Goal: Information Seeking & Learning: Learn about a topic

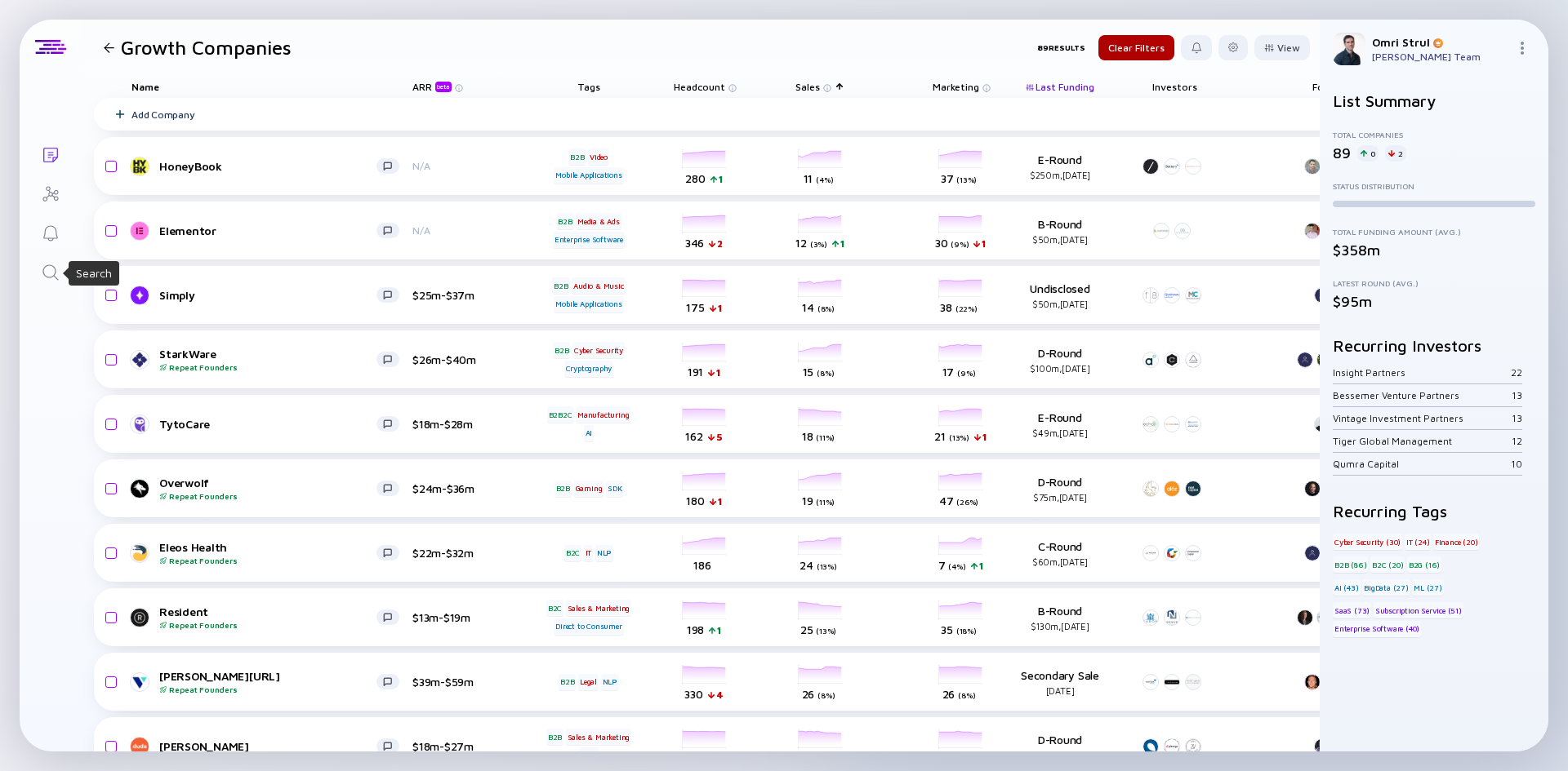
click at [54, 277] on icon "Search" at bounding box center [50, 272] width 20 height 20
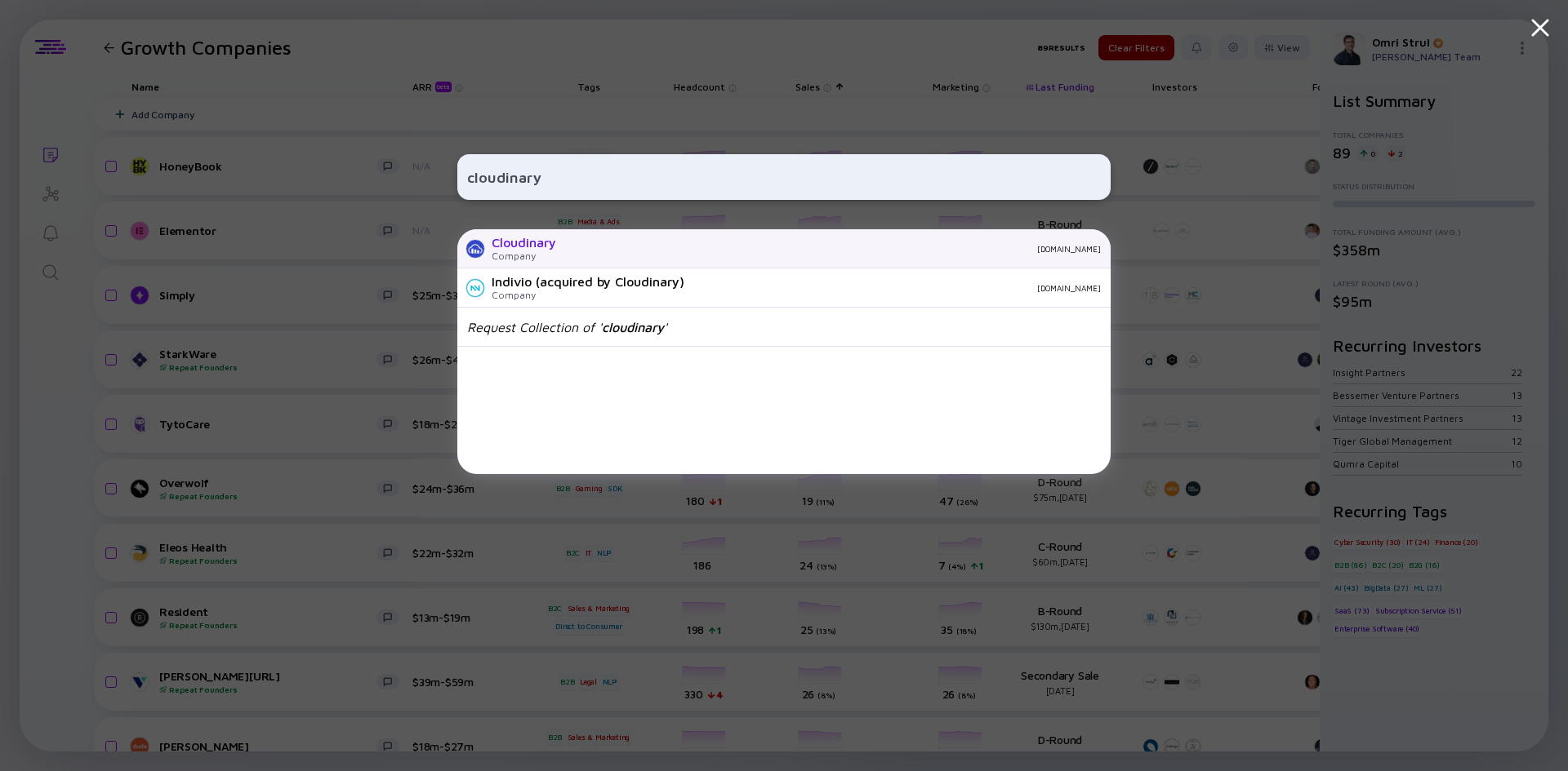
type input "cloudinary"
click at [502, 250] on div "Company" at bounding box center [524, 256] width 65 height 13
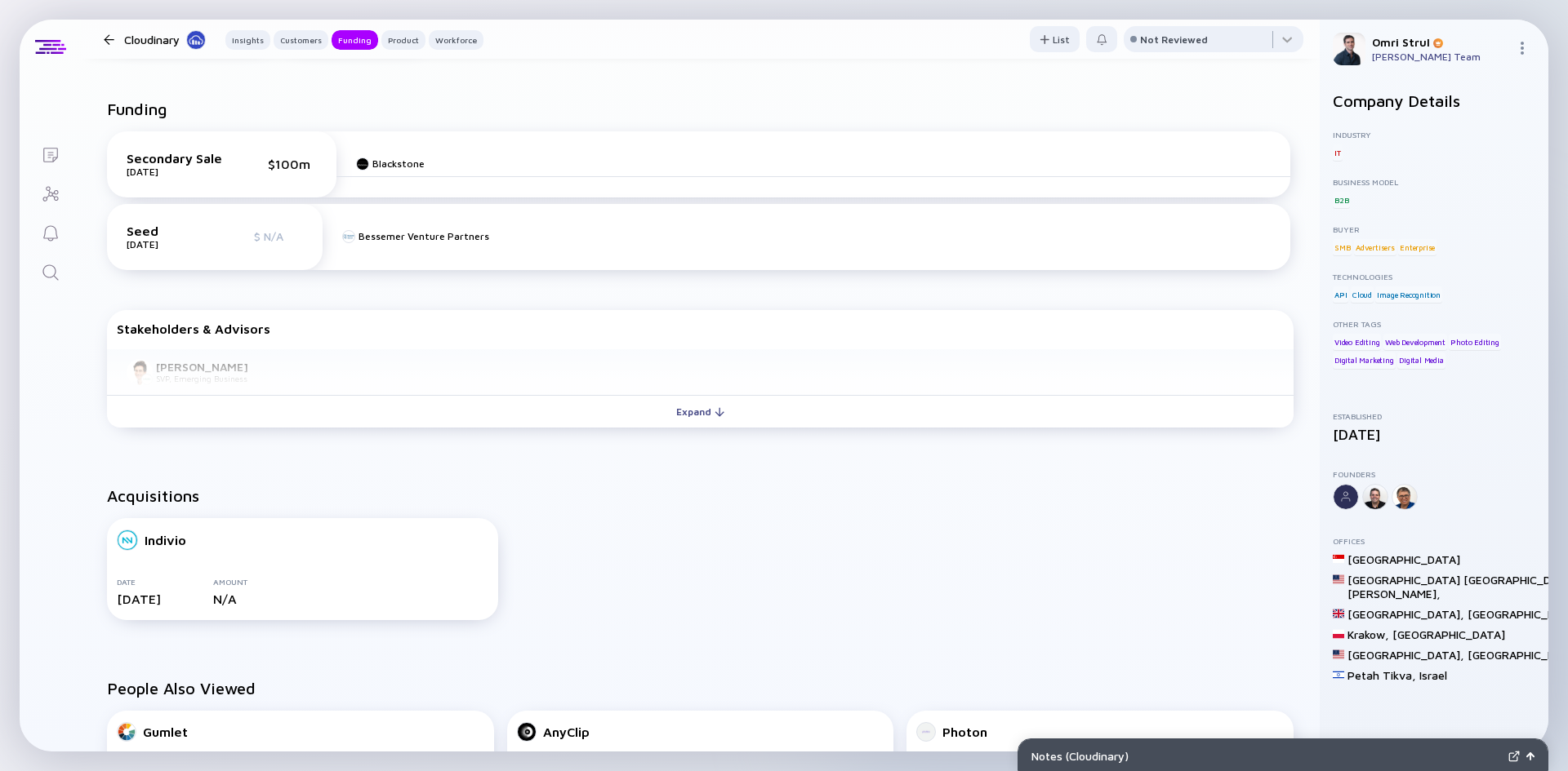
scroll to position [734, 0]
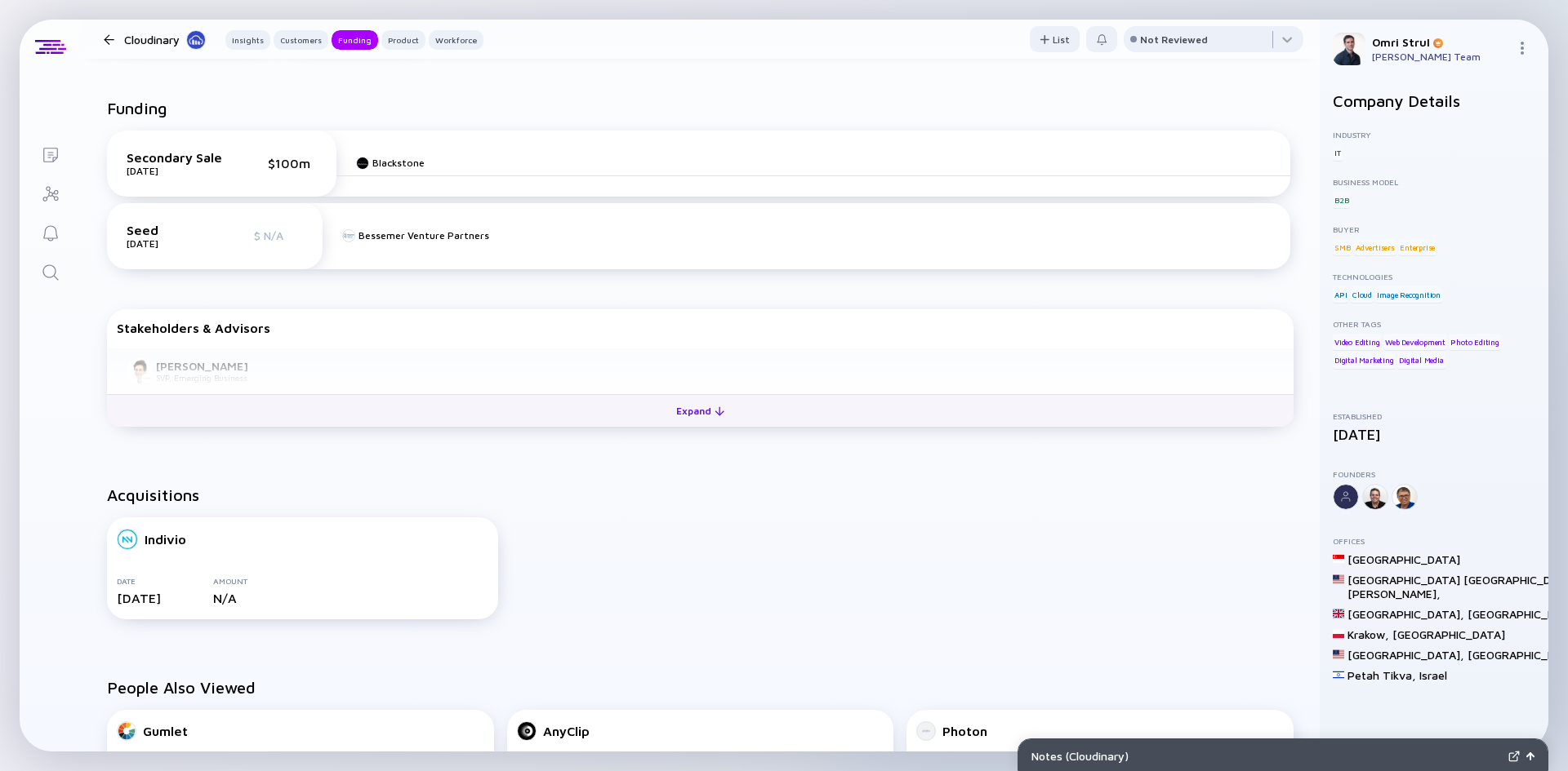
click at [690, 415] on div "Expand" at bounding box center [699, 411] width 67 height 25
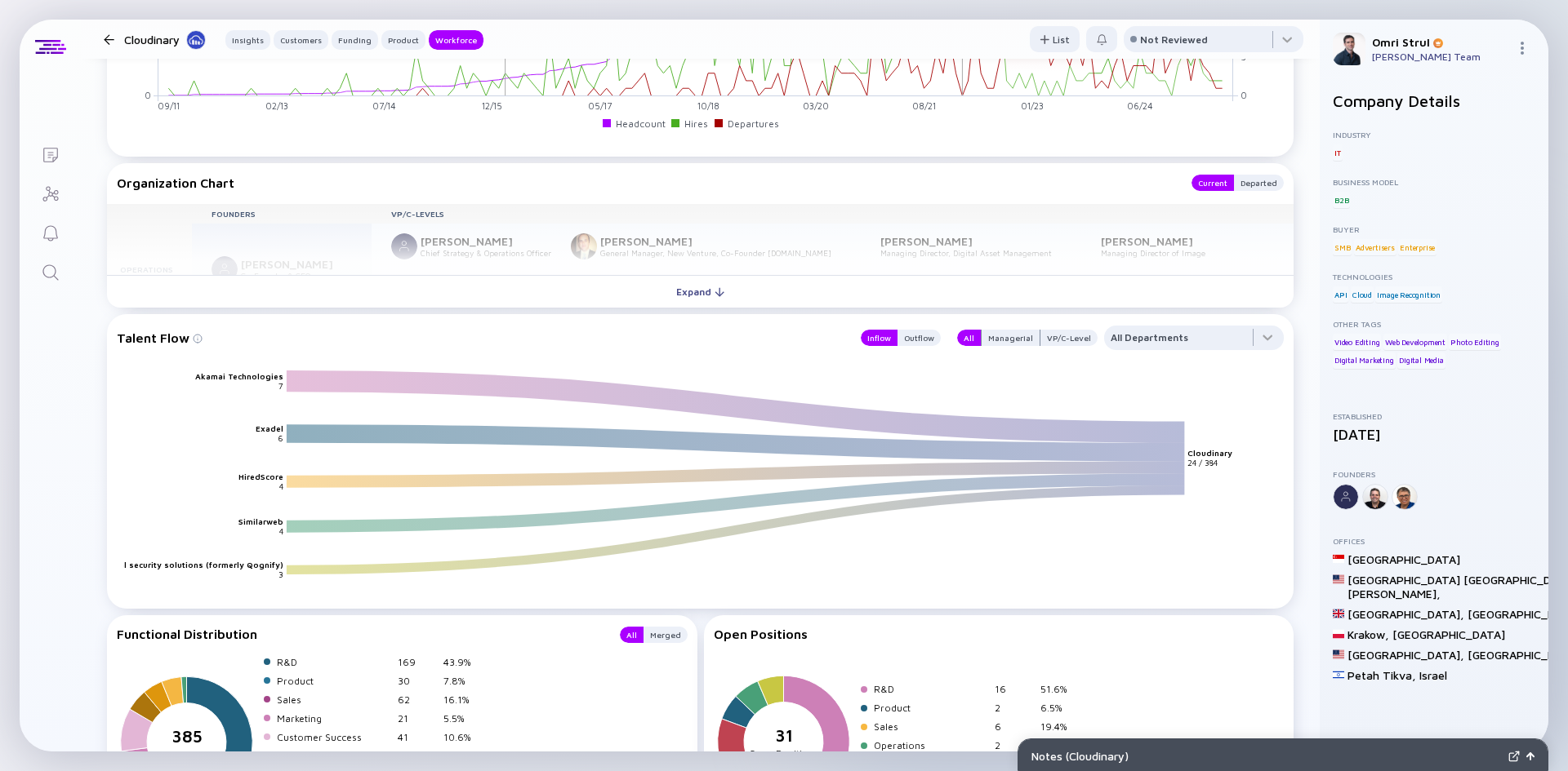
scroll to position [2428, 0]
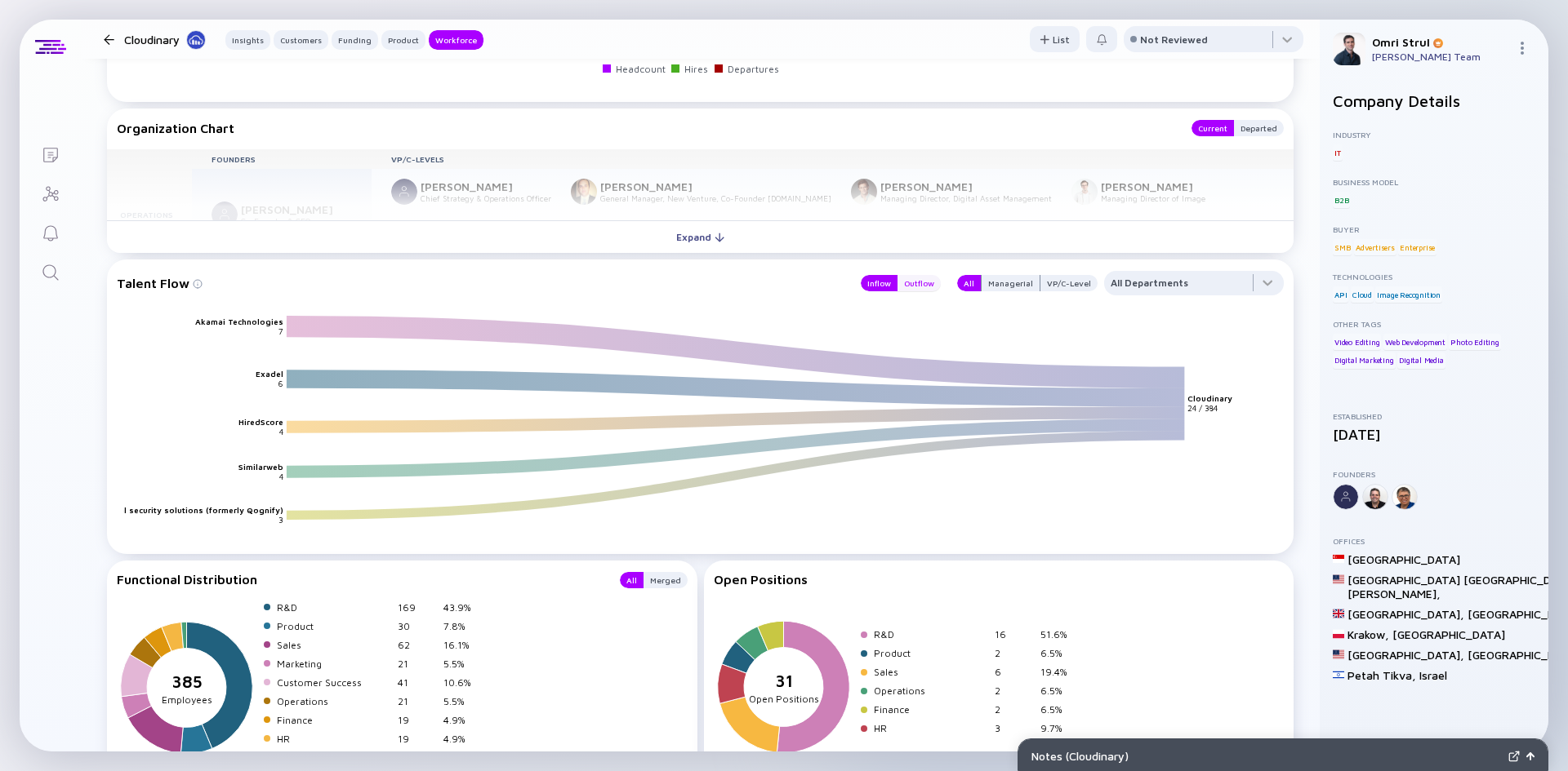
click at [906, 287] on div "Outflow" at bounding box center [919, 283] width 43 height 16
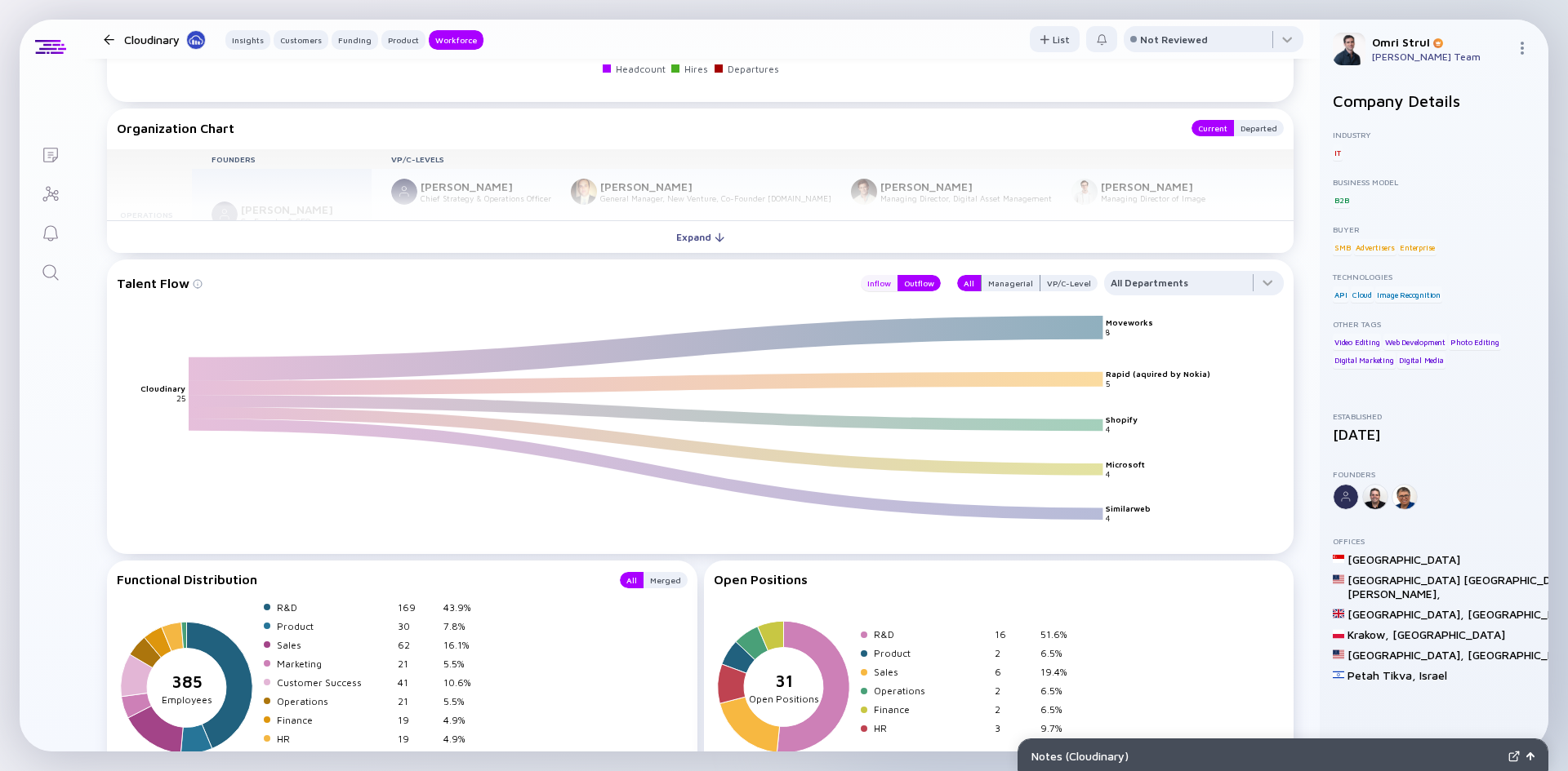
click at [869, 284] on div "Inflow" at bounding box center [878, 283] width 37 height 16
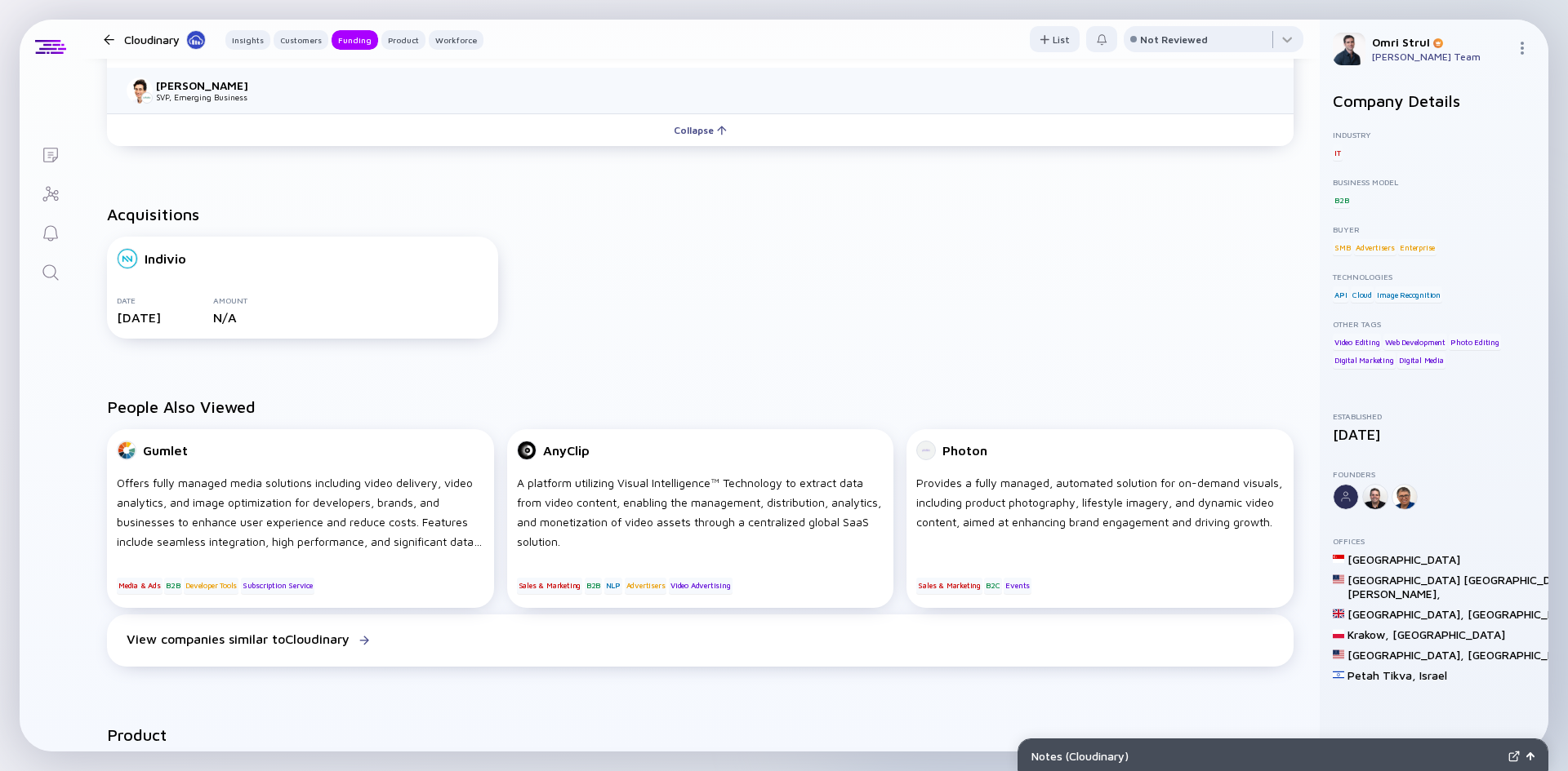
scroll to position [979, 0]
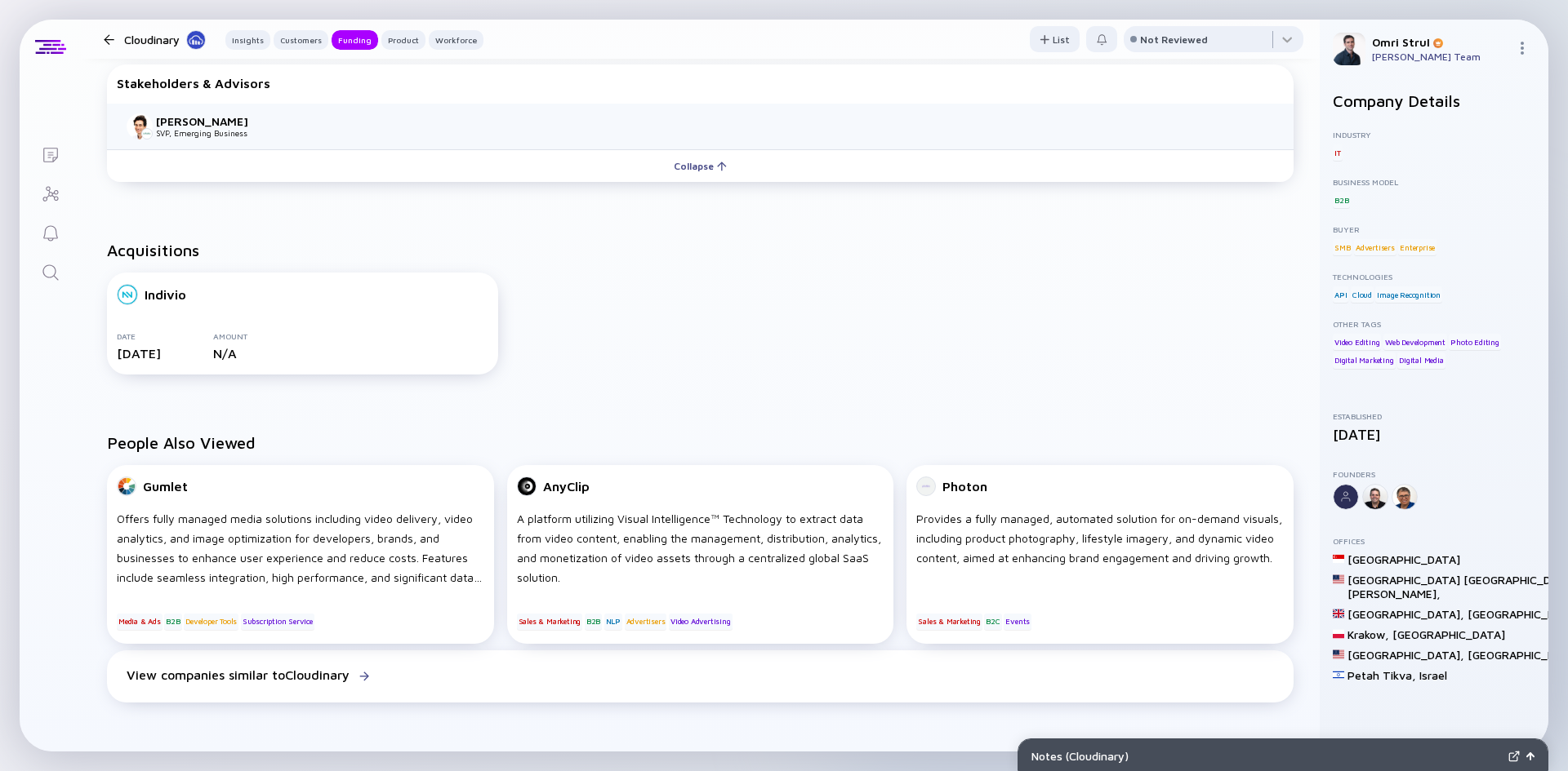
click at [109, 38] on div at bounding box center [109, 40] width 11 height 11
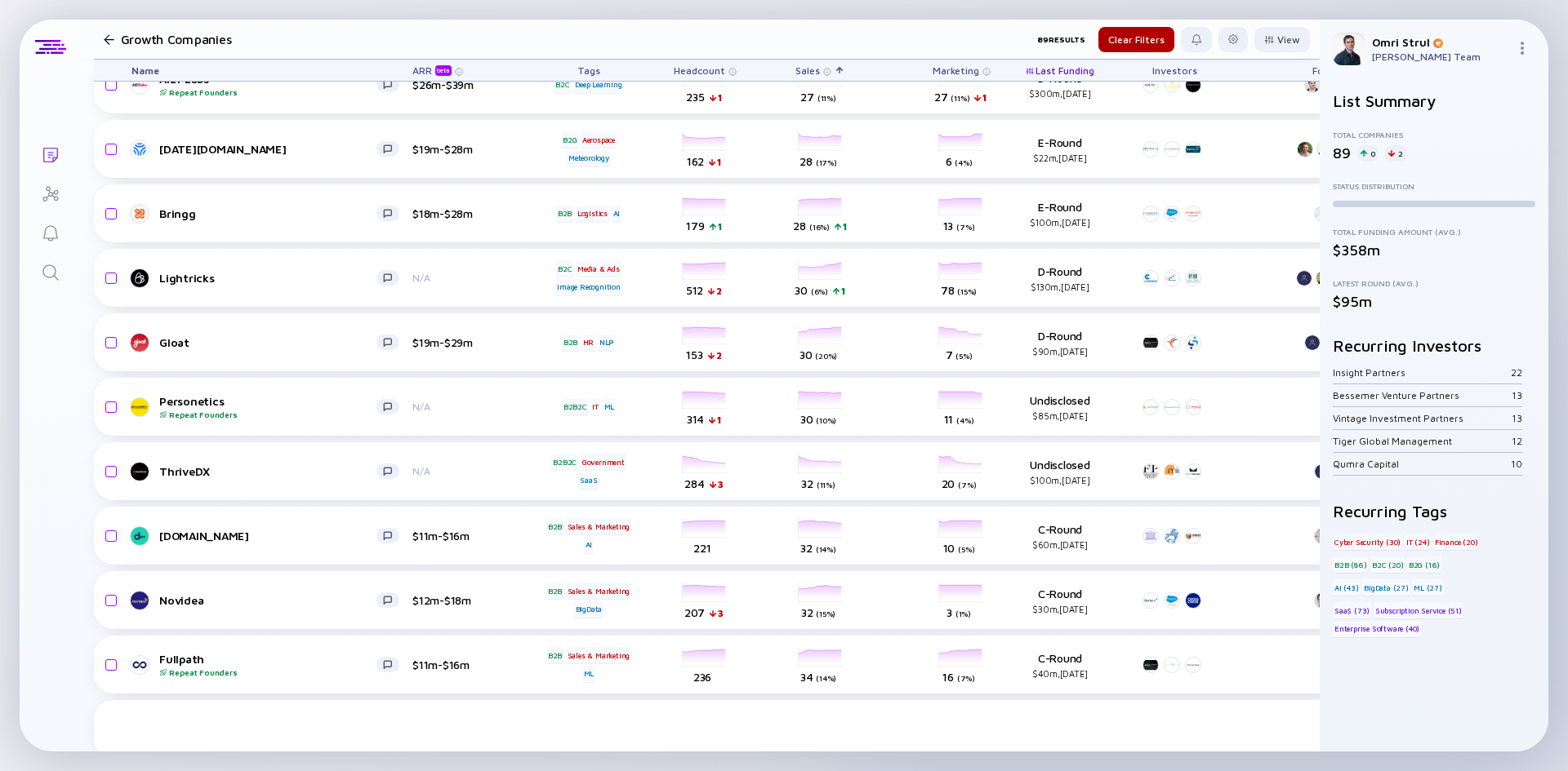
scroll to position [979, 0]
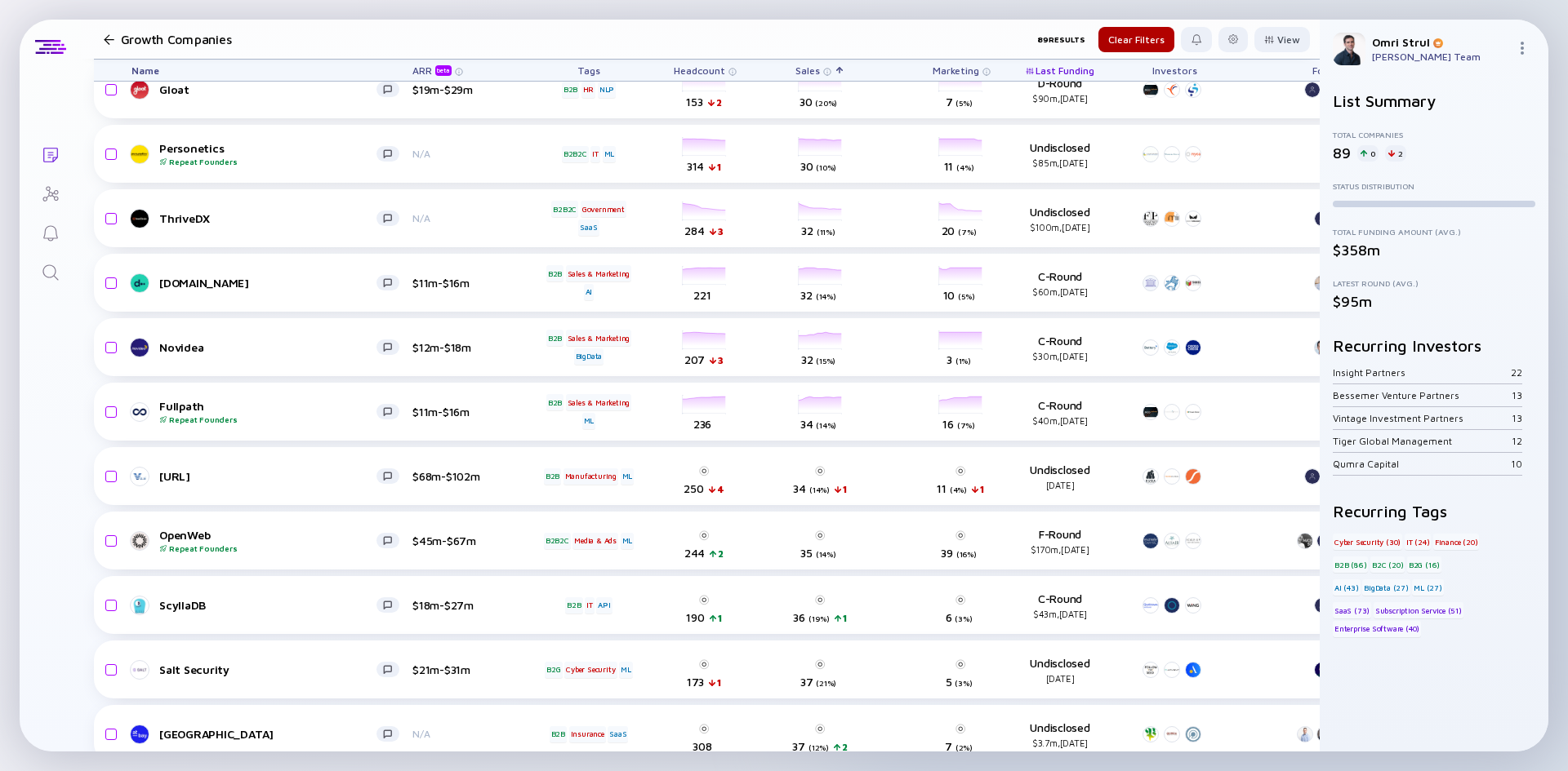
click at [50, 270] on icon "Search" at bounding box center [50, 272] width 20 height 20
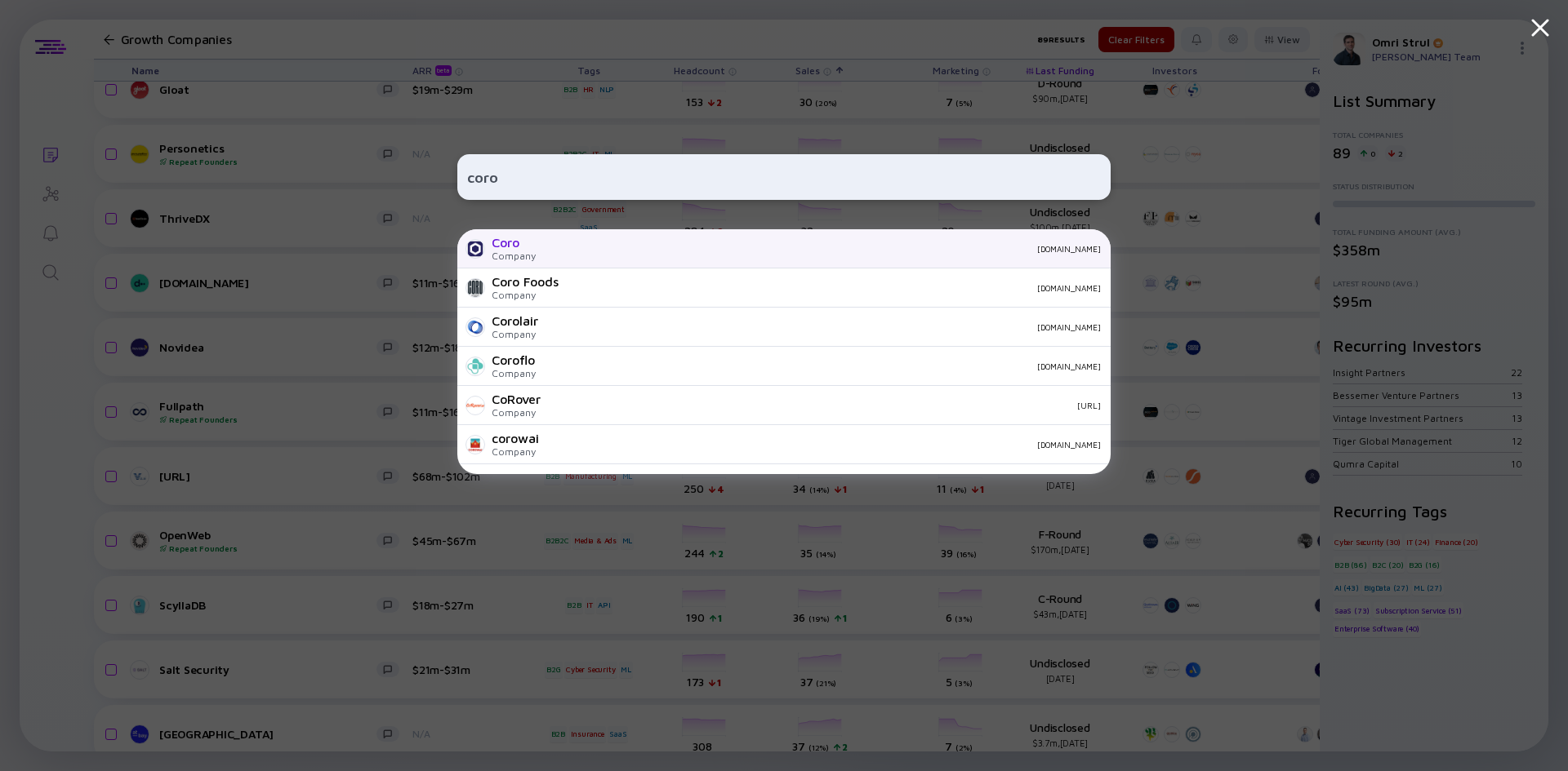
type input "coro"
click at [517, 246] on div "Coro" at bounding box center [513, 243] width 44 height 14
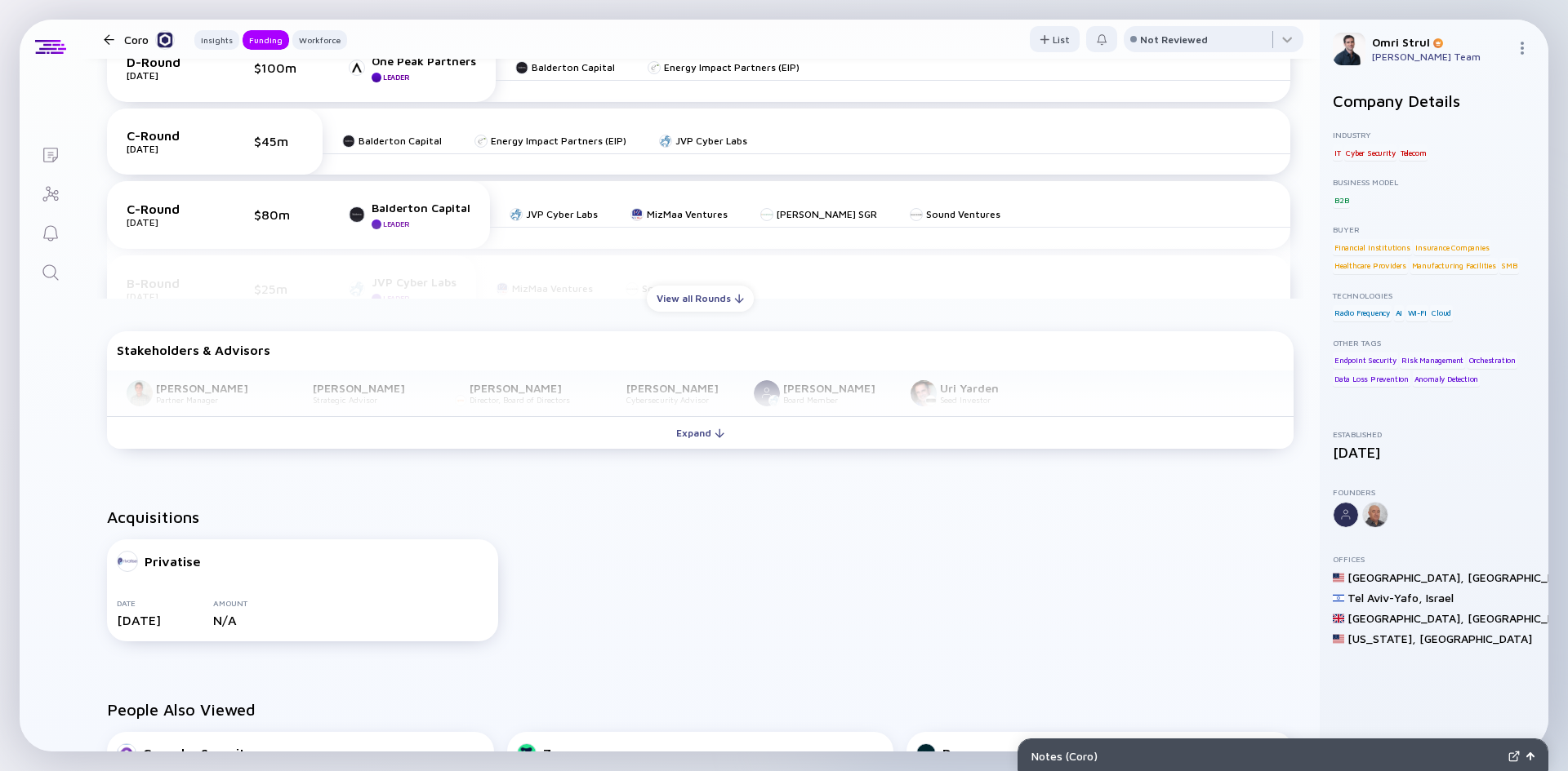
scroll to position [775, 0]
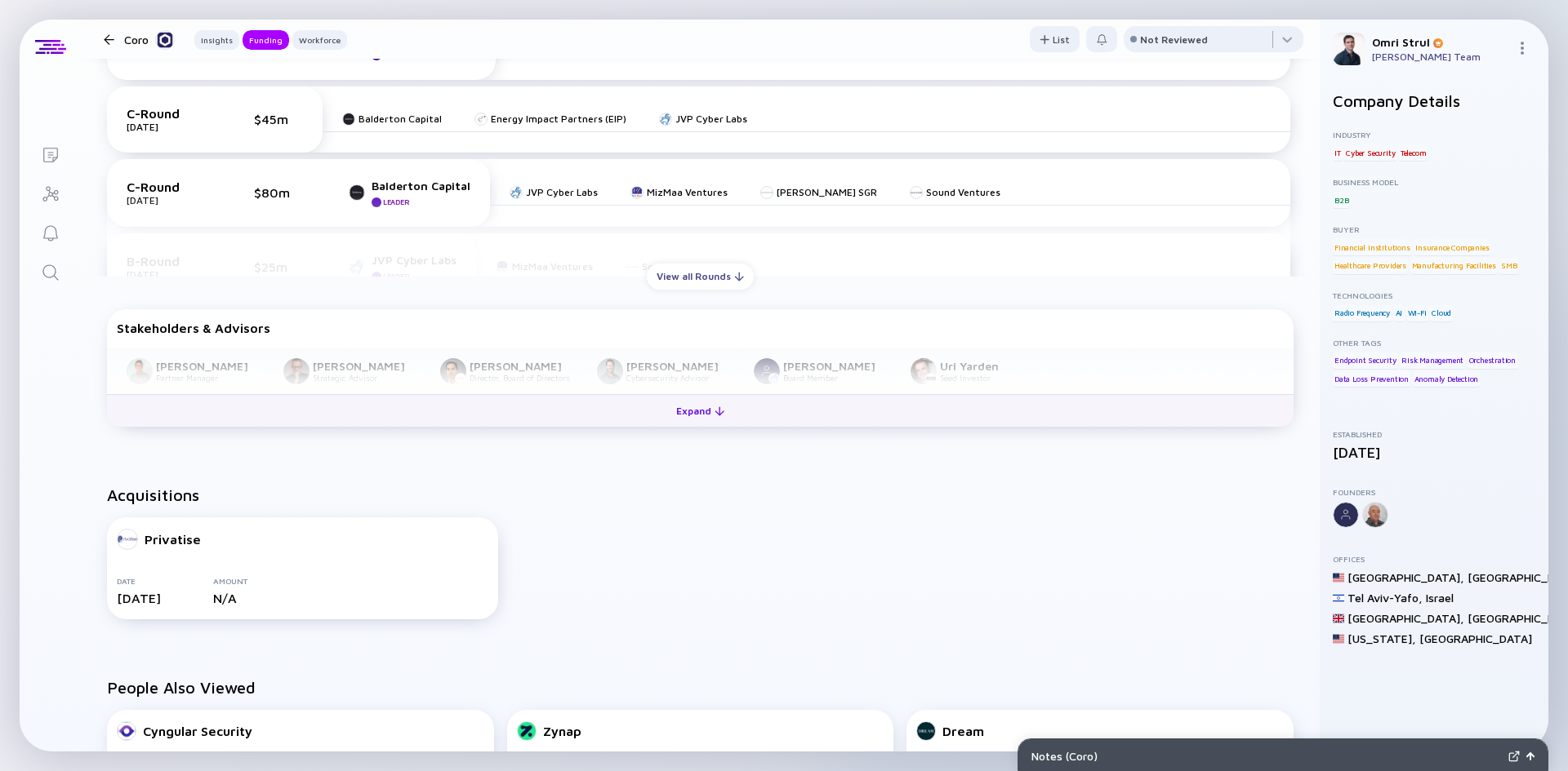
click at [682, 408] on div "Expand" at bounding box center [699, 411] width 67 height 25
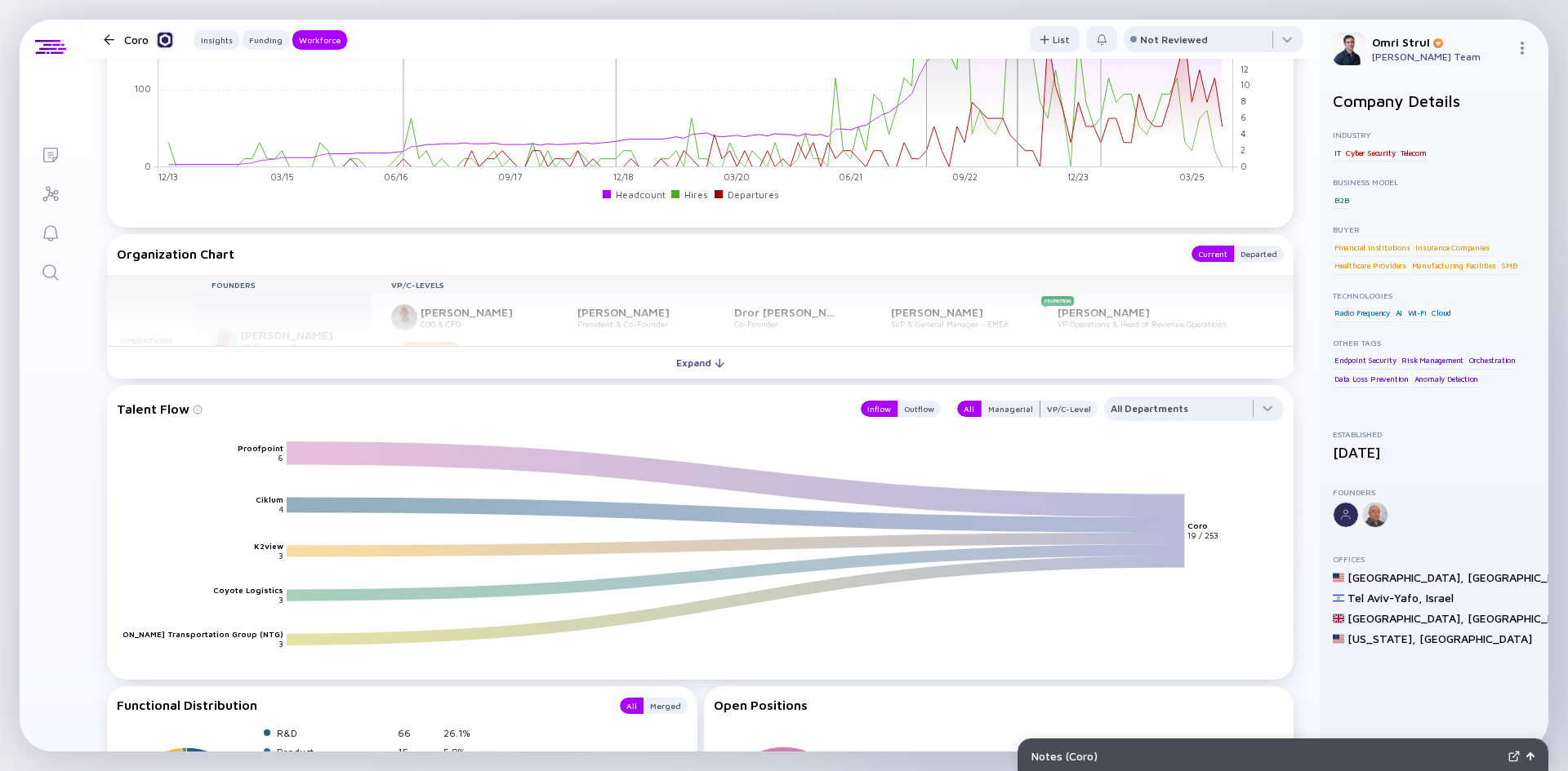
scroll to position [2040, 0]
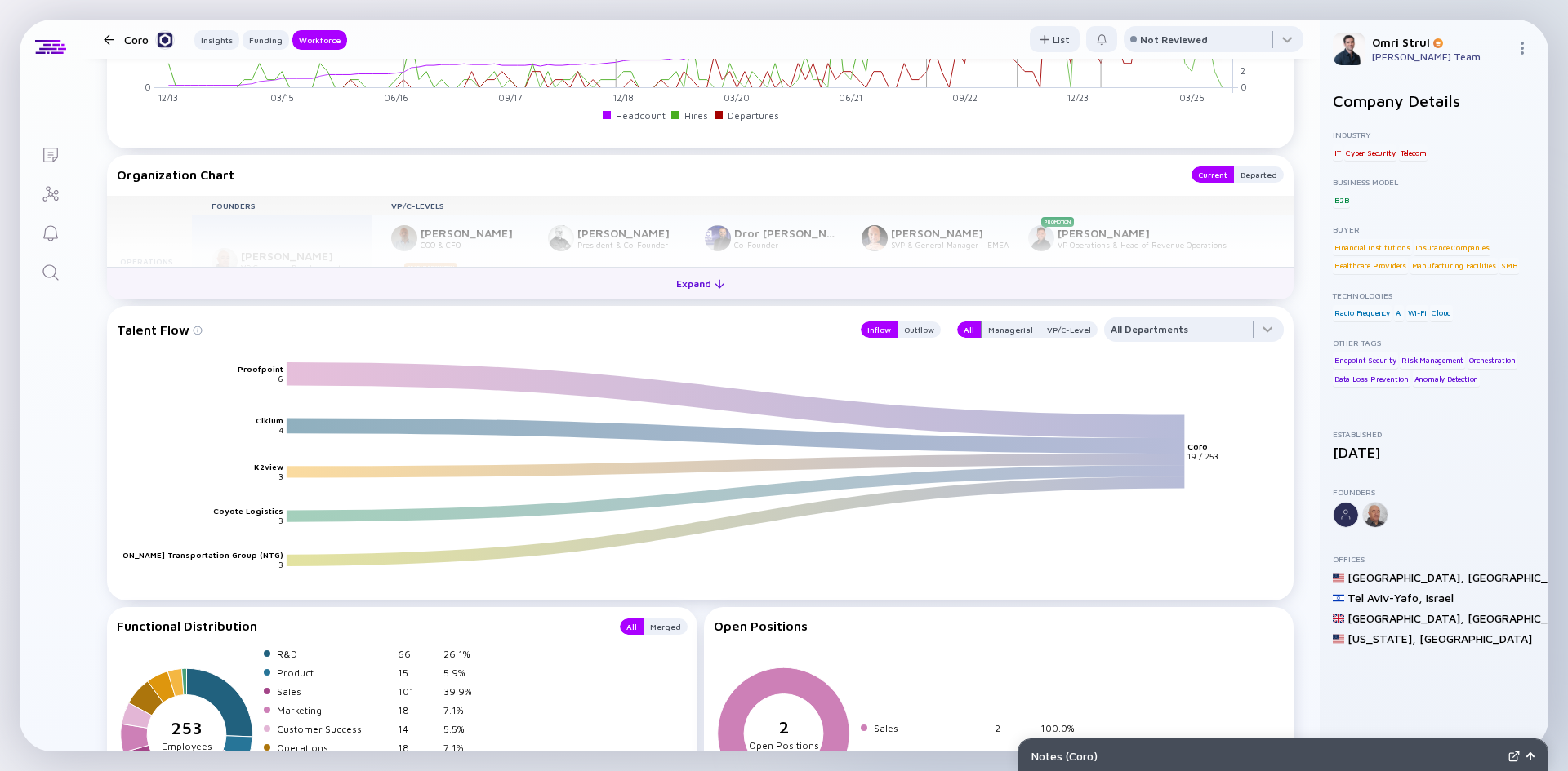
click at [720, 285] on div "Expand" at bounding box center [699, 283] width 67 height 25
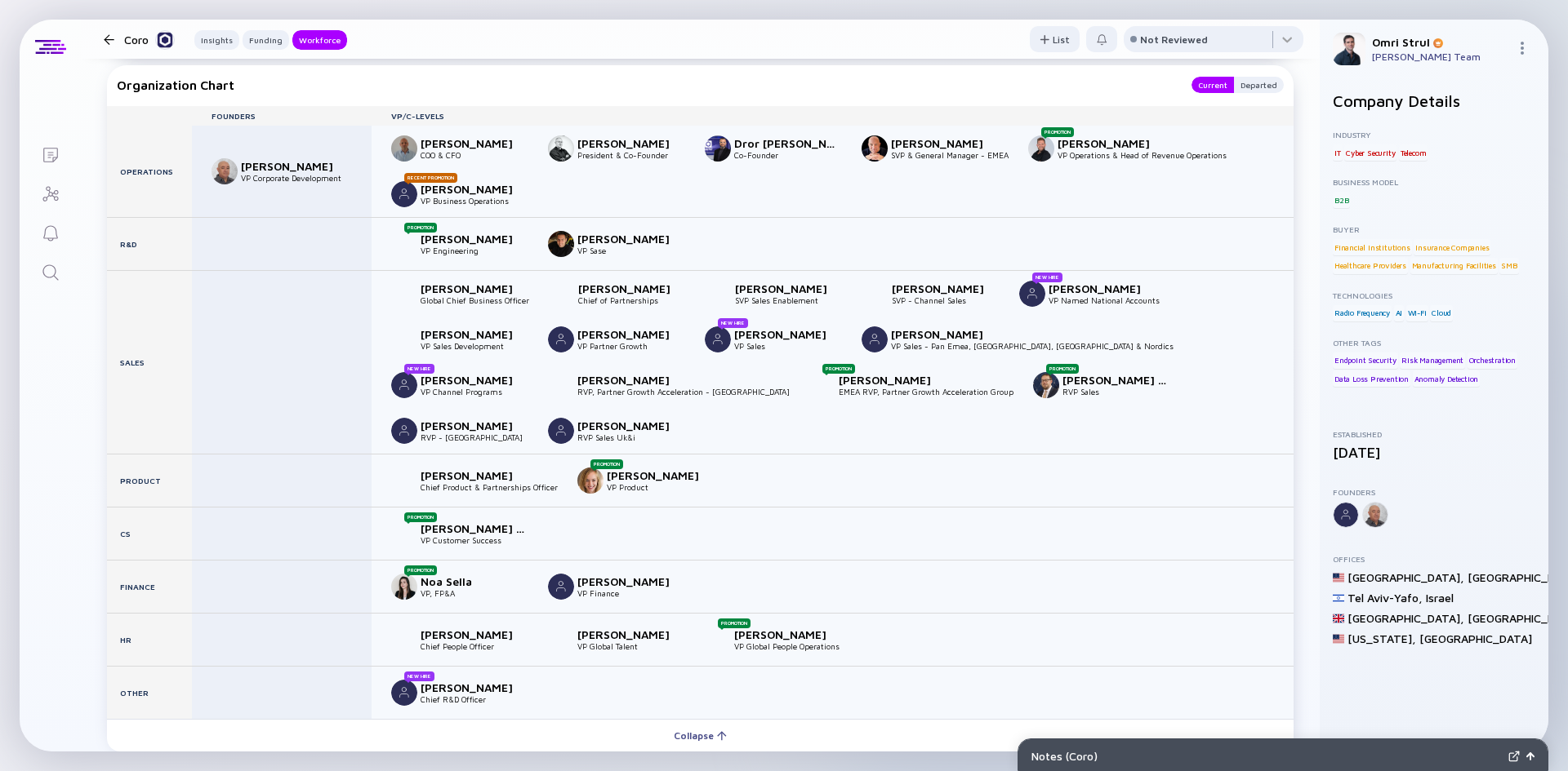
scroll to position [2016, 0]
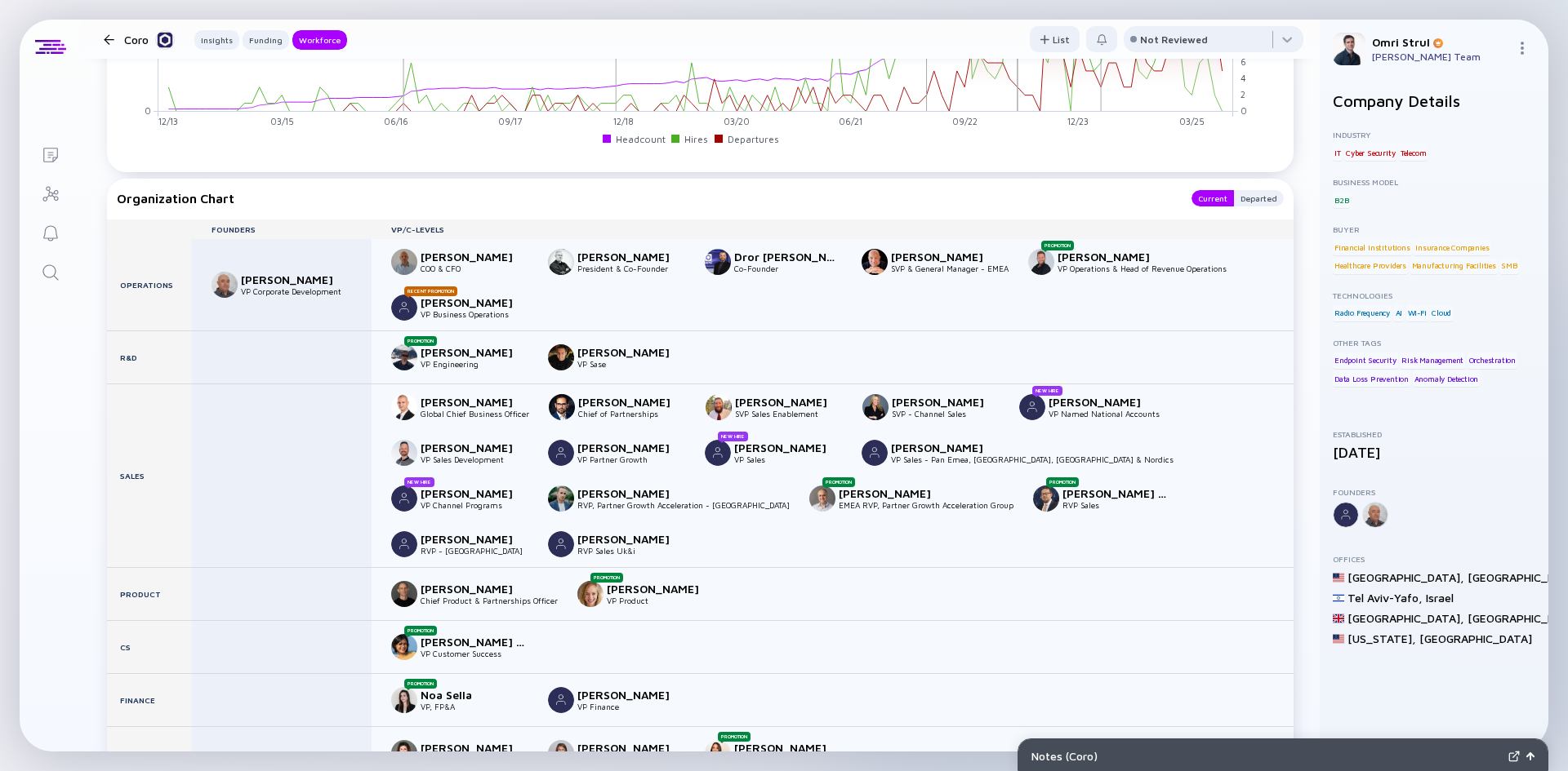
click at [55, 266] on icon "Search" at bounding box center [50, 272] width 20 height 20
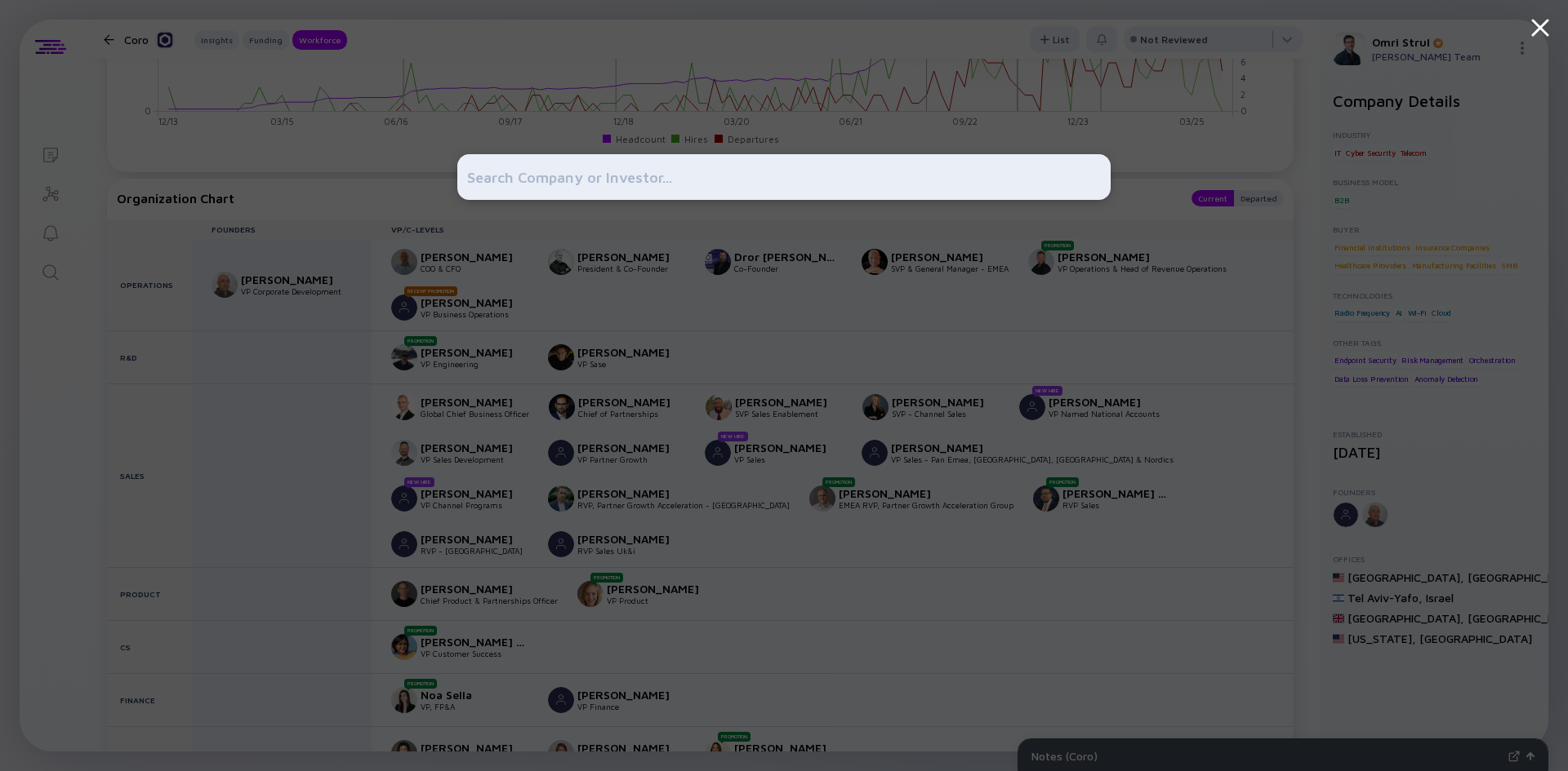
click at [529, 173] on input "text" at bounding box center [783, 177] width 634 height 30
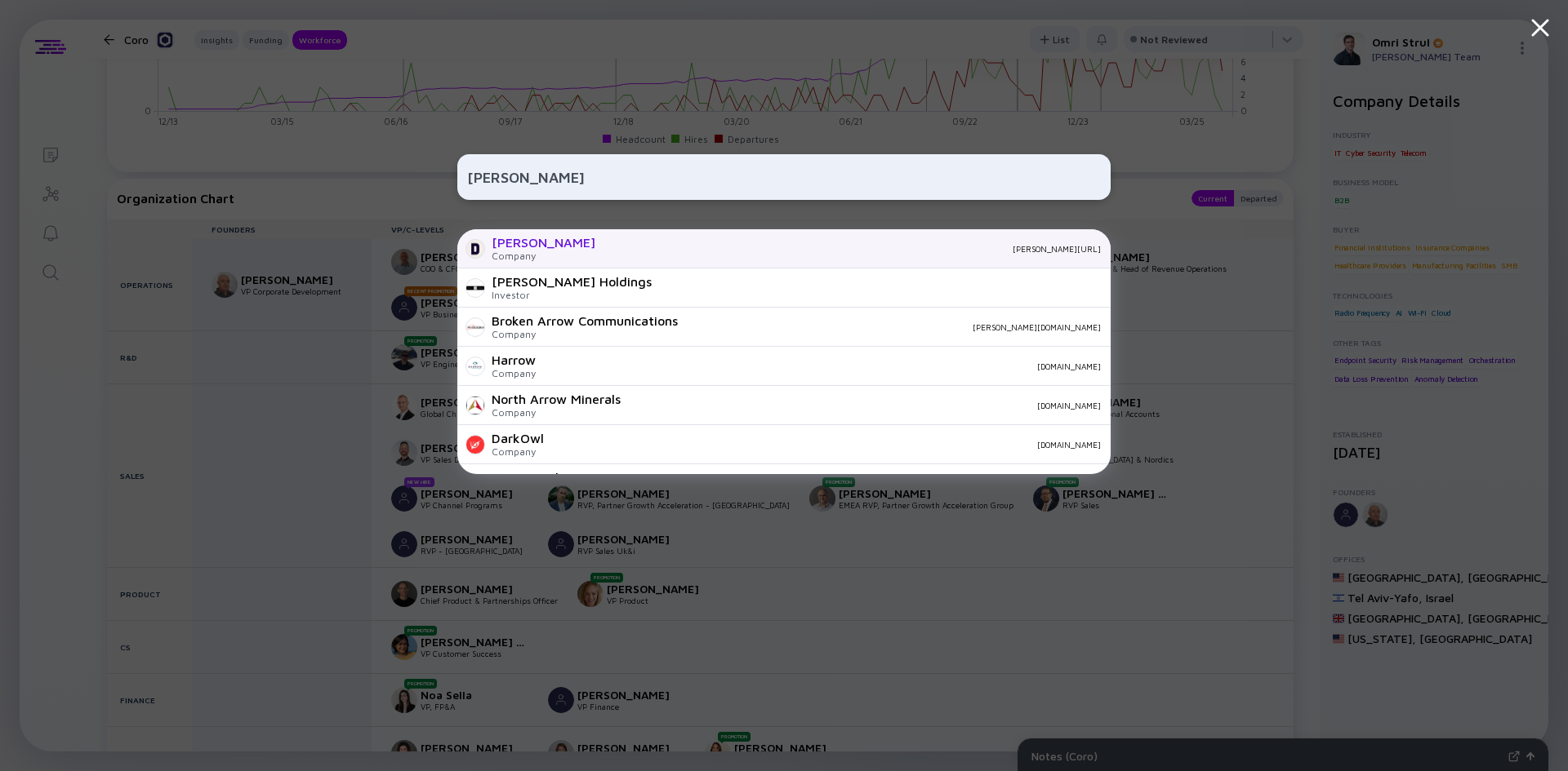
type input "[PERSON_NAME]"
click at [543, 253] on div "Company" at bounding box center [543, 256] width 103 height 13
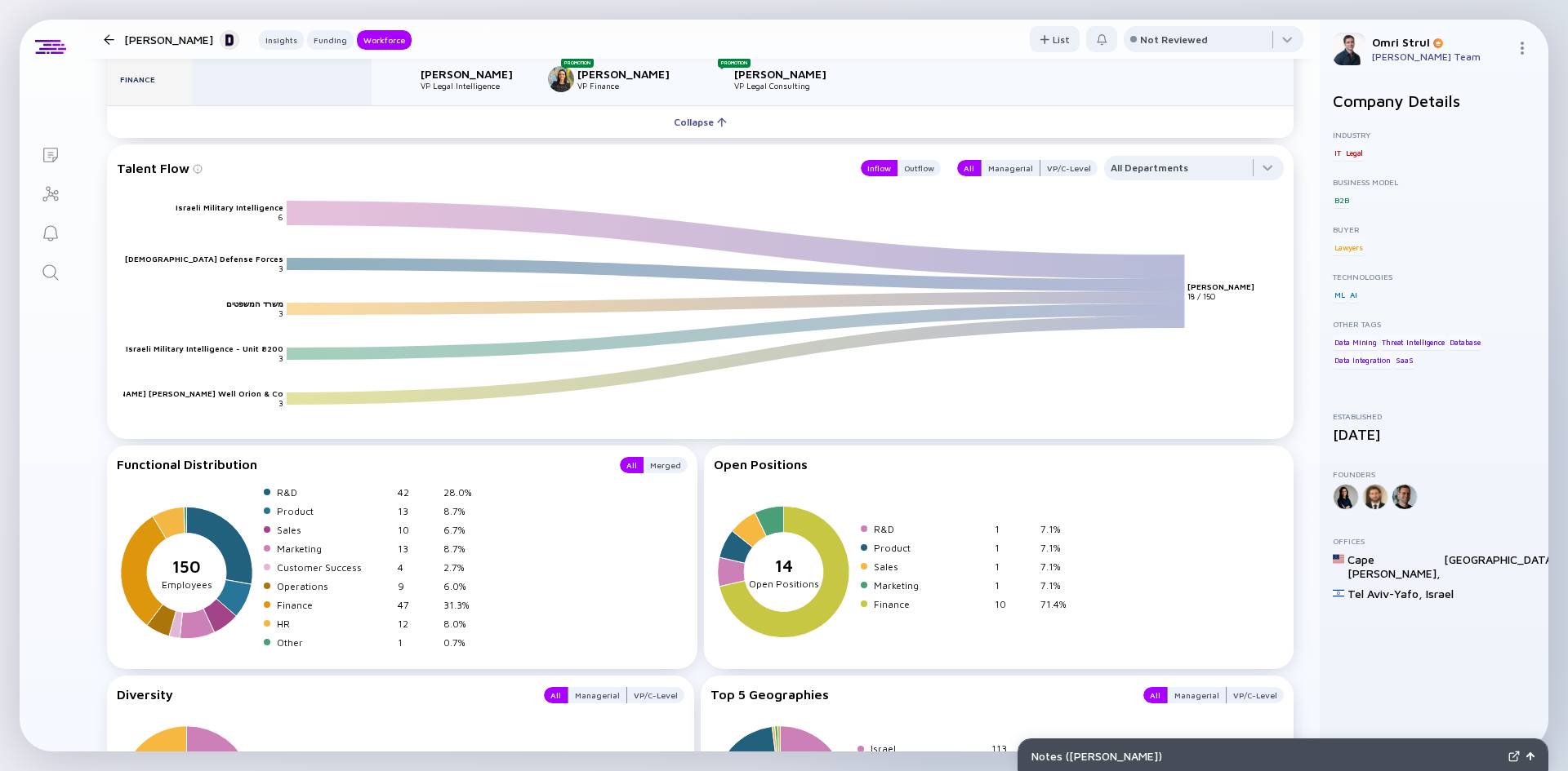
scroll to position [2346, 0]
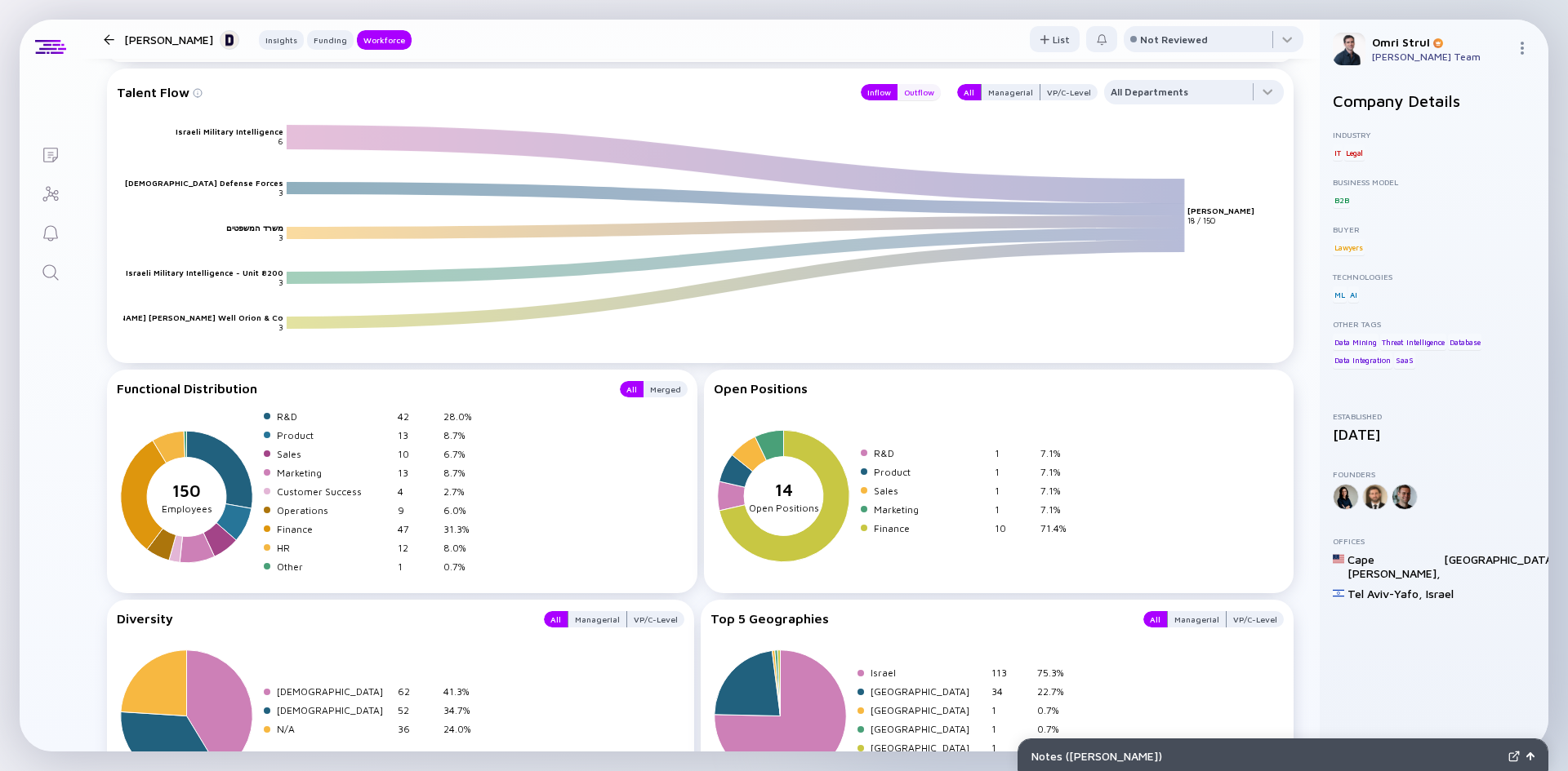
click at [927, 85] on div "Outflow" at bounding box center [919, 93] width 43 height 16
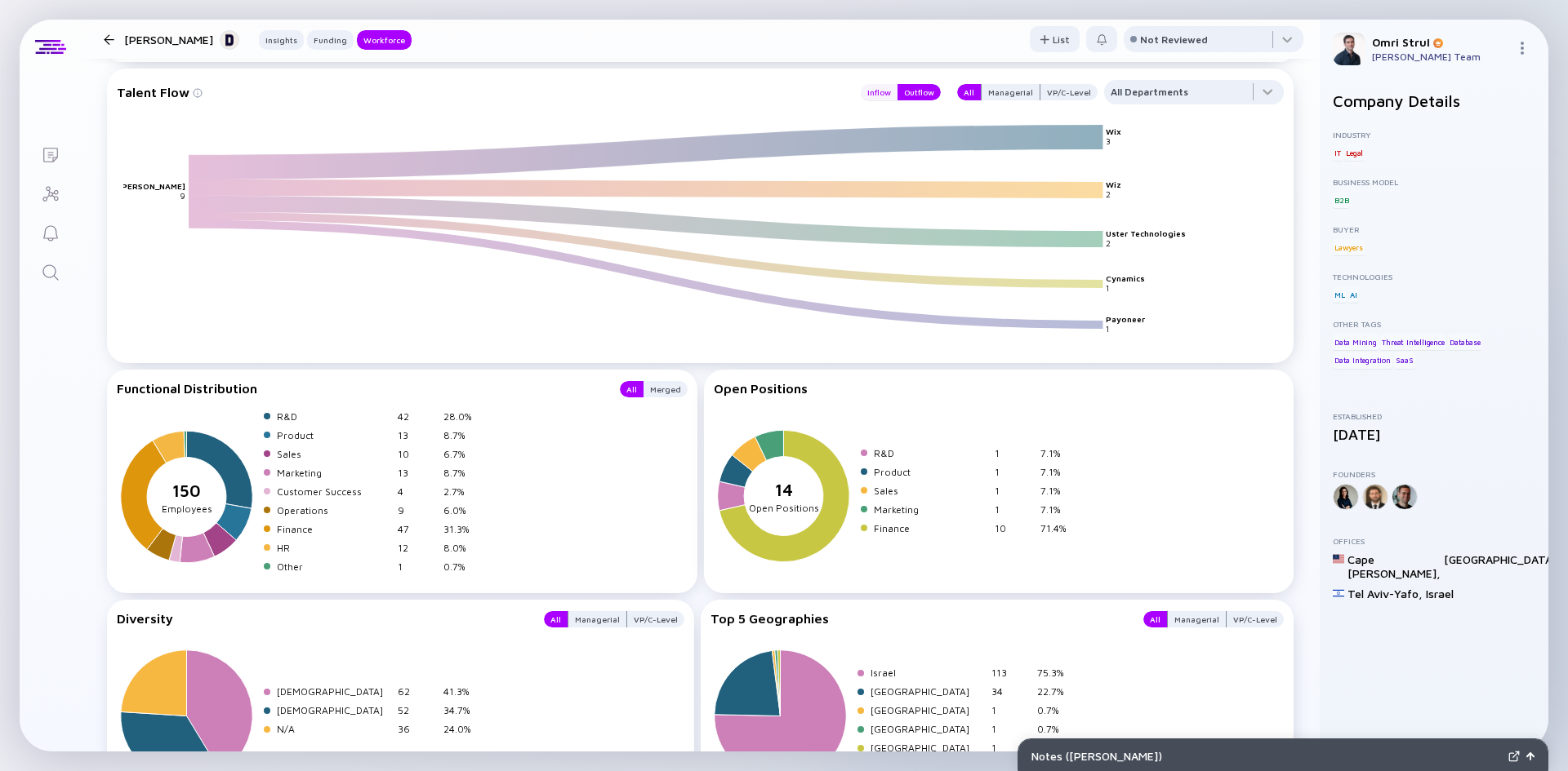
click at [884, 92] on div "Inflow" at bounding box center [878, 93] width 37 height 16
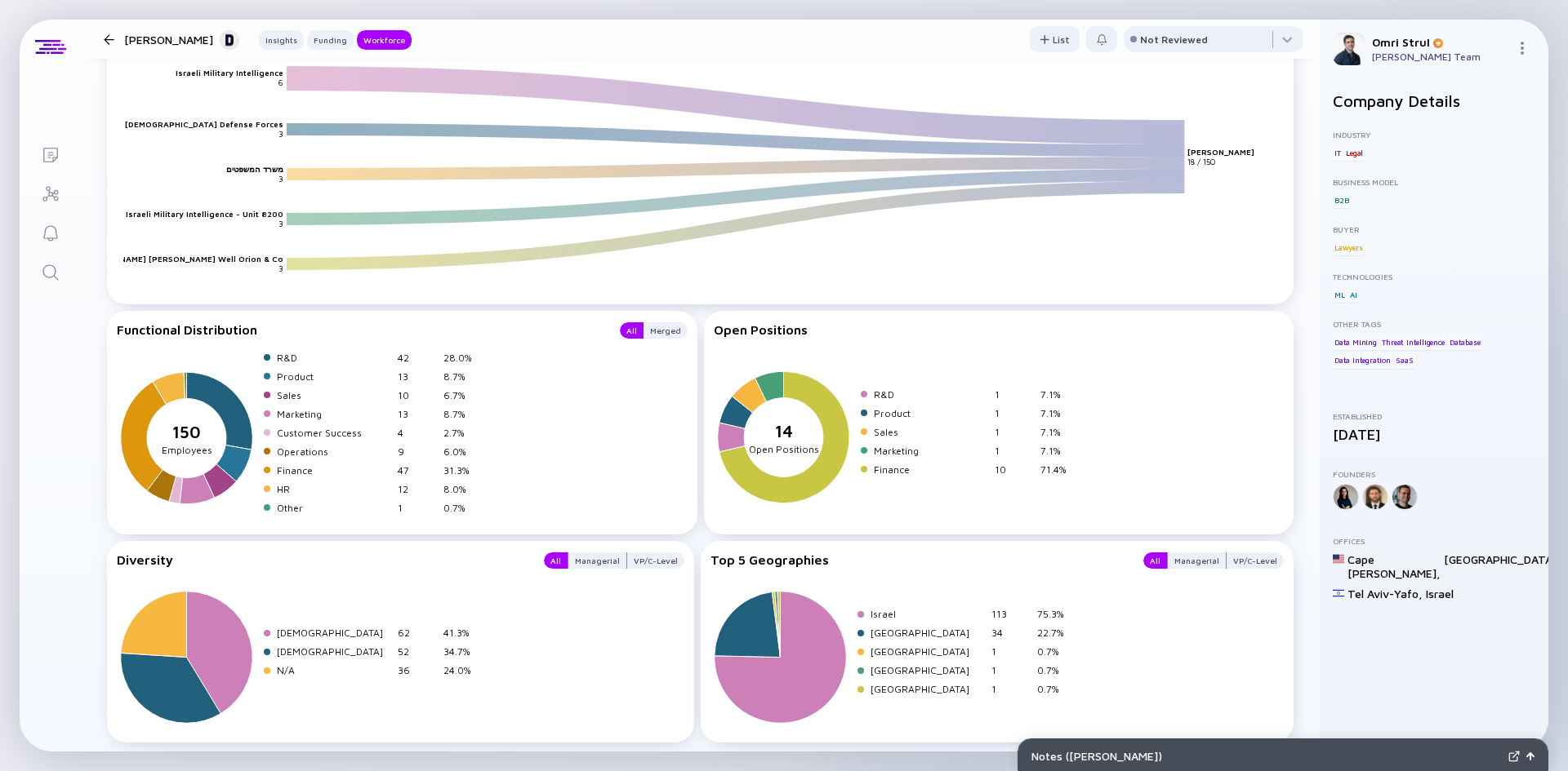
scroll to position [2461, 0]
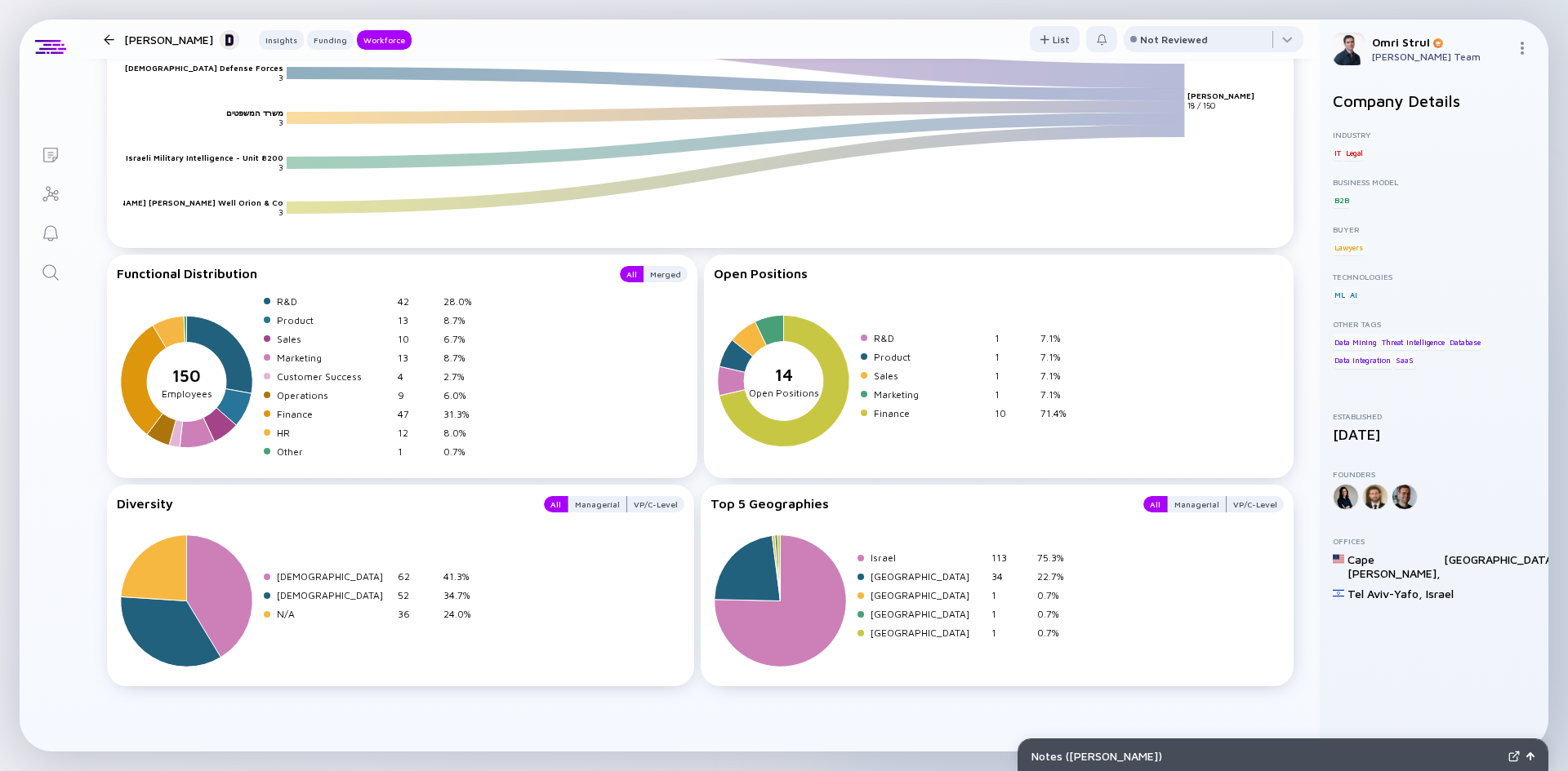
click at [52, 262] on icon "Search" at bounding box center [50, 272] width 20 height 20
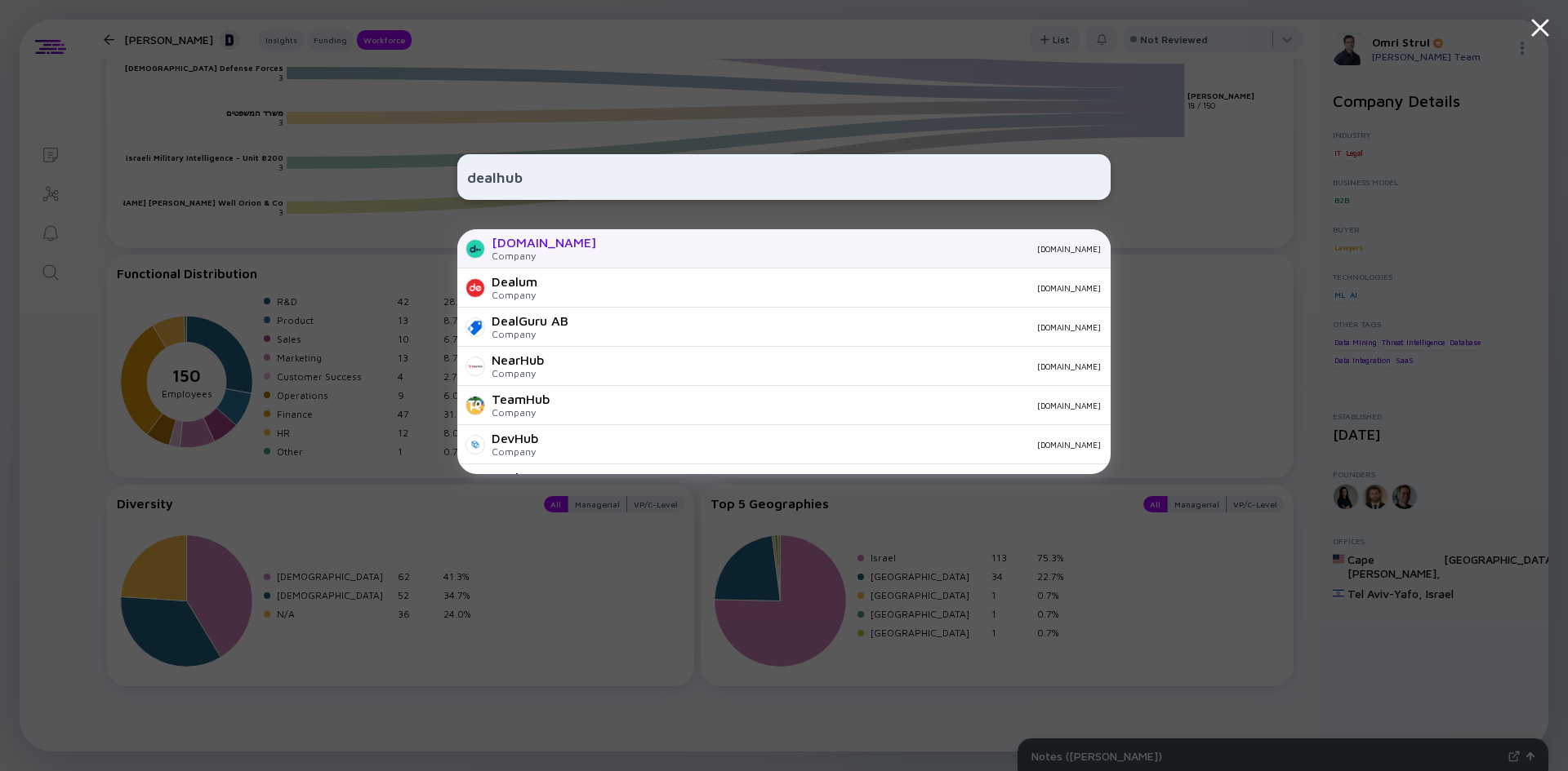
type input "dealhub"
click at [528, 236] on div "[DOMAIN_NAME]" at bounding box center [544, 243] width 104 height 14
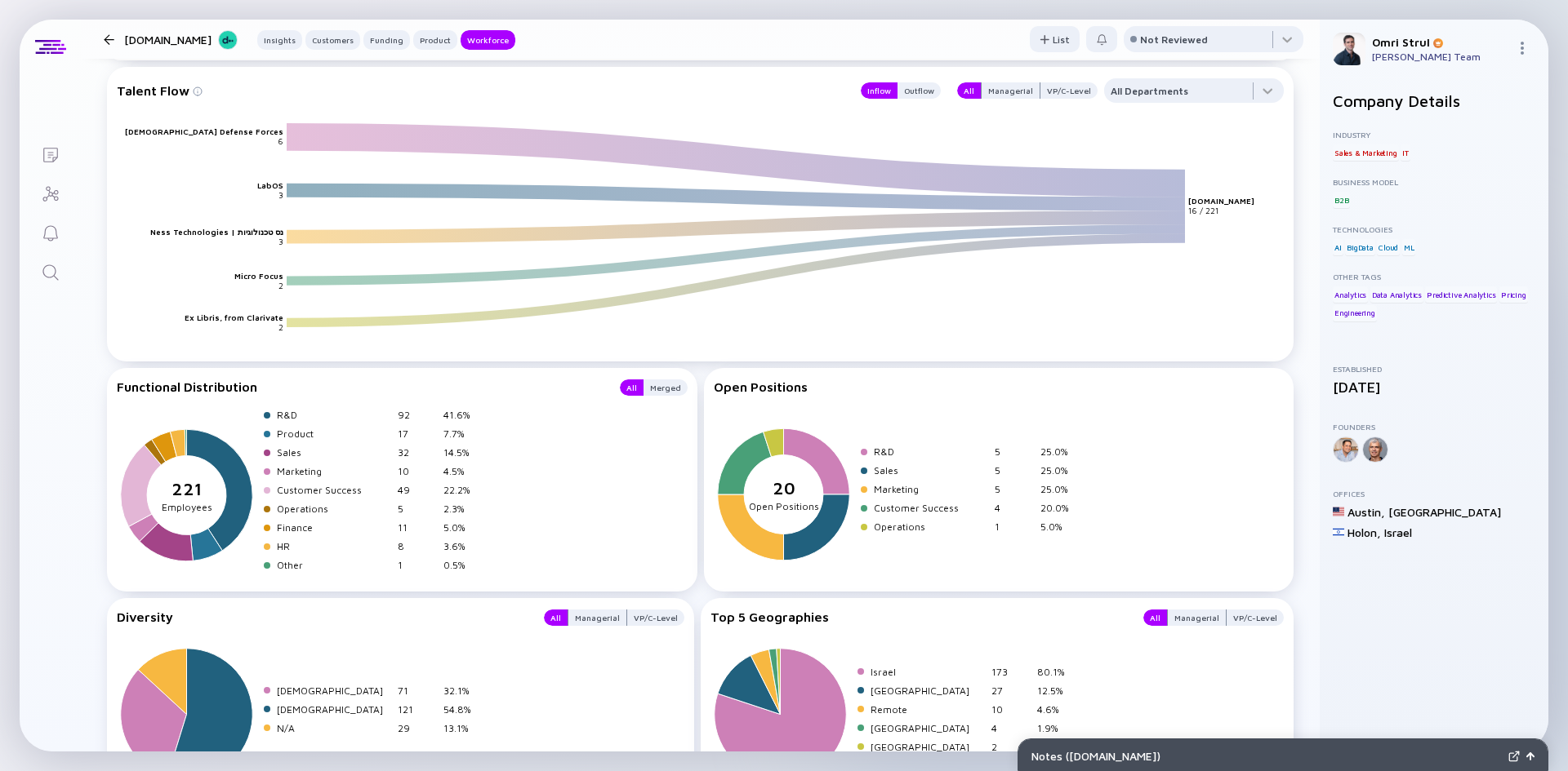
scroll to position [3040, 0]
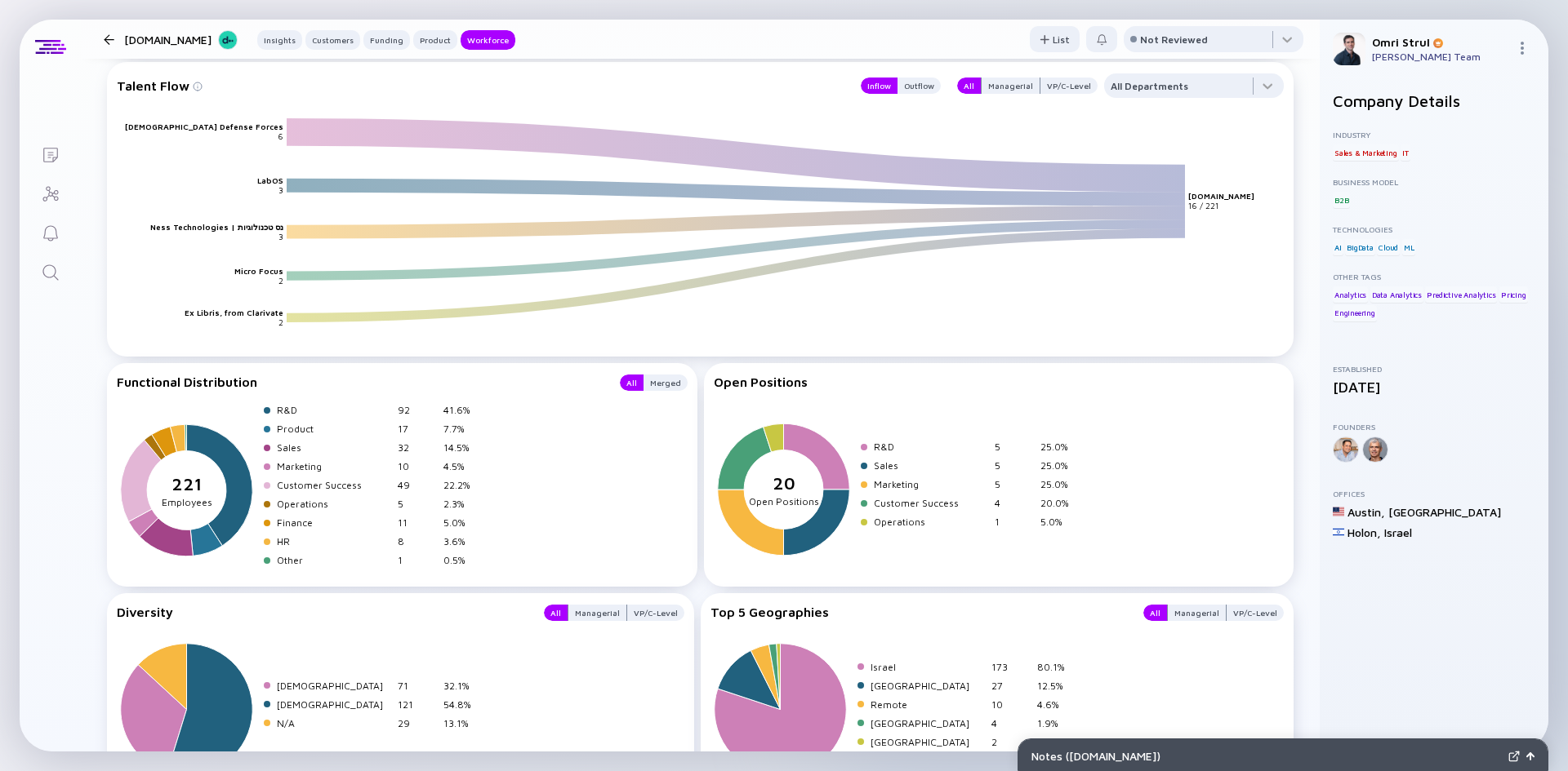
click at [934, 88] on div "Talent Flow Inflow Outflow All Managerial VP/C-Level All Departments" at bounding box center [700, 85] width 1167 height 24
click at [922, 88] on div "Outflow" at bounding box center [919, 85] width 43 height 16
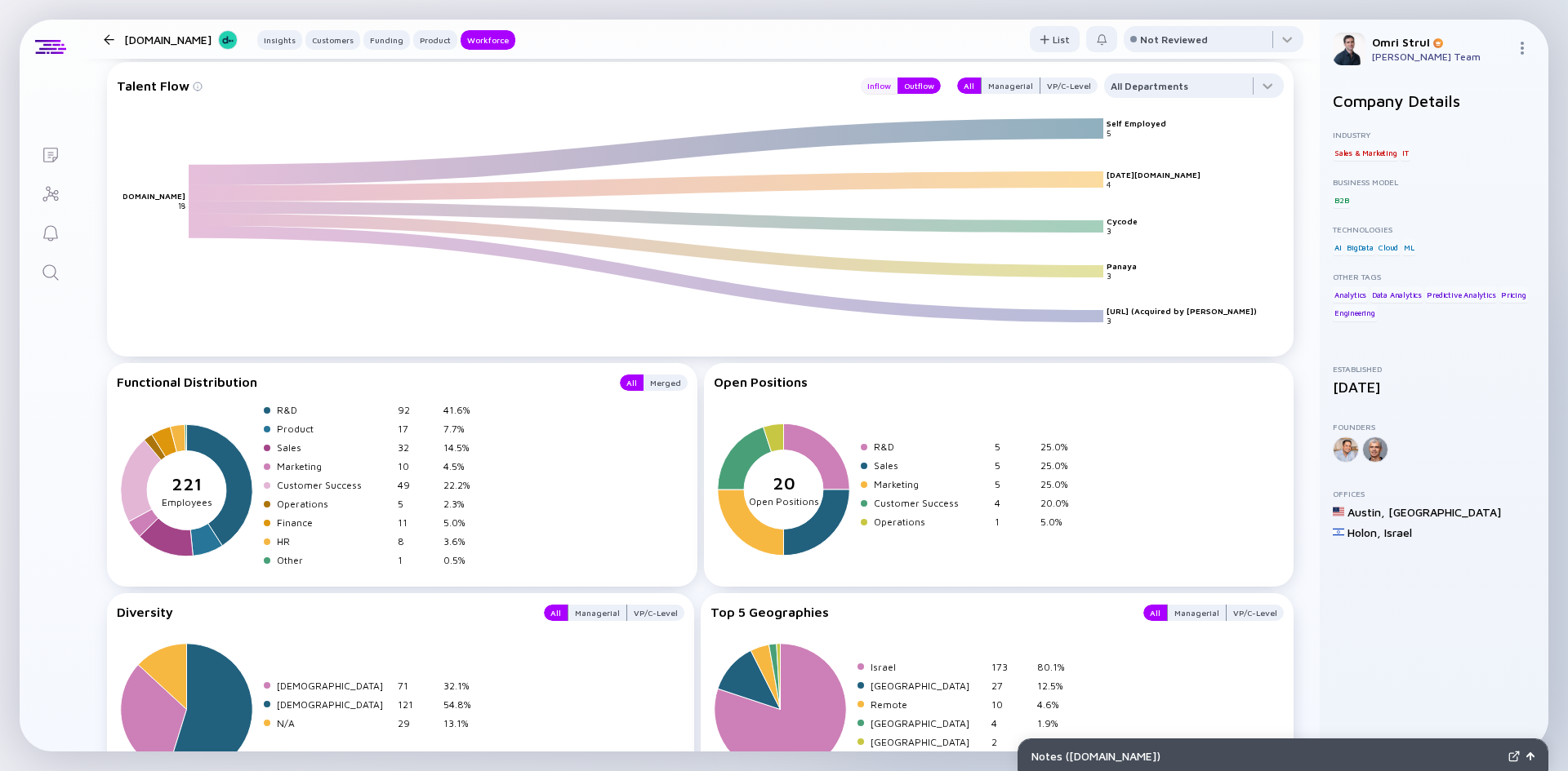
click at [868, 86] on div "Inflow" at bounding box center [878, 85] width 37 height 16
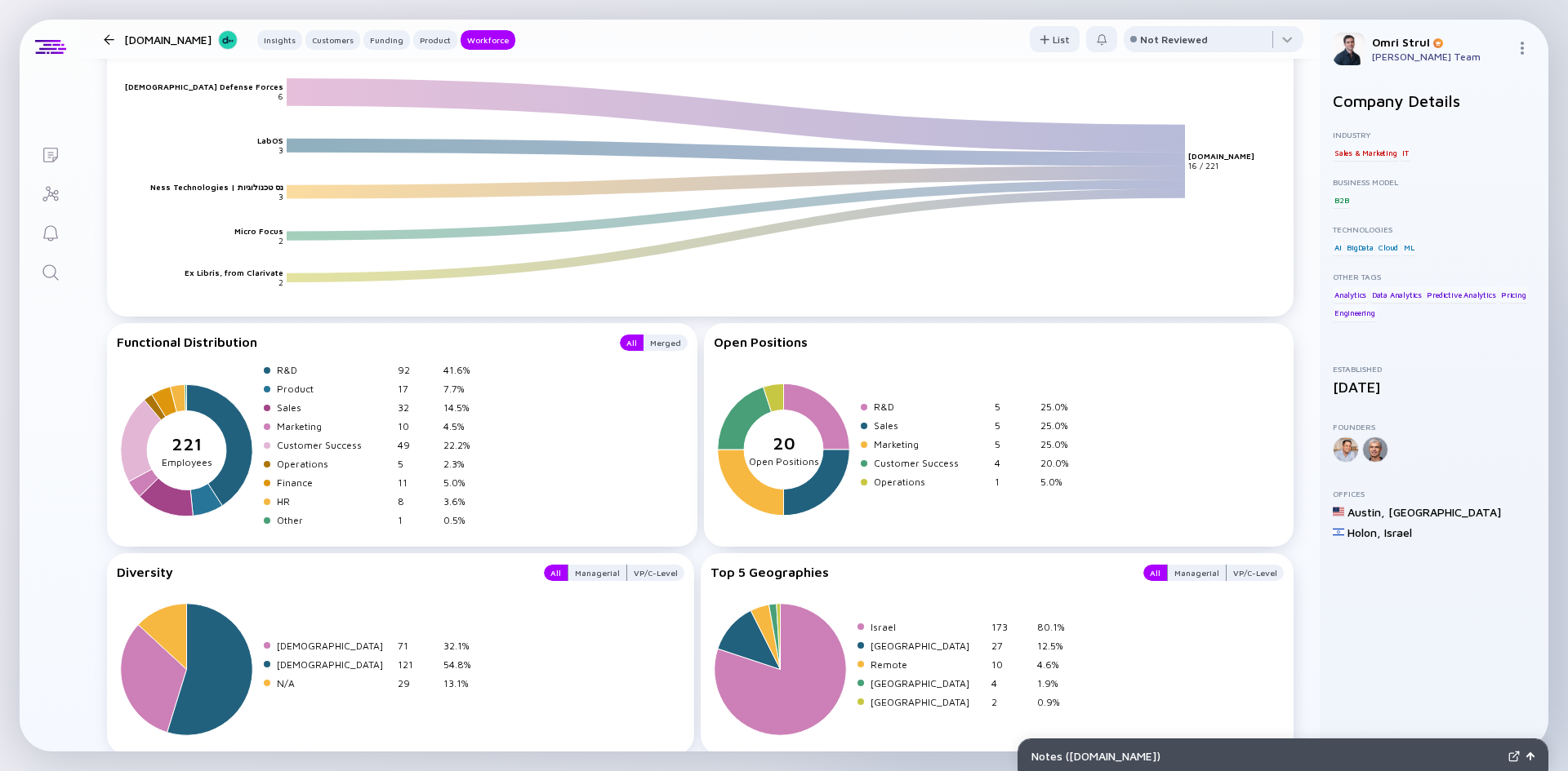
scroll to position [3148, 0]
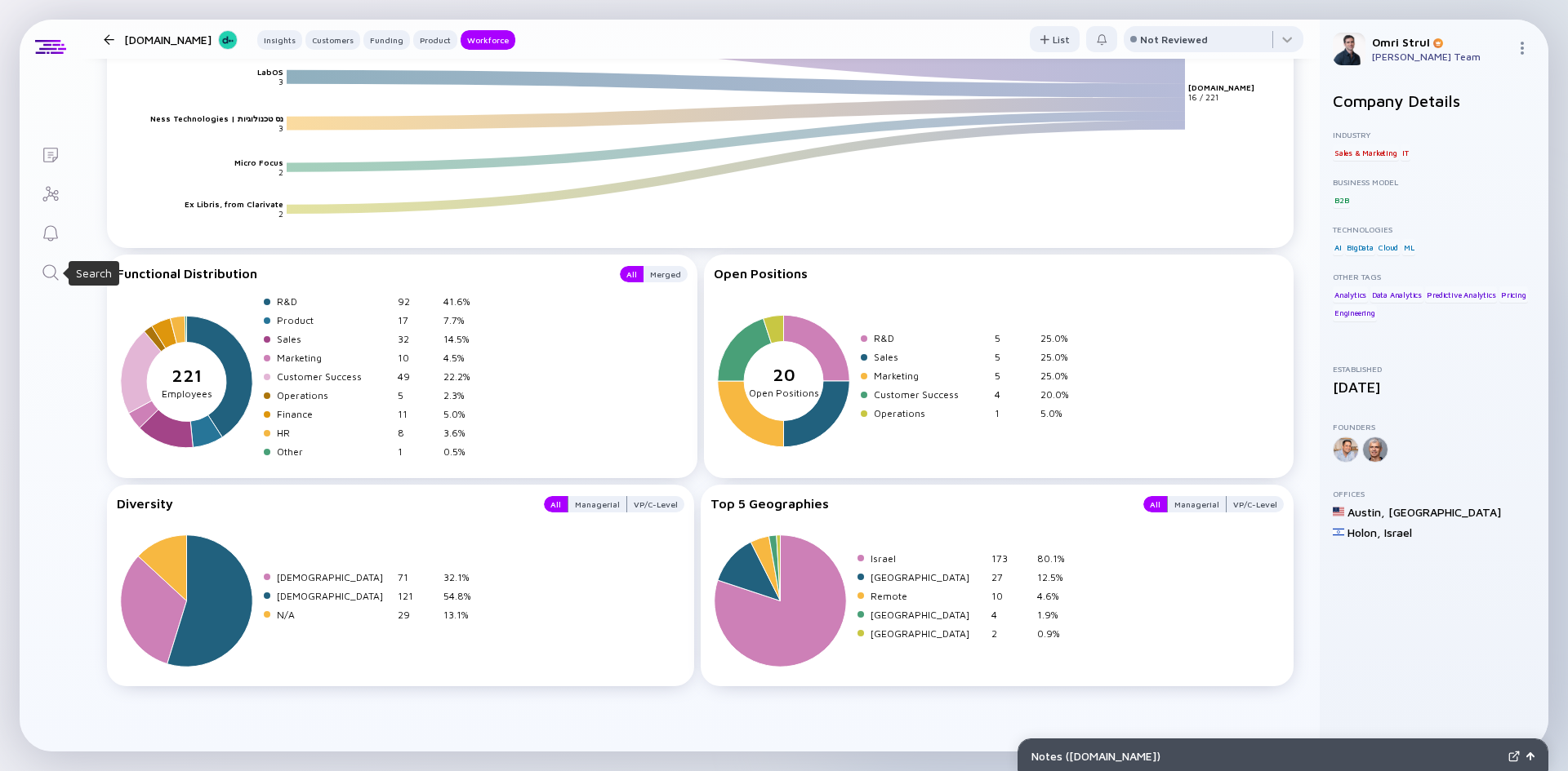
click at [50, 270] on icon "Search" at bounding box center [50, 272] width 20 height 20
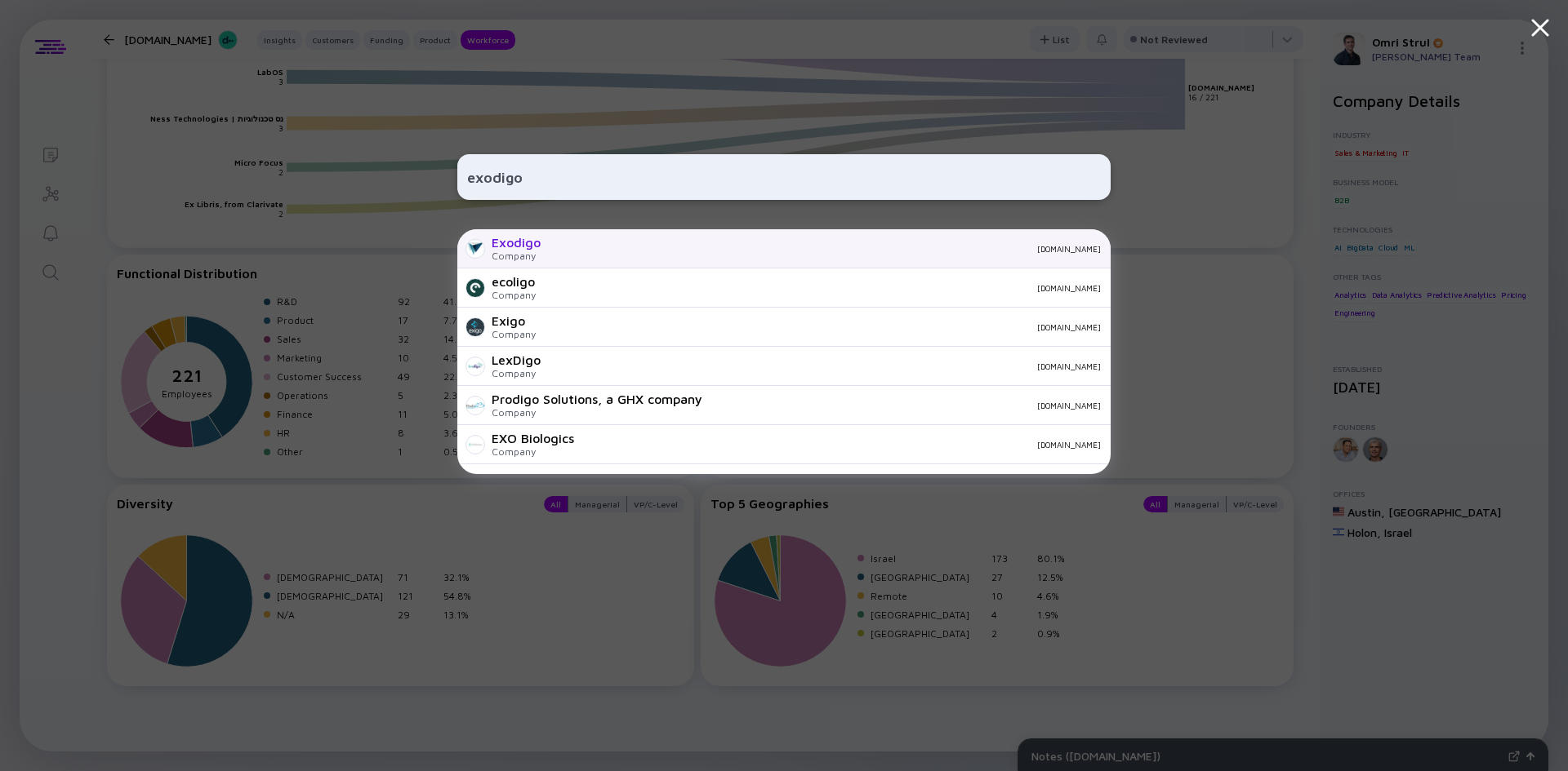
type input "exodigo"
click at [525, 242] on div "Exodigo" at bounding box center [516, 243] width 49 height 14
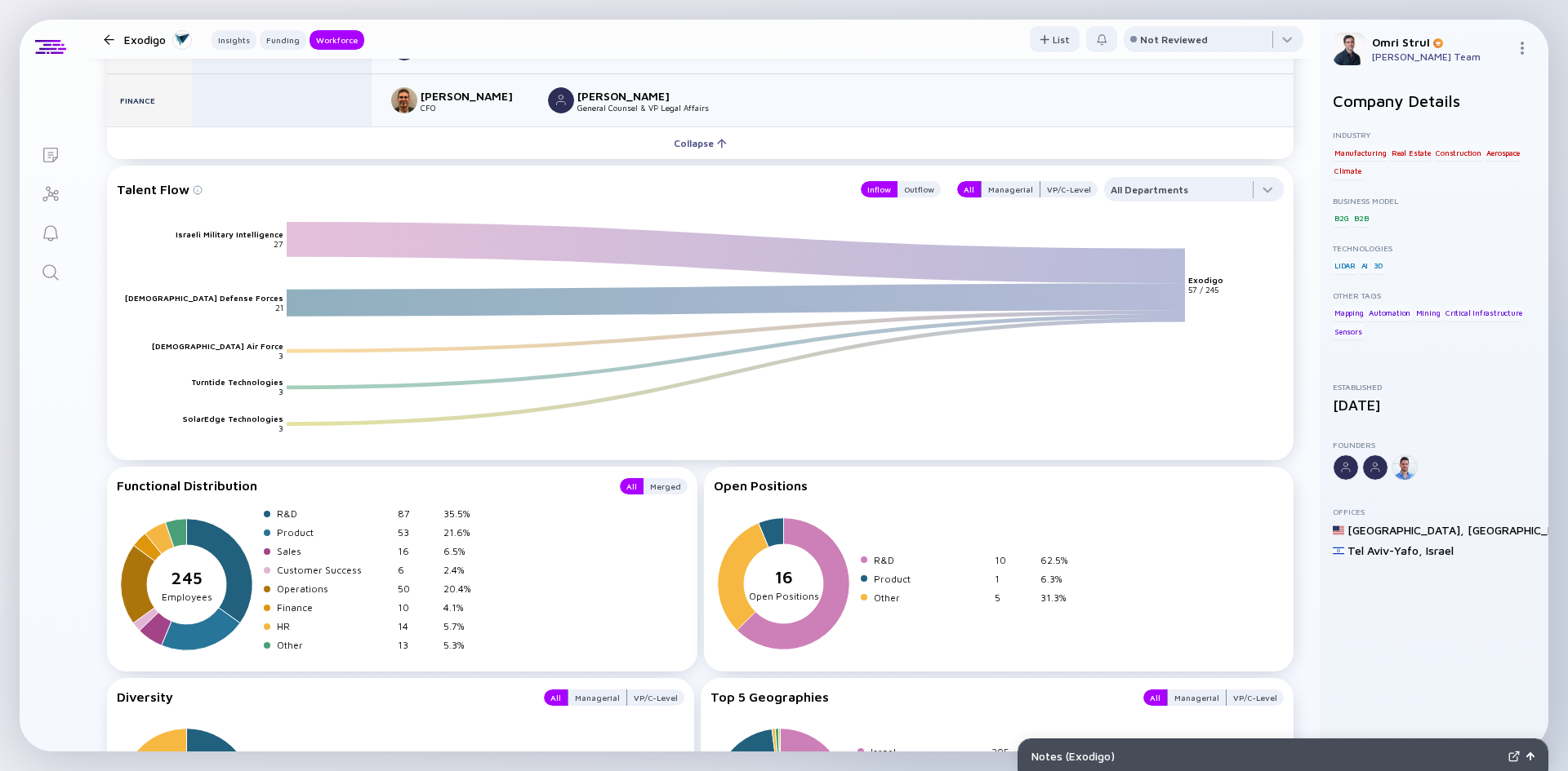
scroll to position [2366, 0]
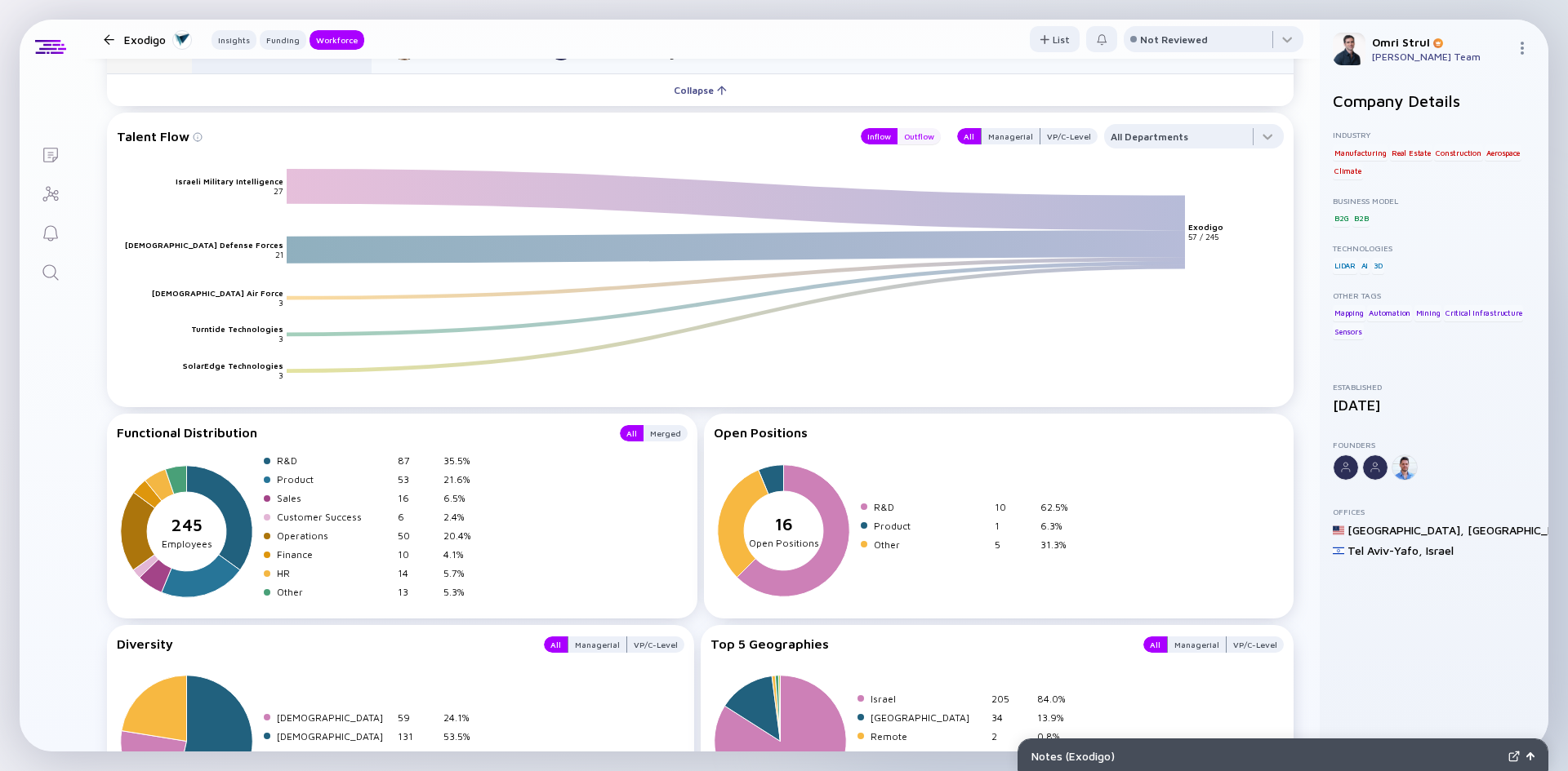
click at [902, 131] on div "Outflow" at bounding box center [919, 137] width 43 height 16
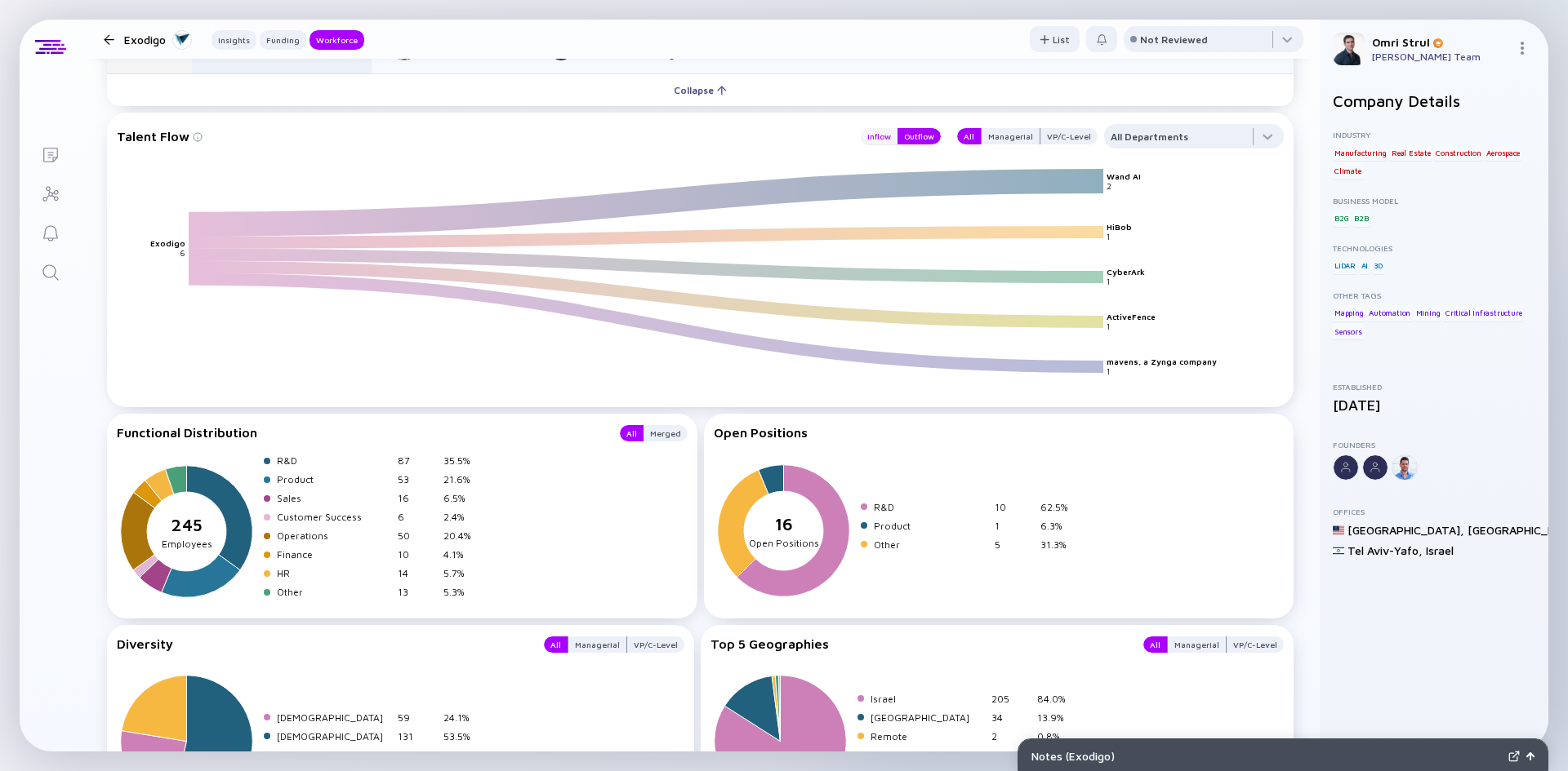
click at [864, 137] on div "Inflow" at bounding box center [878, 137] width 37 height 16
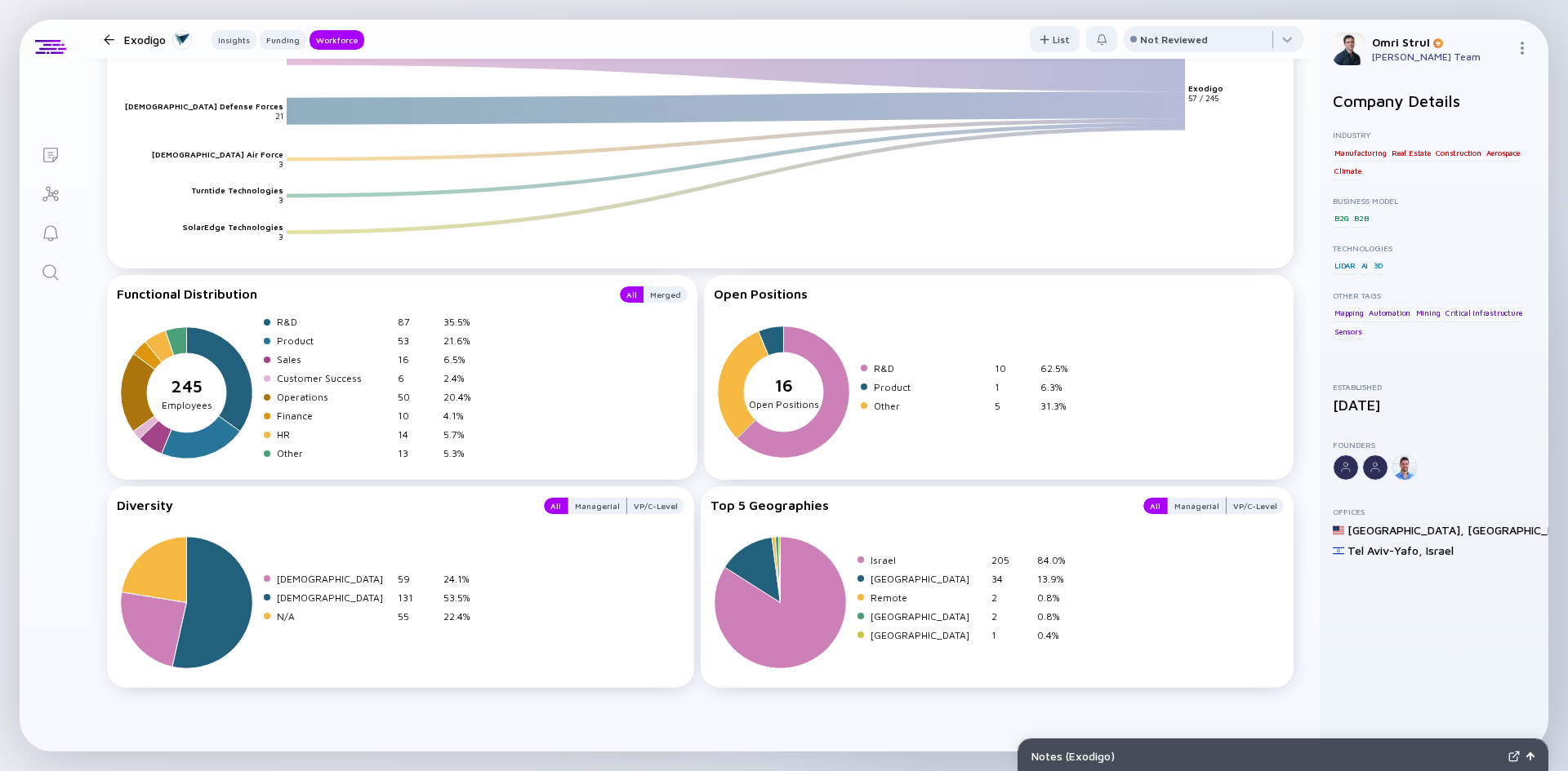
scroll to position [2507, 0]
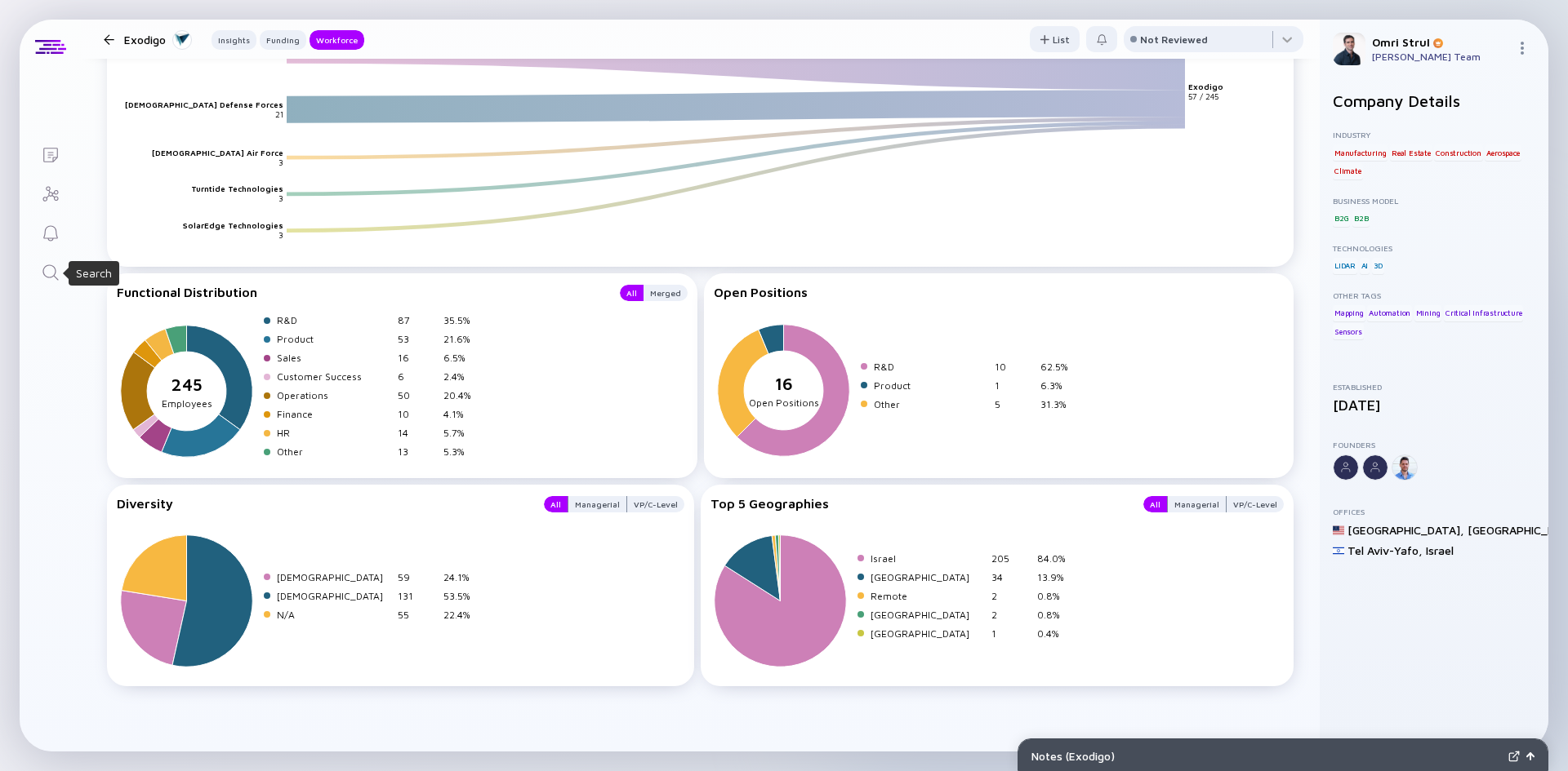
click at [49, 275] on icon "Search" at bounding box center [50, 272] width 20 height 20
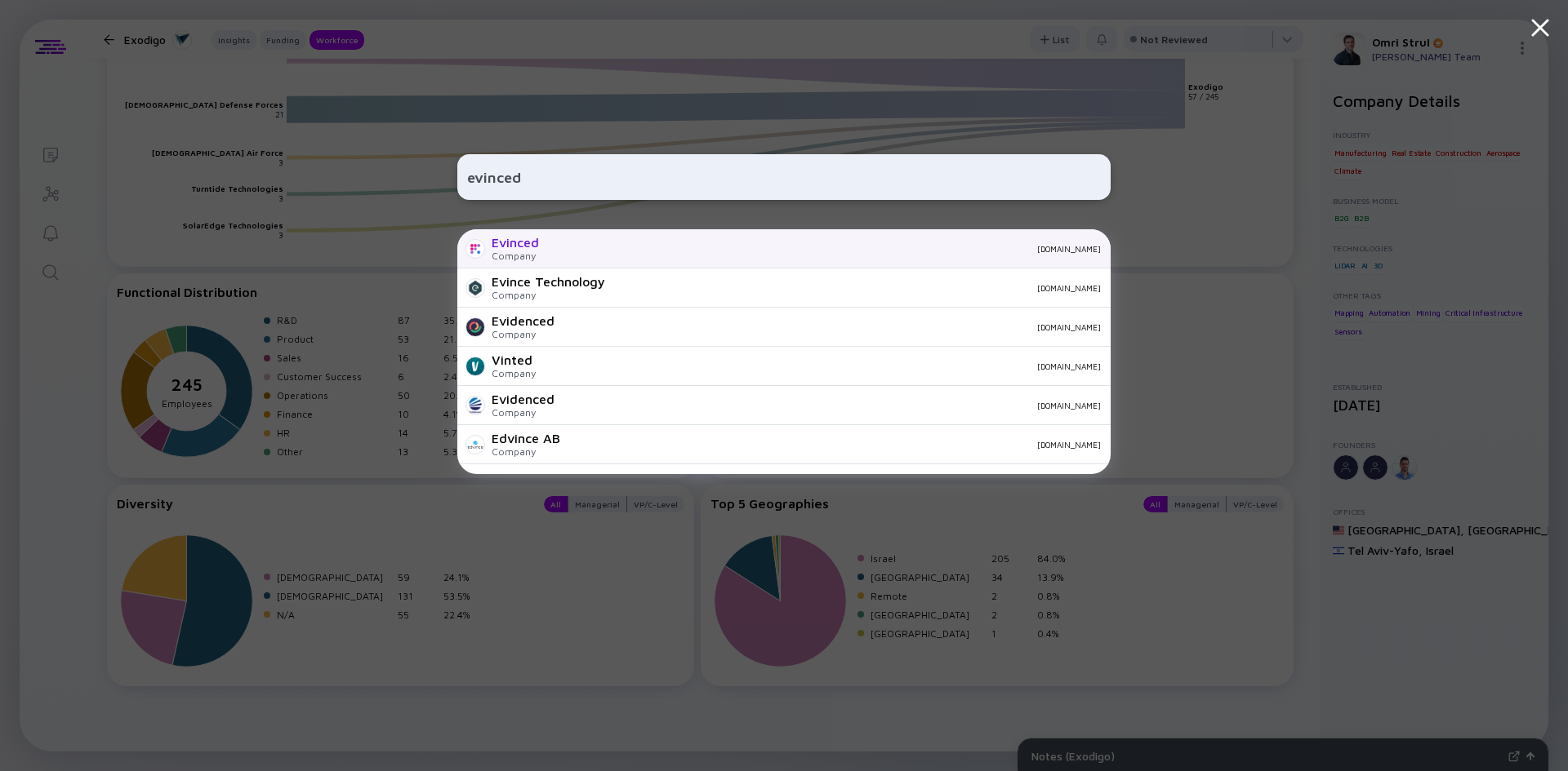
type input "evinced"
click at [513, 241] on div "Evinced" at bounding box center [515, 243] width 48 height 14
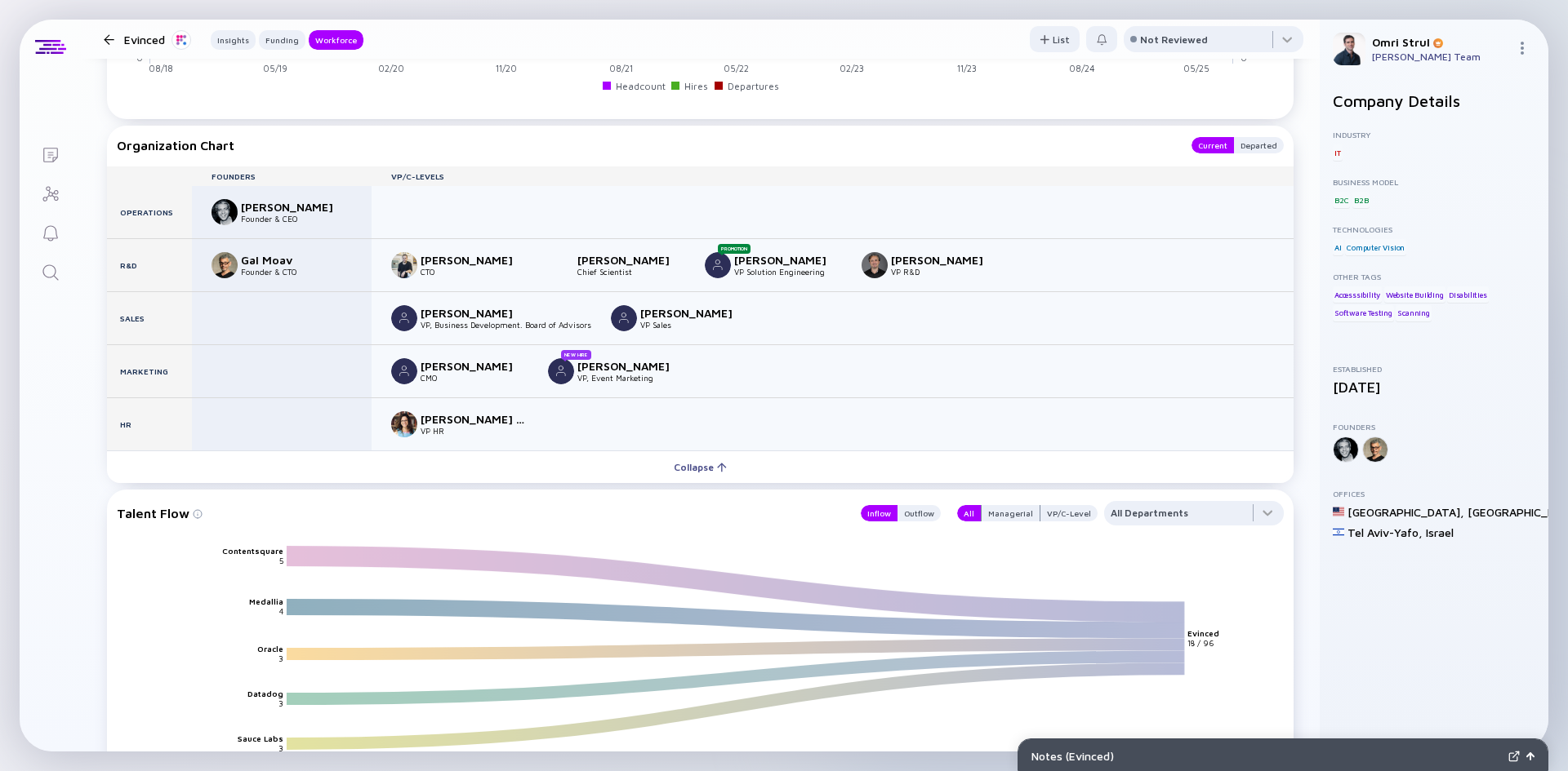
scroll to position [1892, 0]
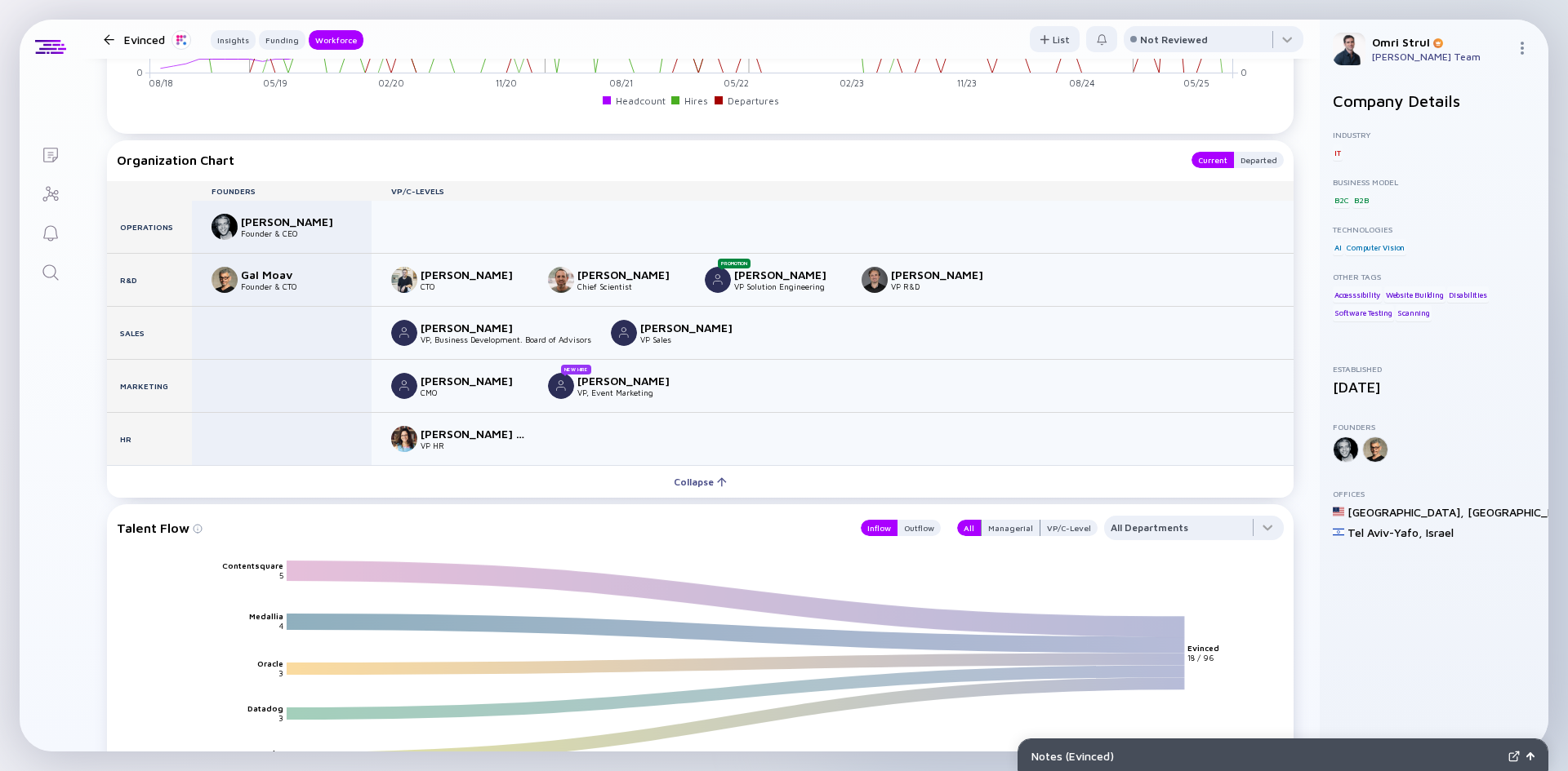
click at [51, 270] on icon "Search" at bounding box center [50, 272] width 20 height 20
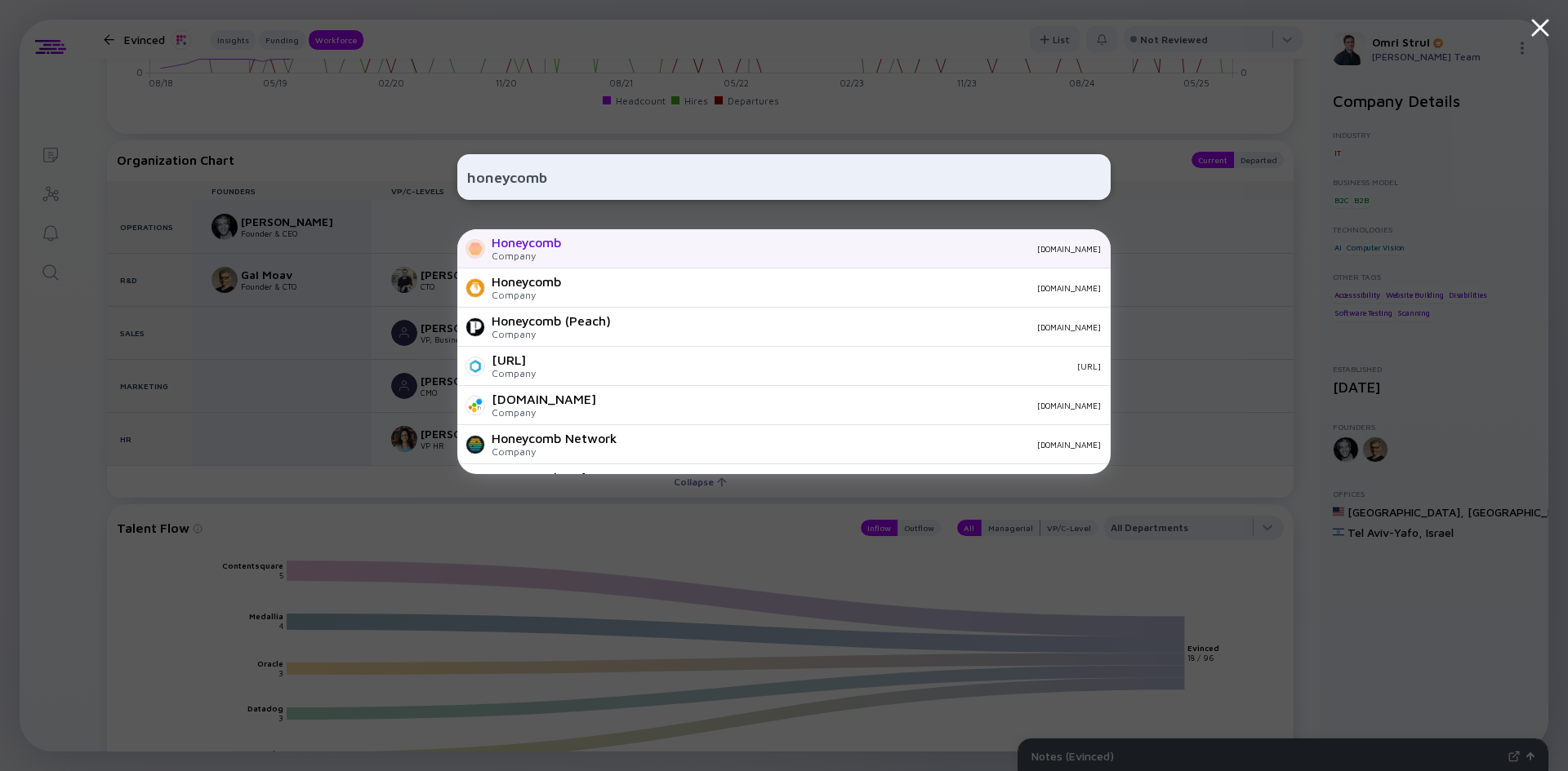
type input "honeycomb"
click at [553, 249] on div "Honeycomb" at bounding box center [526, 243] width 69 height 14
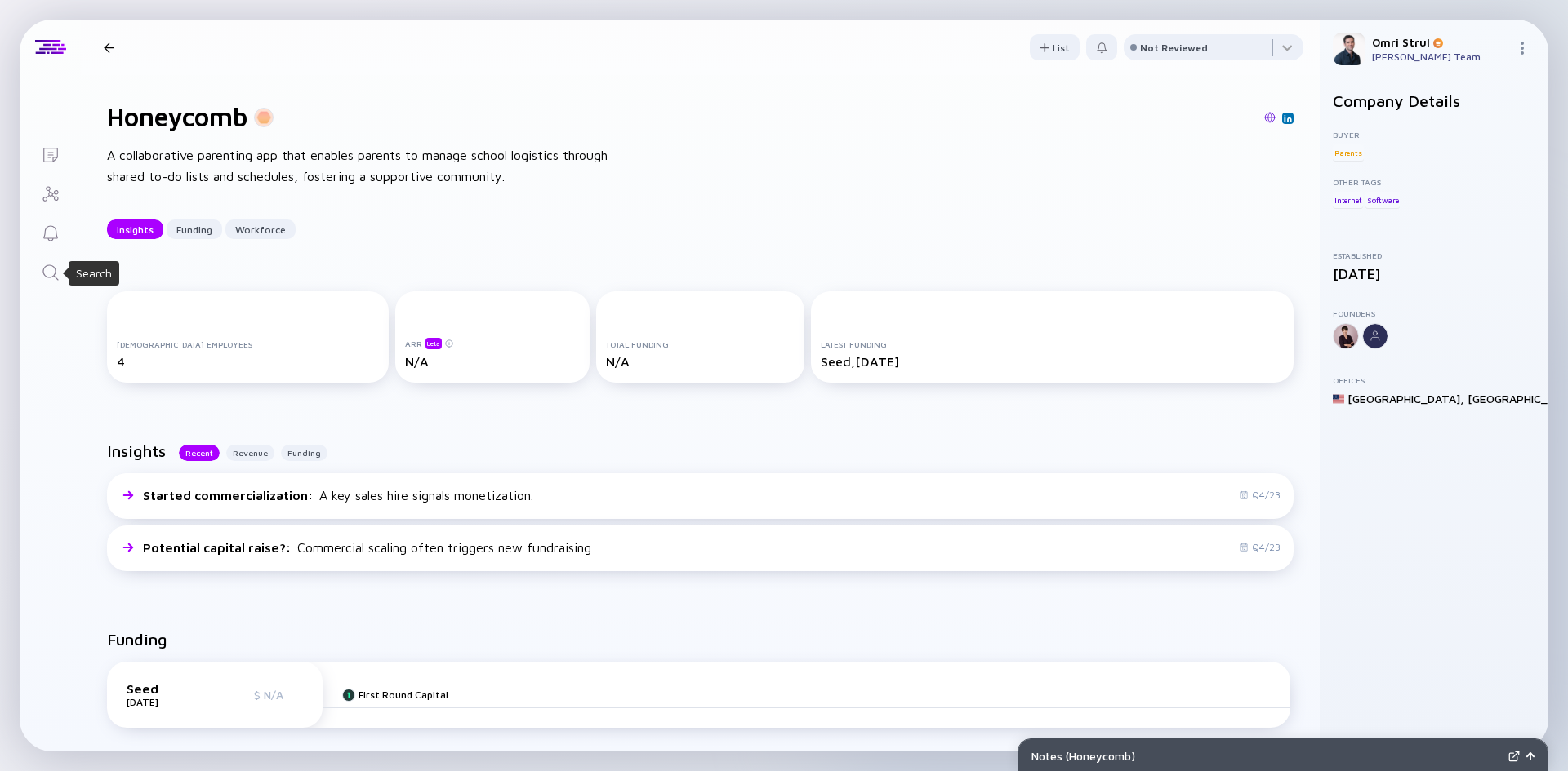
click at [43, 269] on icon "Search" at bounding box center [49, 271] width 15 height 15
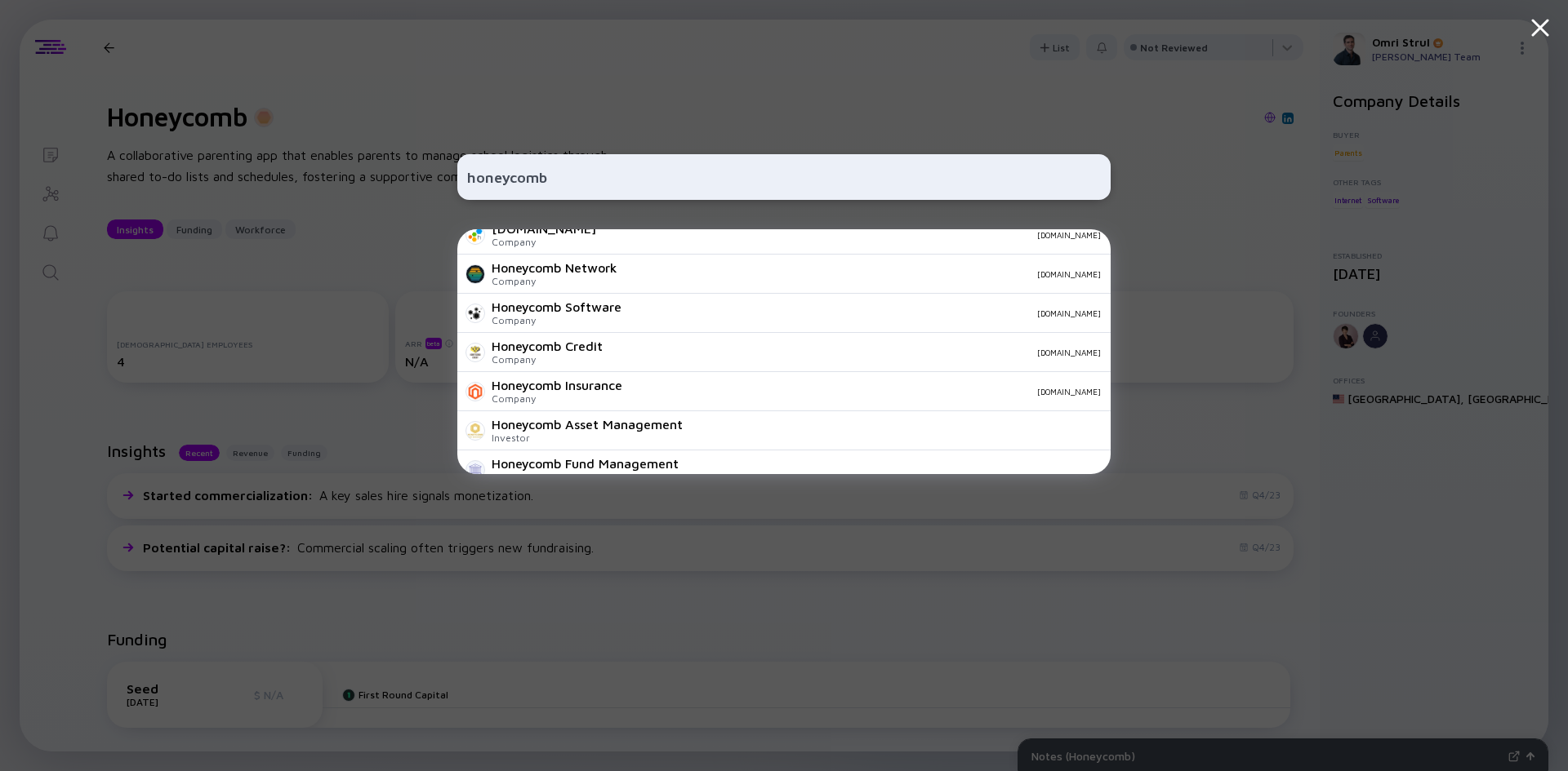
scroll to position [204, 0]
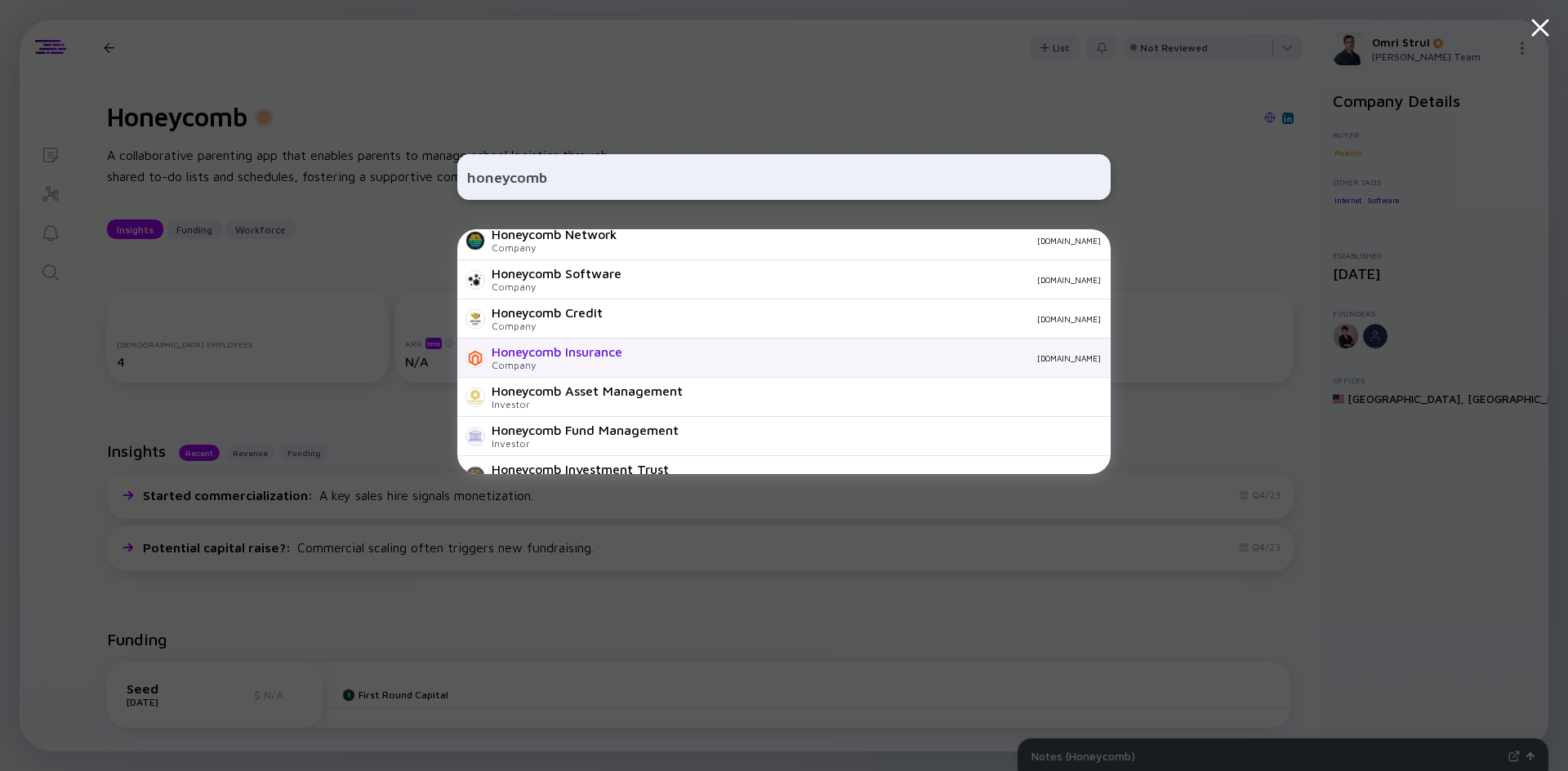
type input "honeycomb"
click at [565, 354] on div "Honeycomb Insurance" at bounding box center [557, 351] width 130 height 14
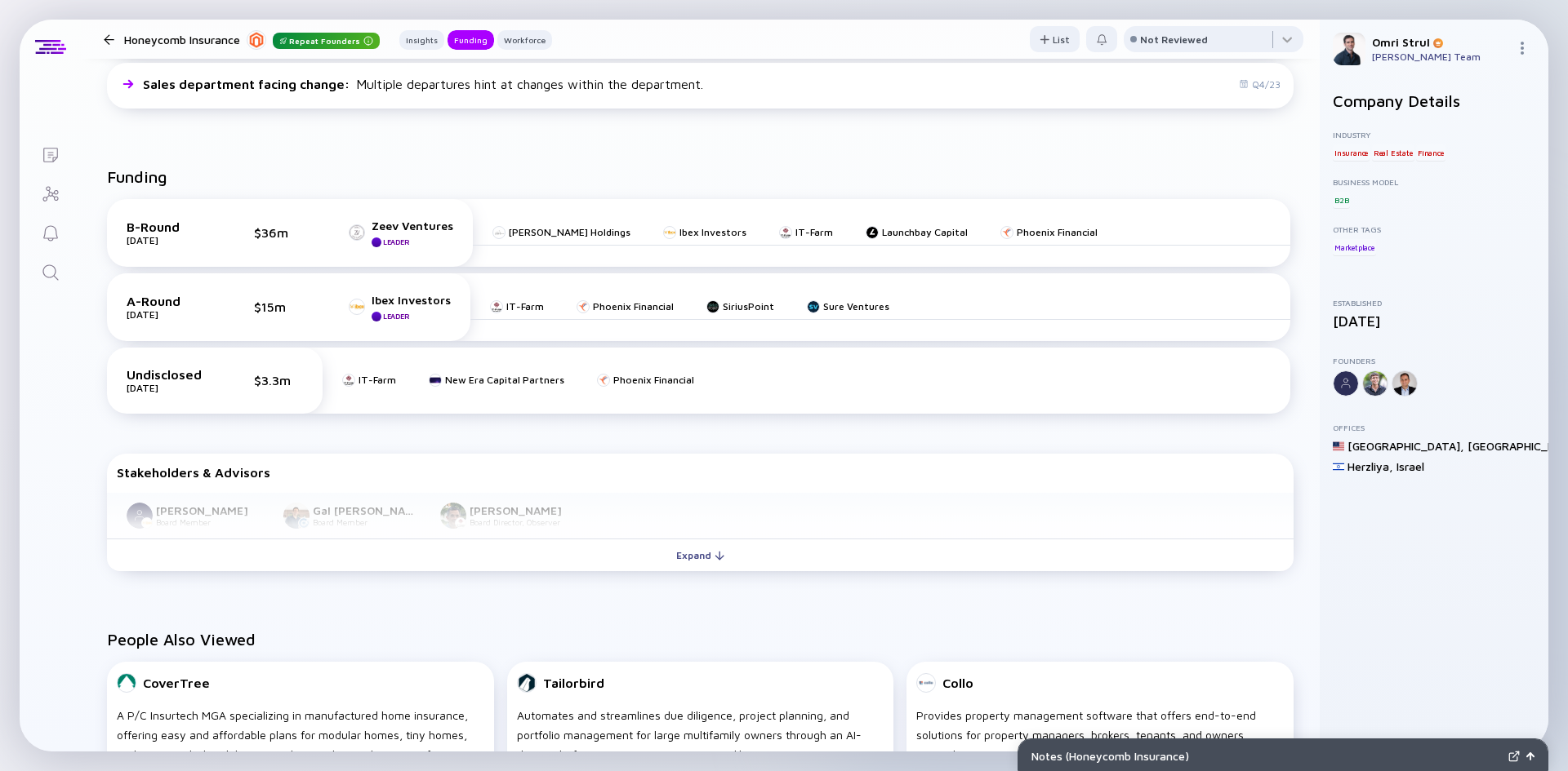
scroll to position [775, 0]
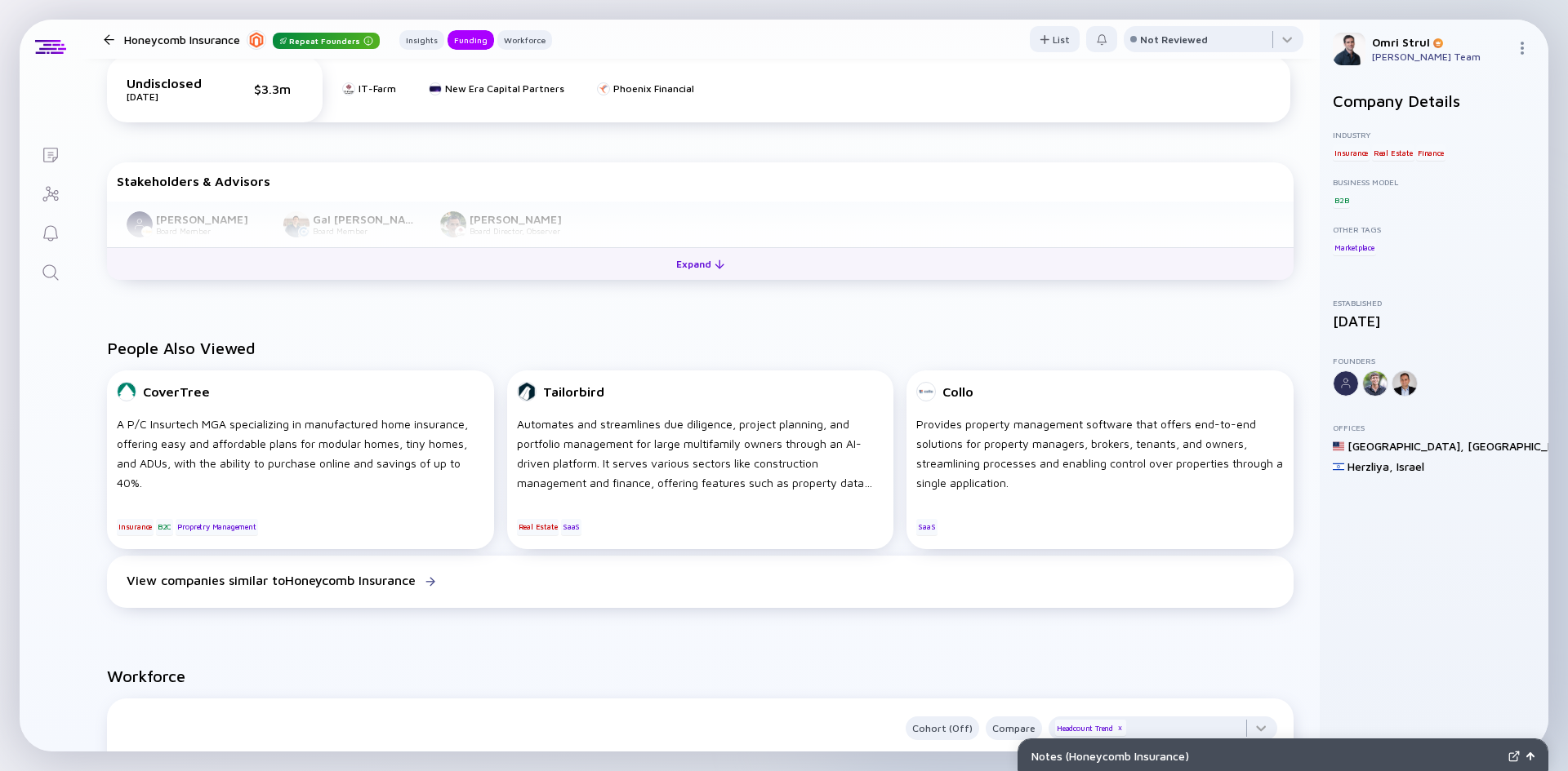
click at [679, 270] on div "Expand" at bounding box center [699, 264] width 67 height 25
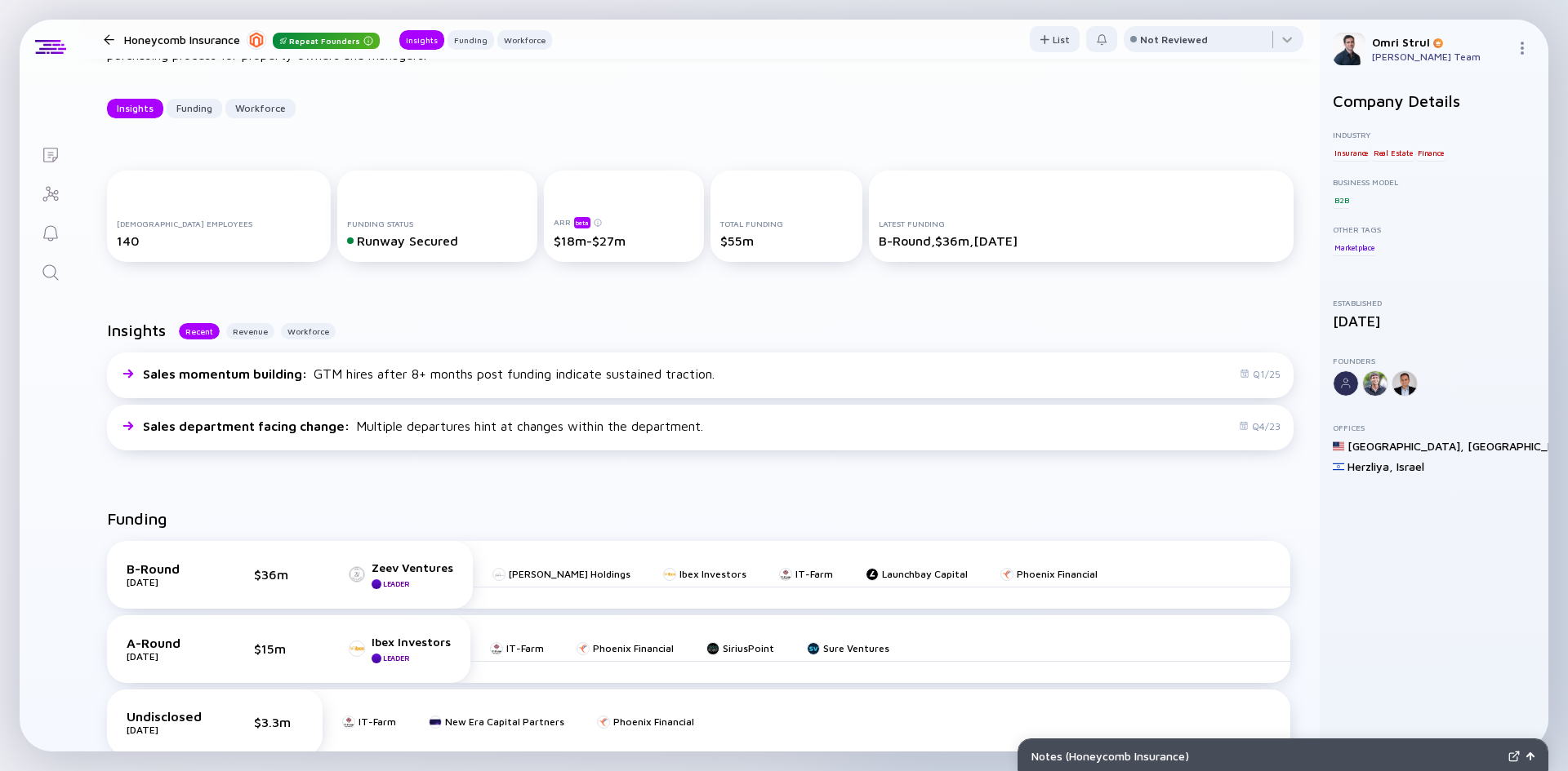
scroll to position [0, 0]
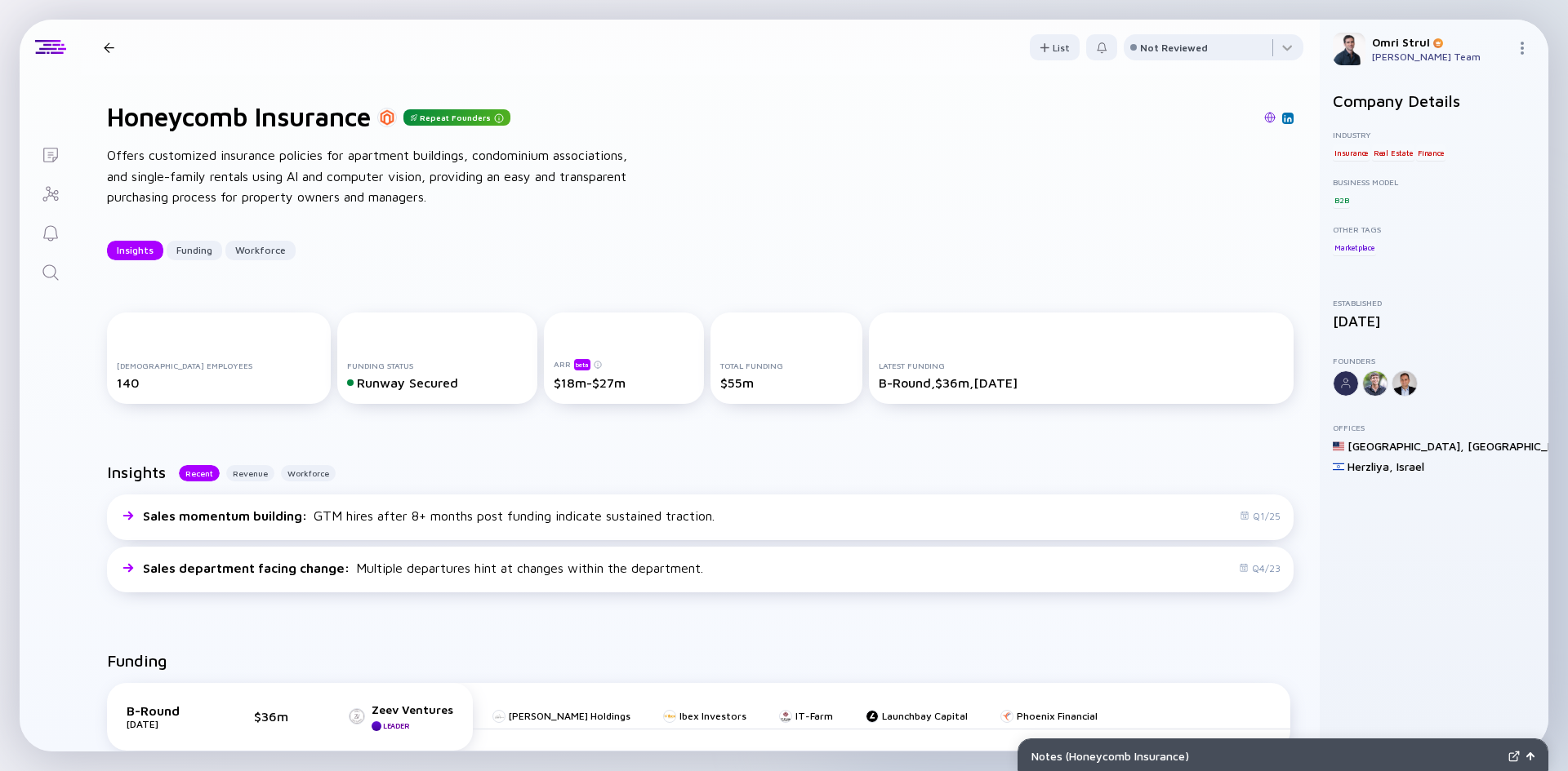
click at [45, 271] on icon "Search" at bounding box center [50, 272] width 20 height 20
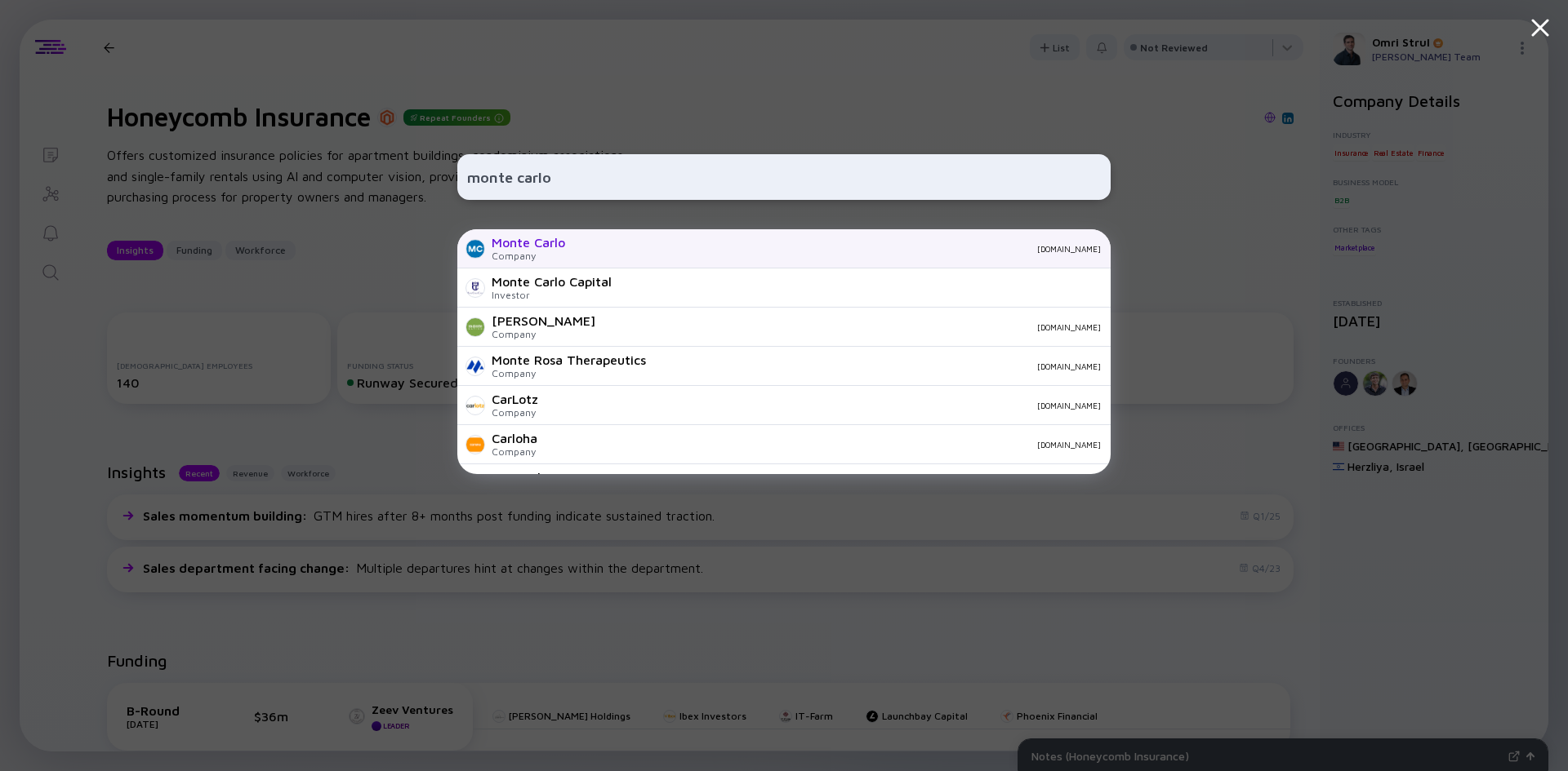
type input "monte carlo"
click at [524, 240] on div "Monte Carlo" at bounding box center [529, 243] width 74 height 14
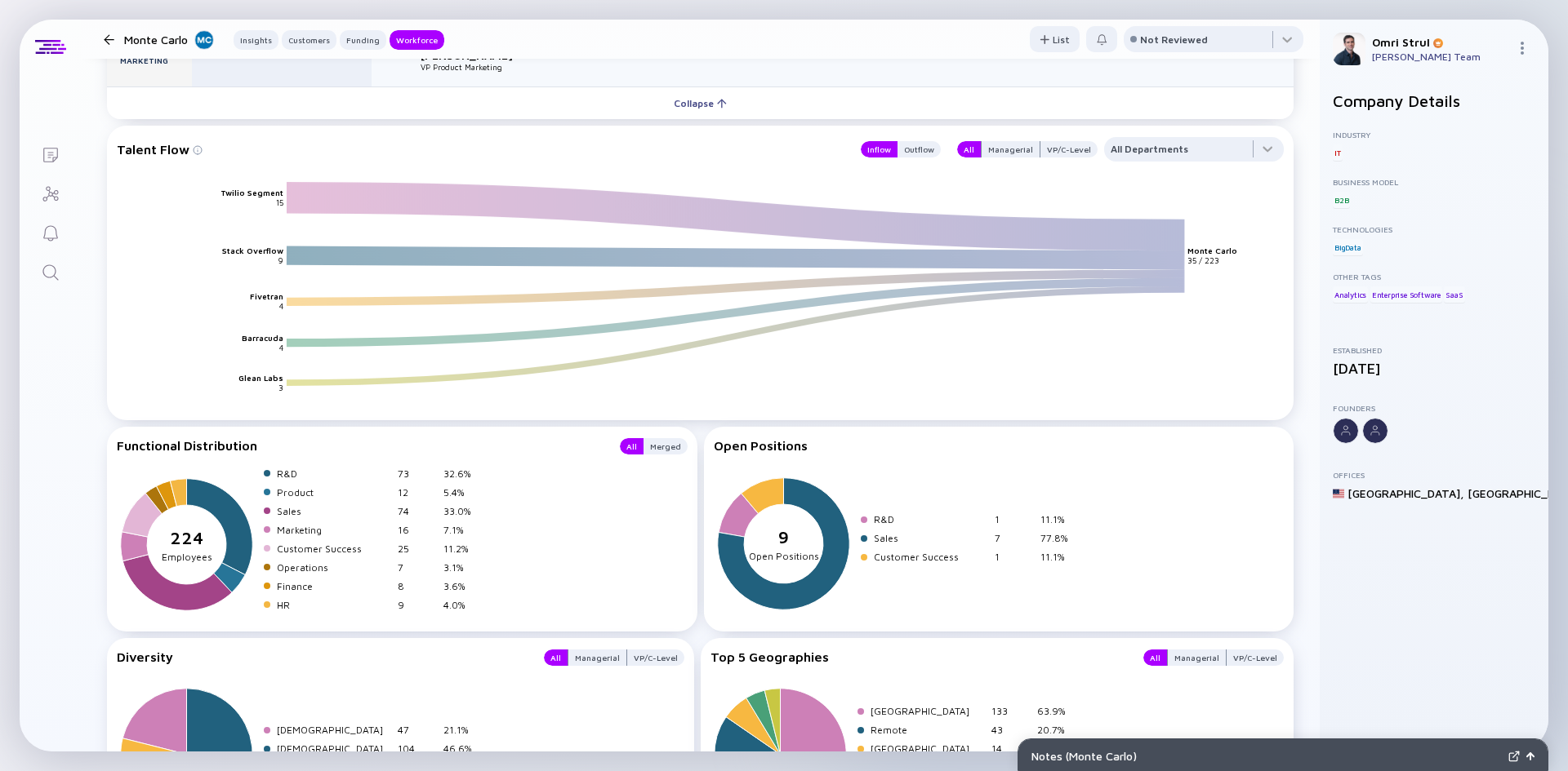
scroll to position [2509, 0]
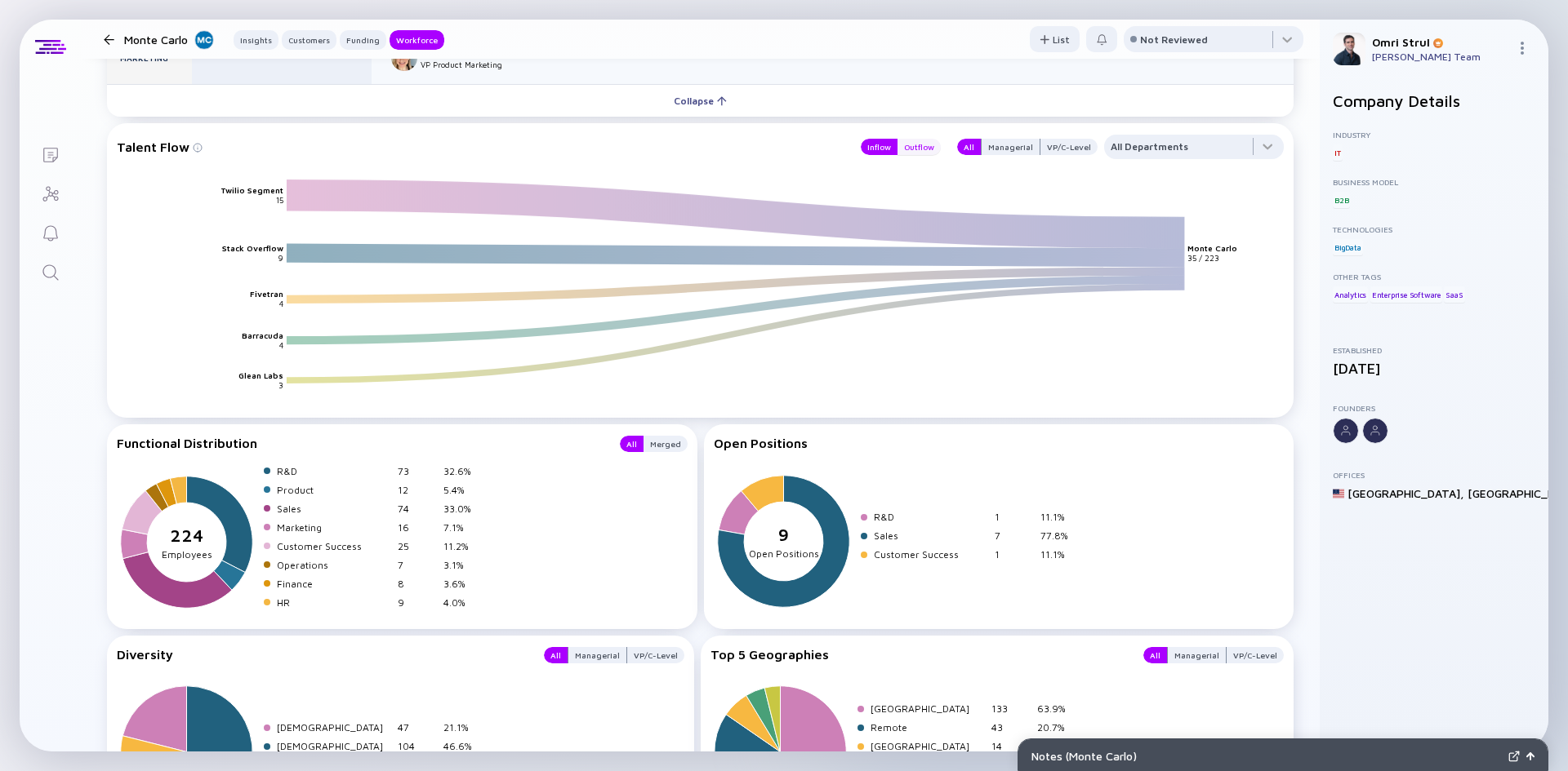
click at [911, 147] on div "Outflow" at bounding box center [919, 146] width 43 height 16
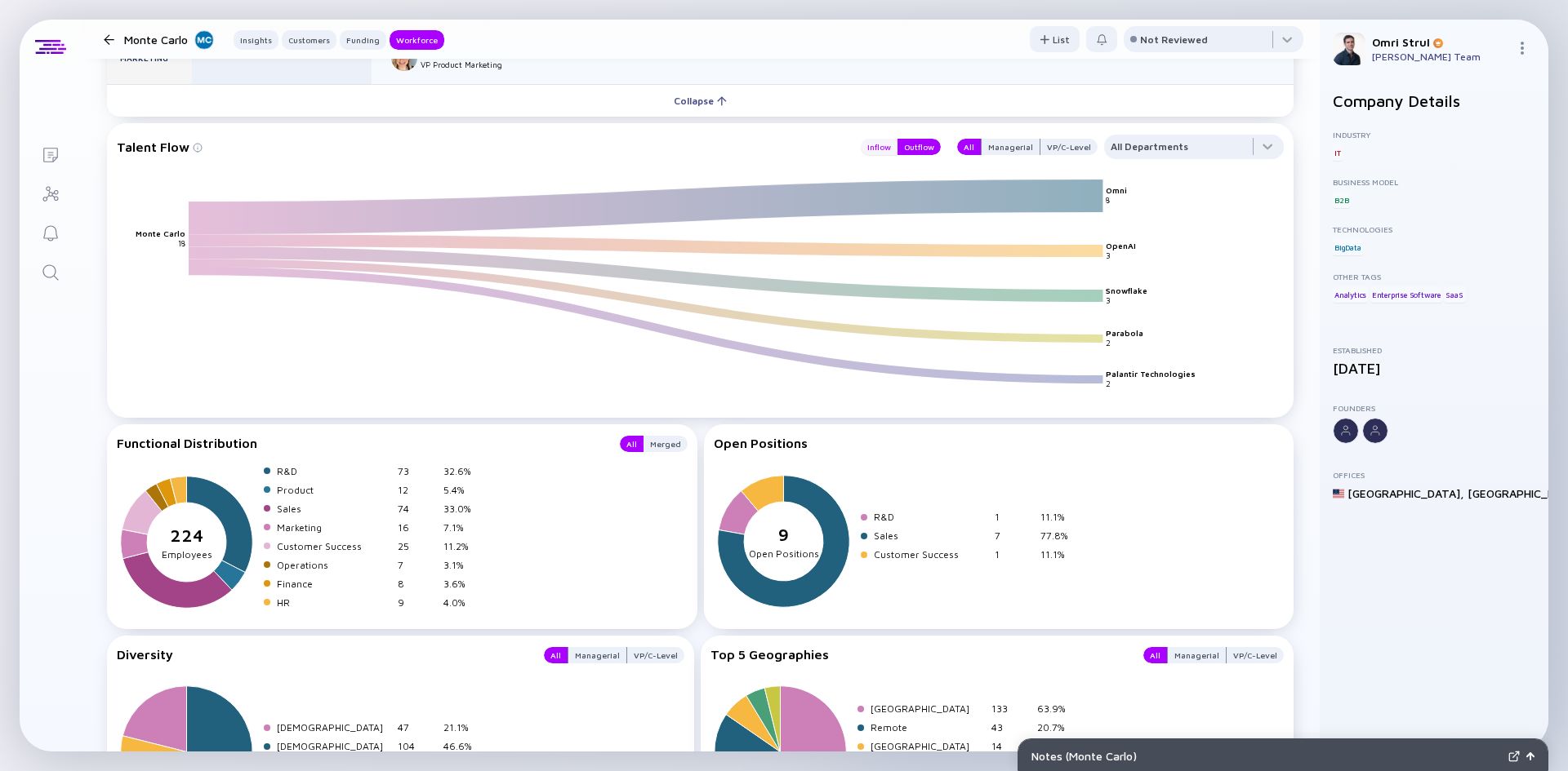
click at [878, 148] on div "Inflow" at bounding box center [878, 146] width 37 height 16
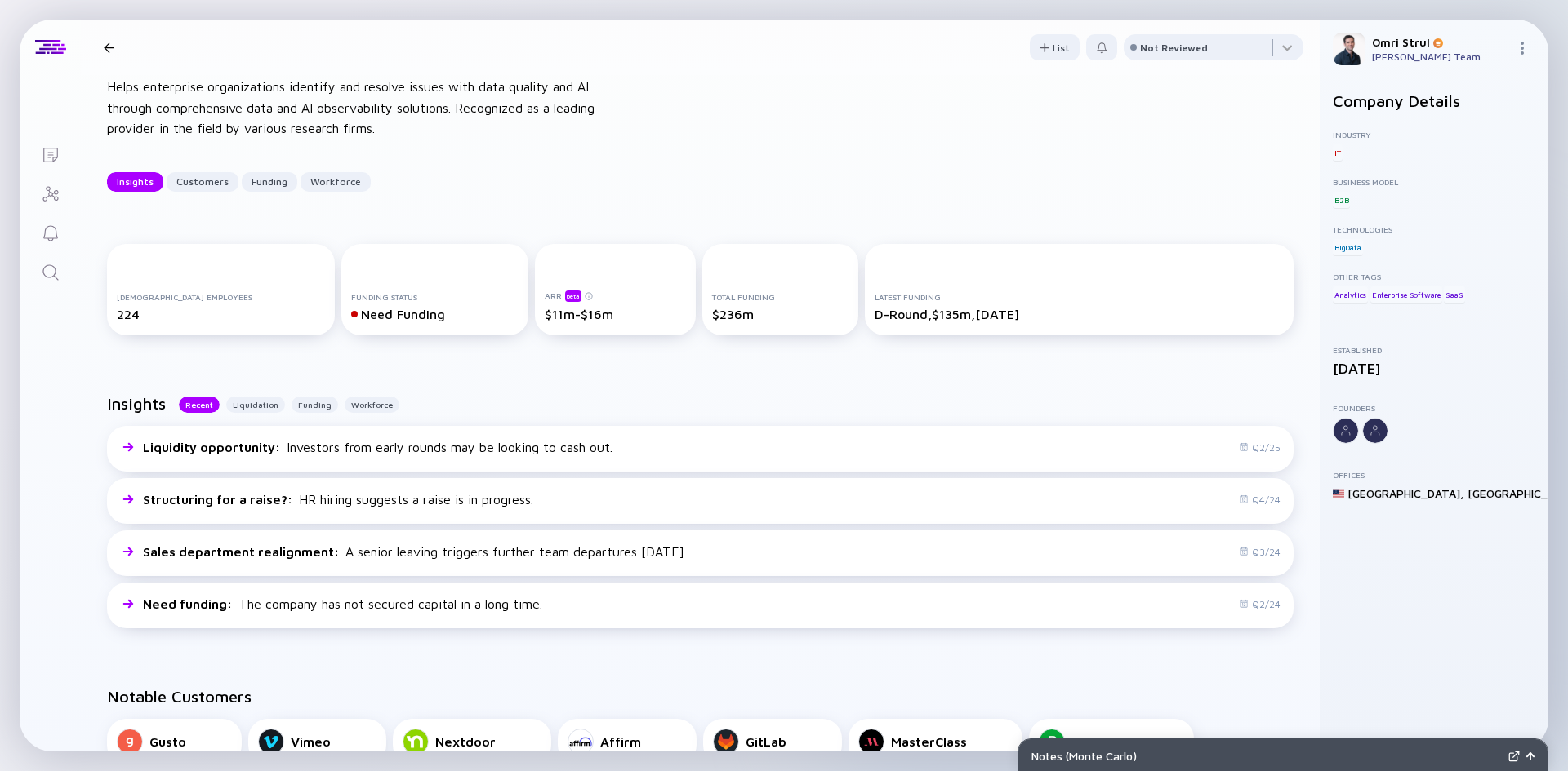
scroll to position [0, 0]
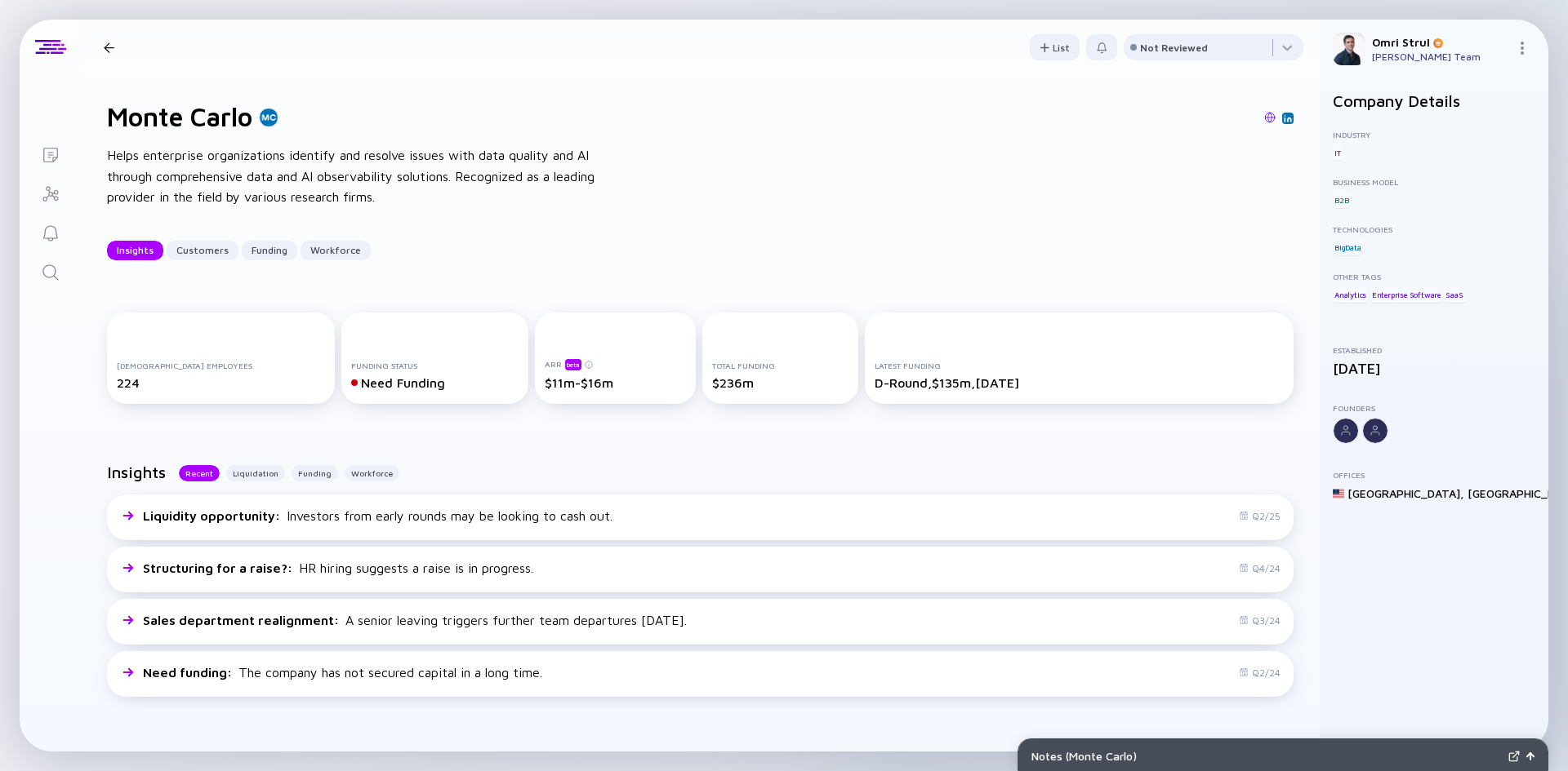
click at [54, 281] on icon "Search" at bounding box center [50, 272] width 20 height 20
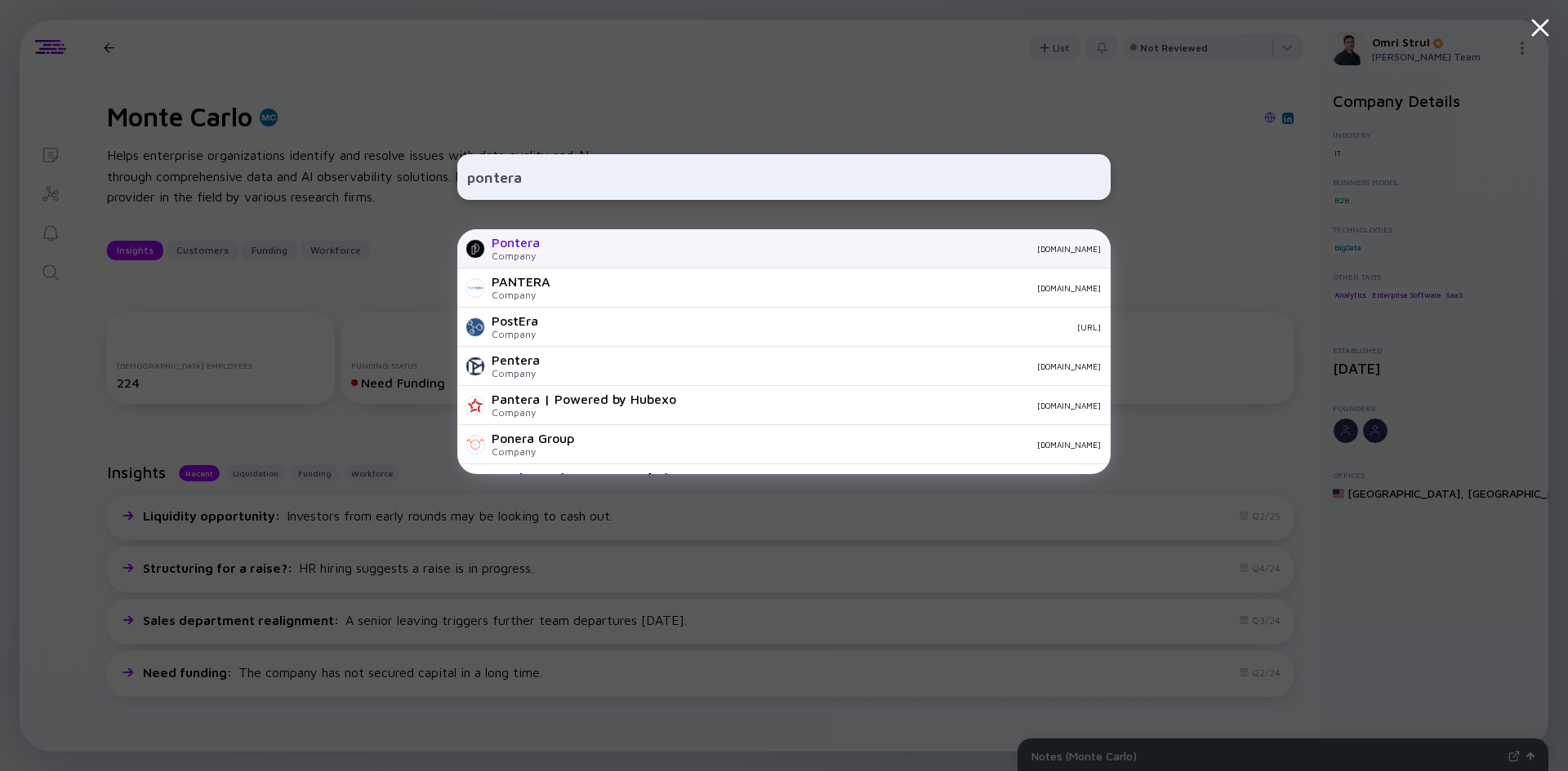
type input "pontera"
click at [530, 244] on div "Pontera" at bounding box center [516, 243] width 49 height 14
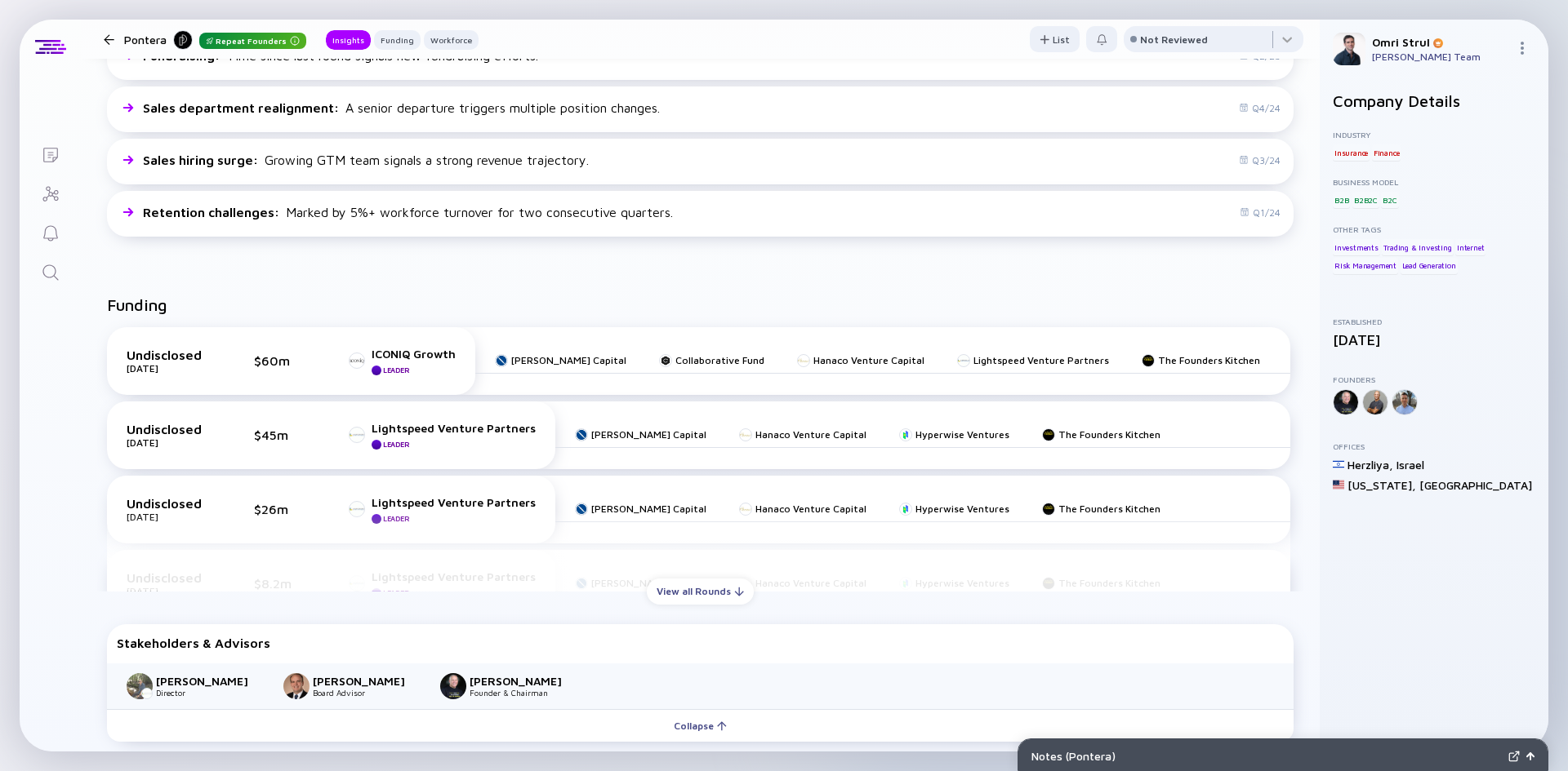
scroll to position [551, 0]
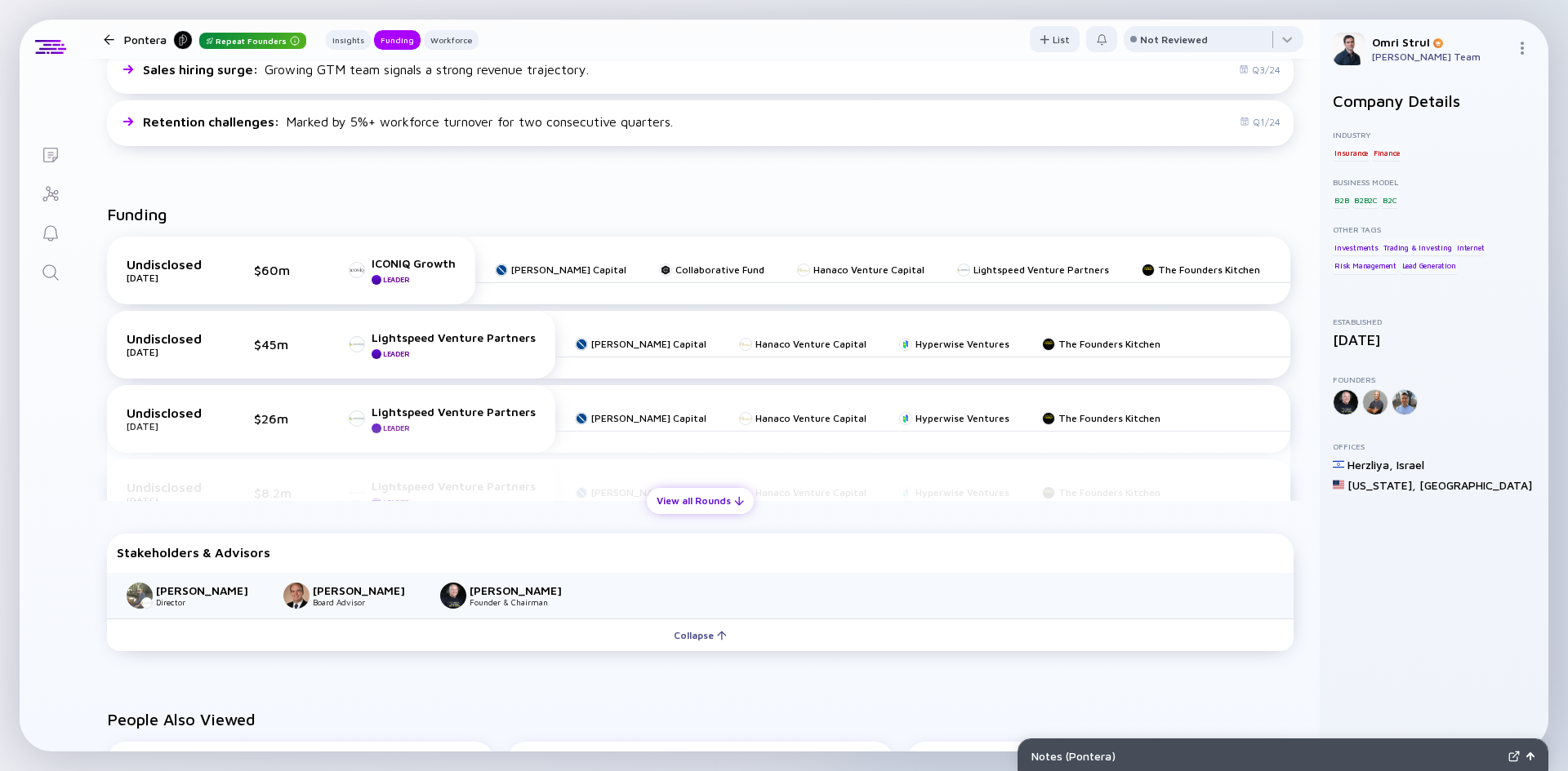
click at [663, 495] on div "View all Rounds" at bounding box center [699, 501] width 107 height 25
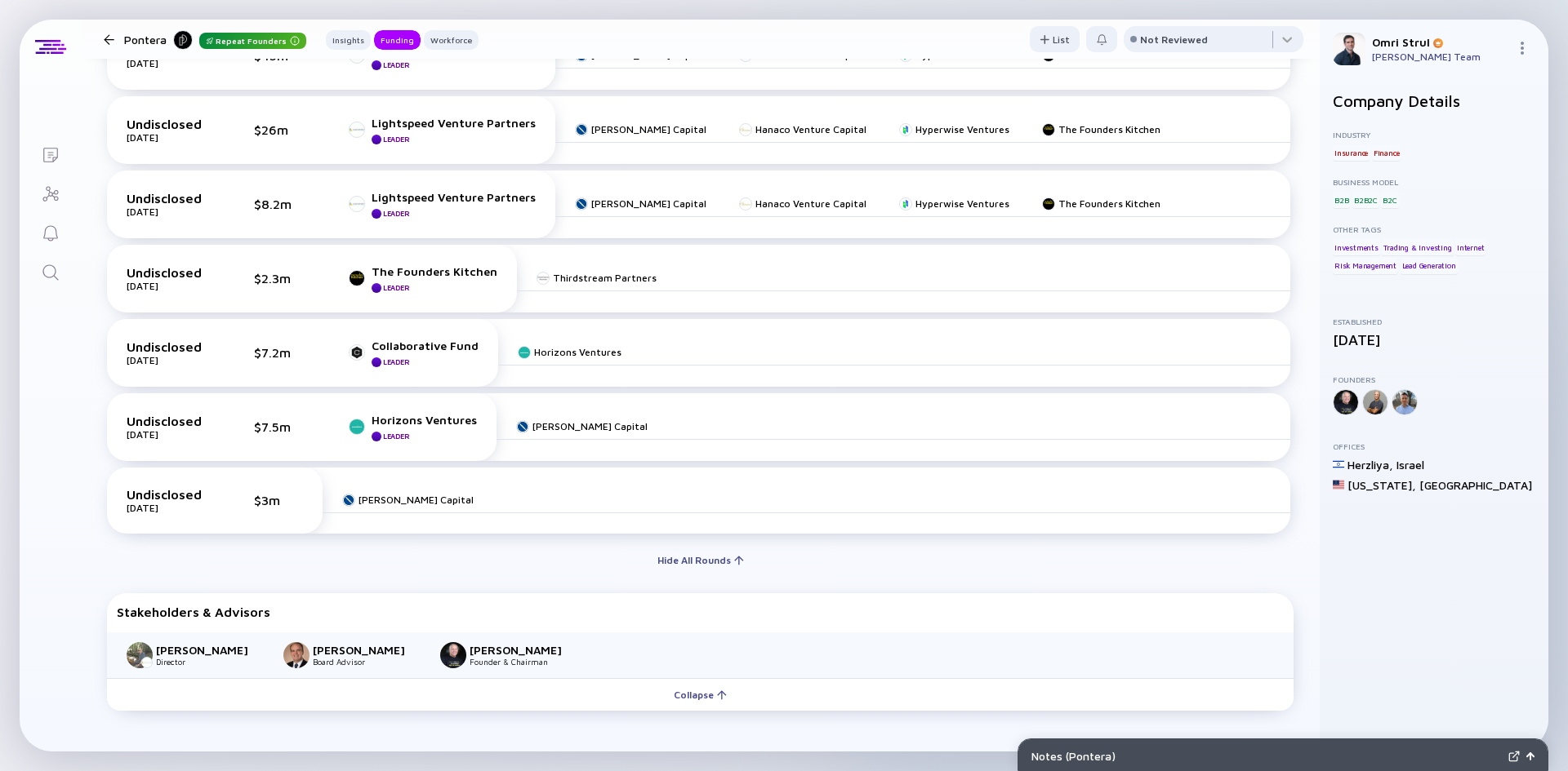
scroll to position [820, 0]
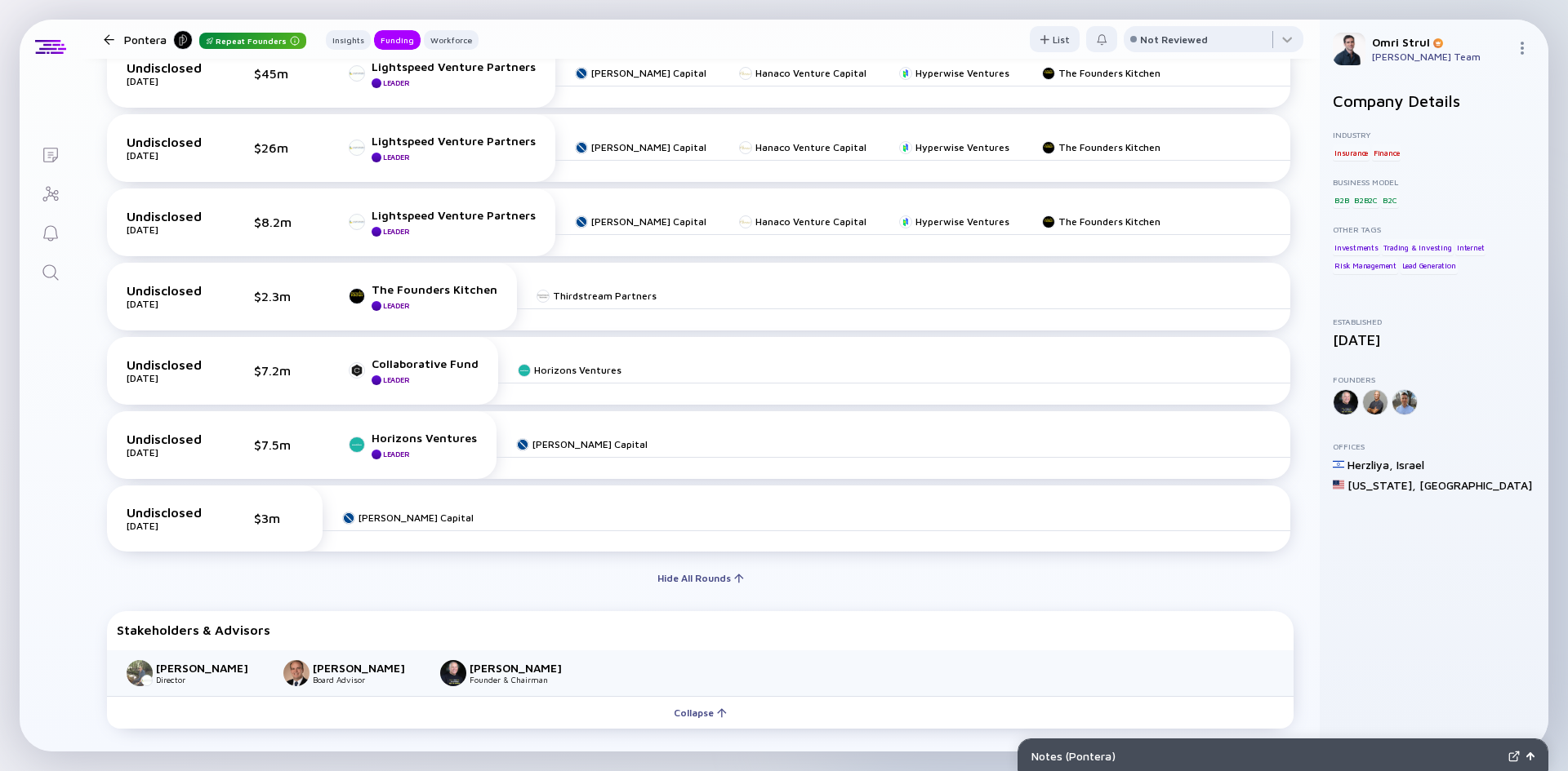
click at [443, 543] on div "Undisclosed [DATE] $3m [PERSON_NAME] Capital" at bounding box center [699, 518] width 1183 height 66
